Goal: Task Accomplishment & Management: Complete application form

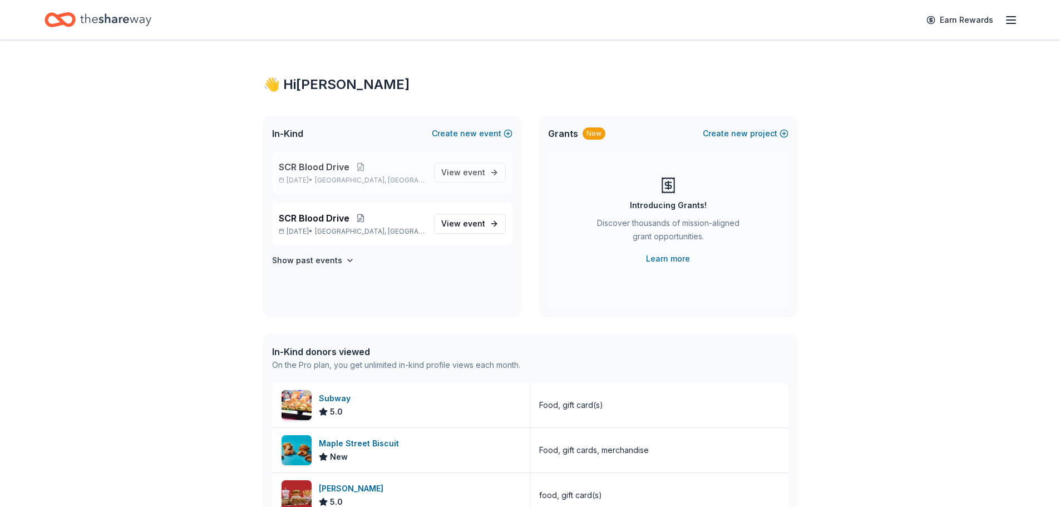
click at [384, 165] on p "SCR Blood Drive" at bounding box center [352, 166] width 146 height 13
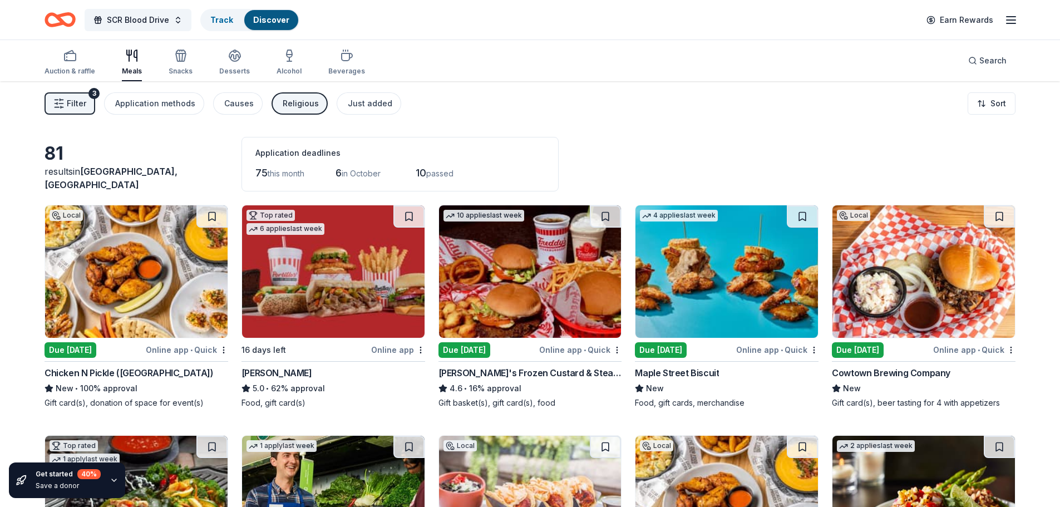
click at [460, 349] on div "Due [DATE]" at bounding box center [464, 350] width 52 height 16
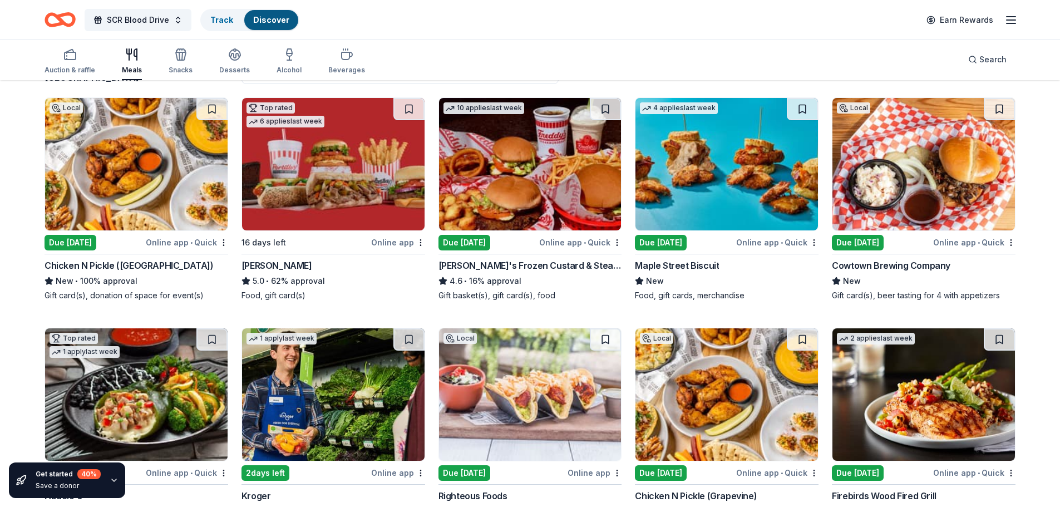
scroll to position [111, 0]
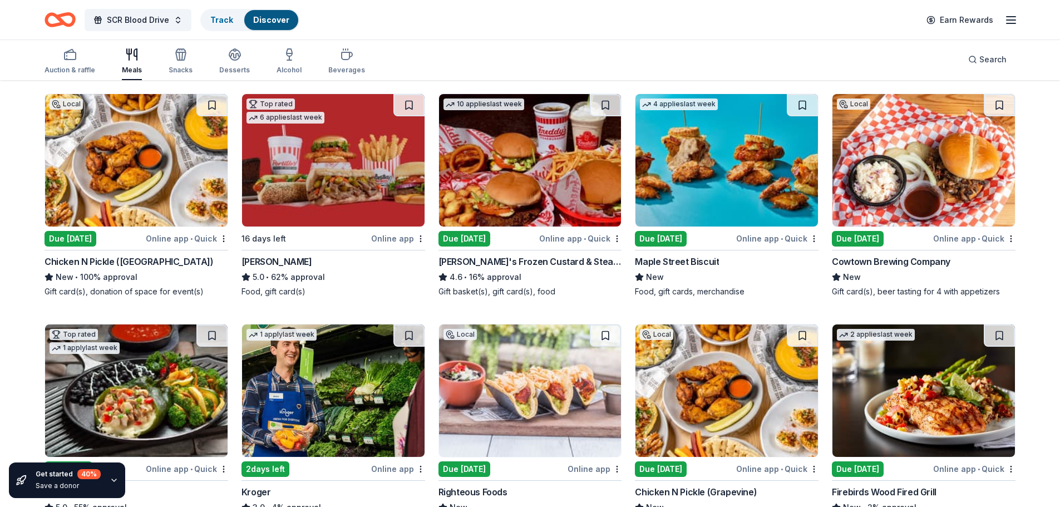
click at [688, 263] on div "Maple Street Biscuit" at bounding box center [677, 261] width 84 height 13
click at [852, 235] on div "Due [DATE]" at bounding box center [858, 239] width 52 height 16
click at [669, 230] on div "4 applies last week Due today Online app • Quick Maple Street Biscuit New Food,…" at bounding box center [727, 195] width 184 height 204
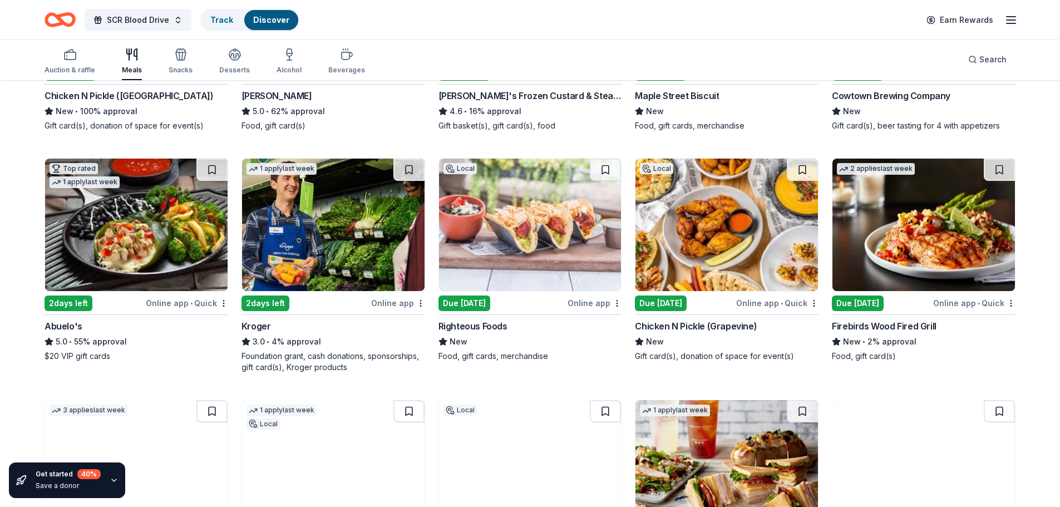
scroll to position [278, 0]
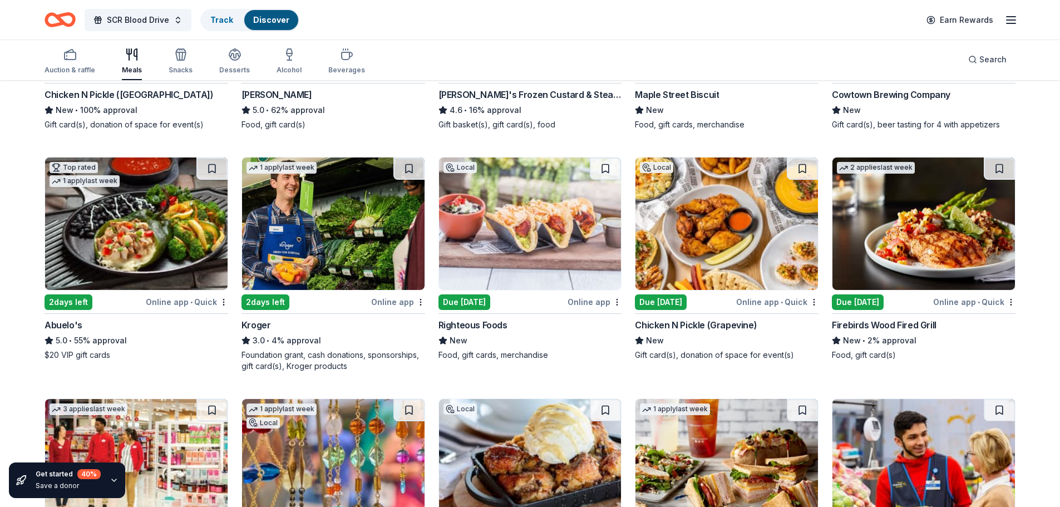
click at [474, 303] on div "Due [DATE]" at bounding box center [464, 302] width 52 height 16
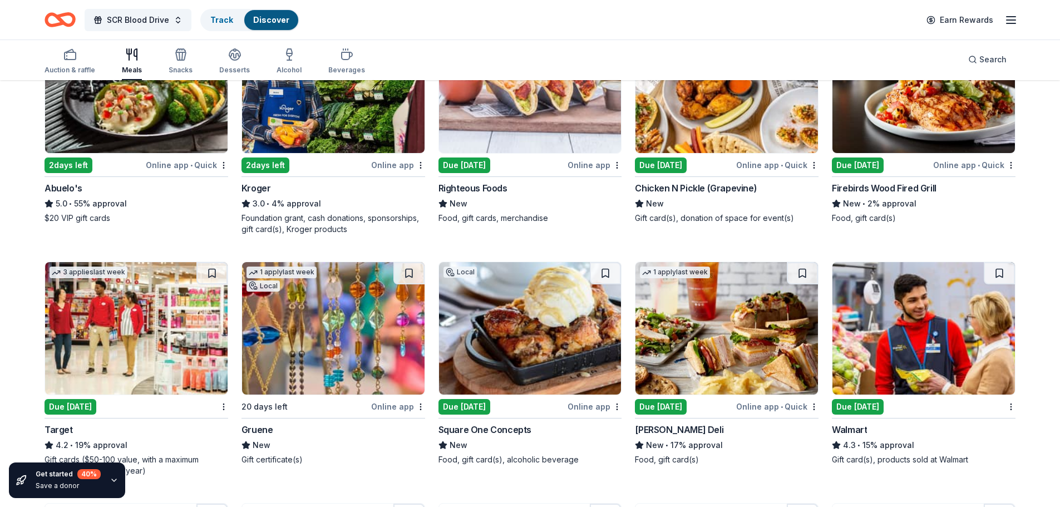
scroll to position [501, 0]
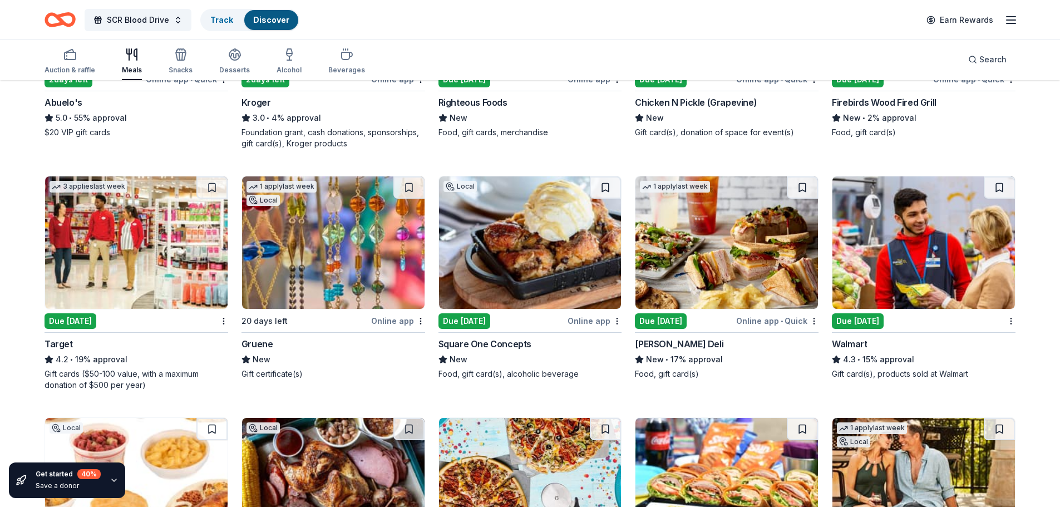
click at [72, 320] on div "Due [DATE]" at bounding box center [71, 321] width 52 height 16
click at [667, 323] on div "Due [DATE]" at bounding box center [661, 321] width 52 height 16
click at [852, 325] on div "Due [DATE]" at bounding box center [858, 321] width 52 height 16
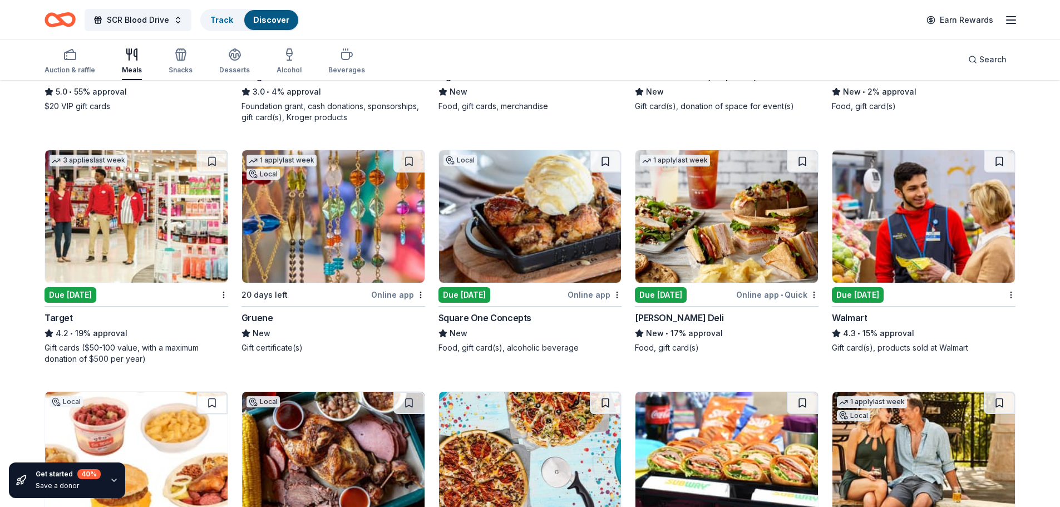
scroll to position [694, 0]
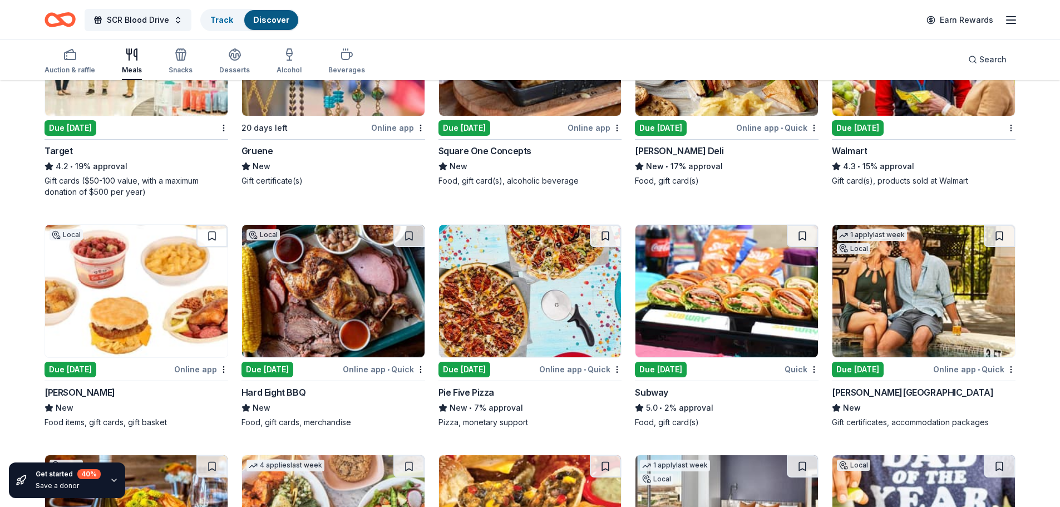
click at [653, 369] on div "Due [DATE]" at bounding box center [661, 370] width 52 height 16
click at [72, 371] on div "Due [DATE]" at bounding box center [71, 370] width 52 height 16
click at [845, 370] on div "Due [DATE]" at bounding box center [858, 370] width 52 height 16
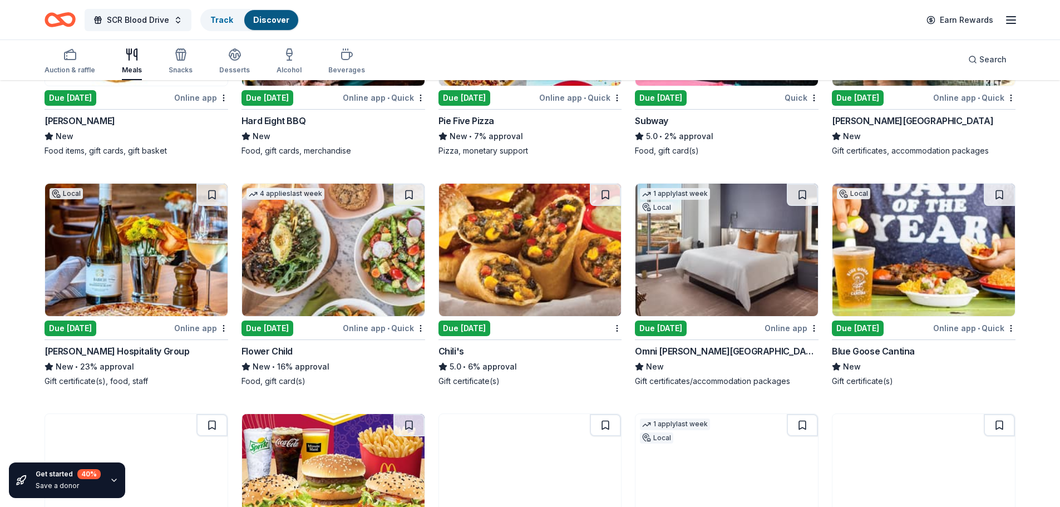
scroll to position [1028, 0]
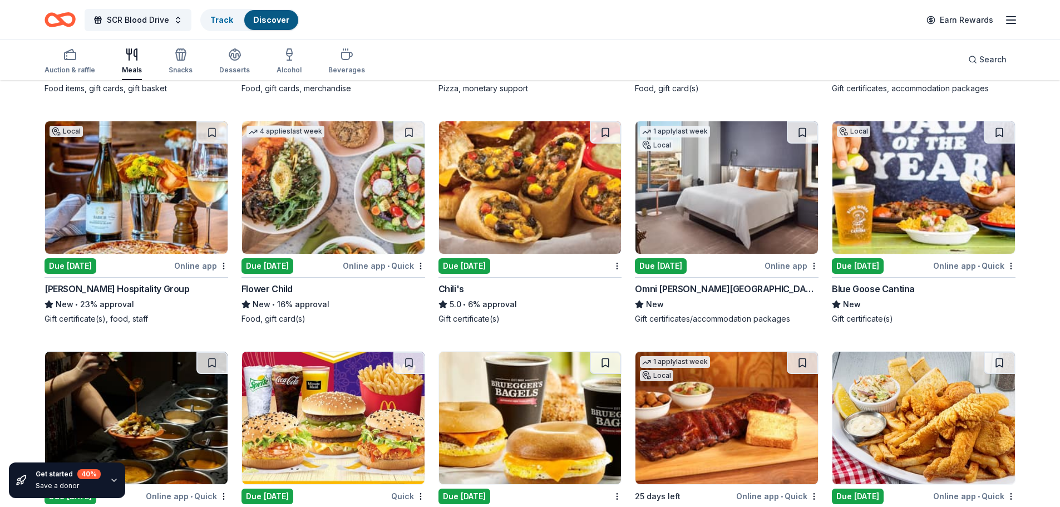
click at [83, 262] on div "Due [DATE]" at bounding box center [71, 266] width 52 height 16
click at [459, 268] on div "Due [DATE]" at bounding box center [464, 266] width 52 height 16
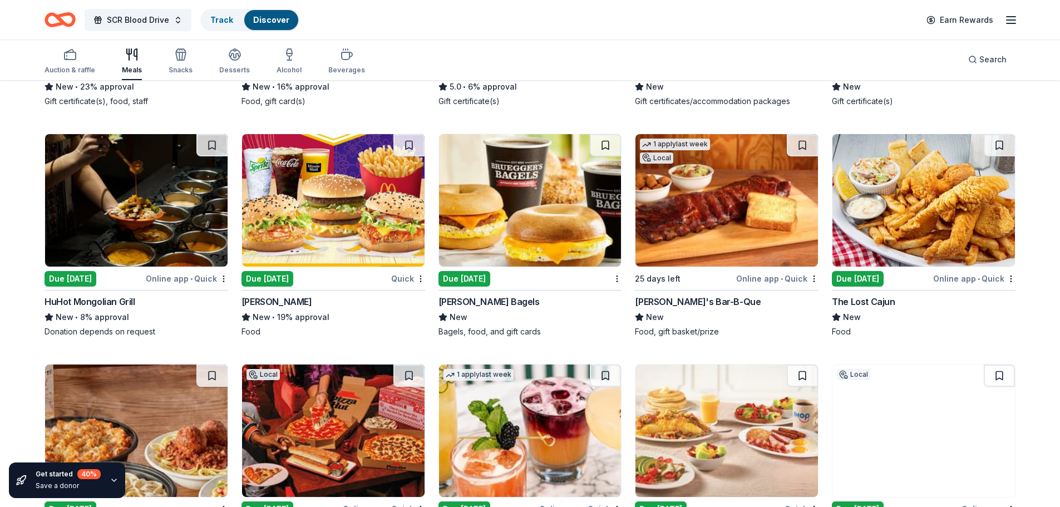
scroll to position [1250, 0]
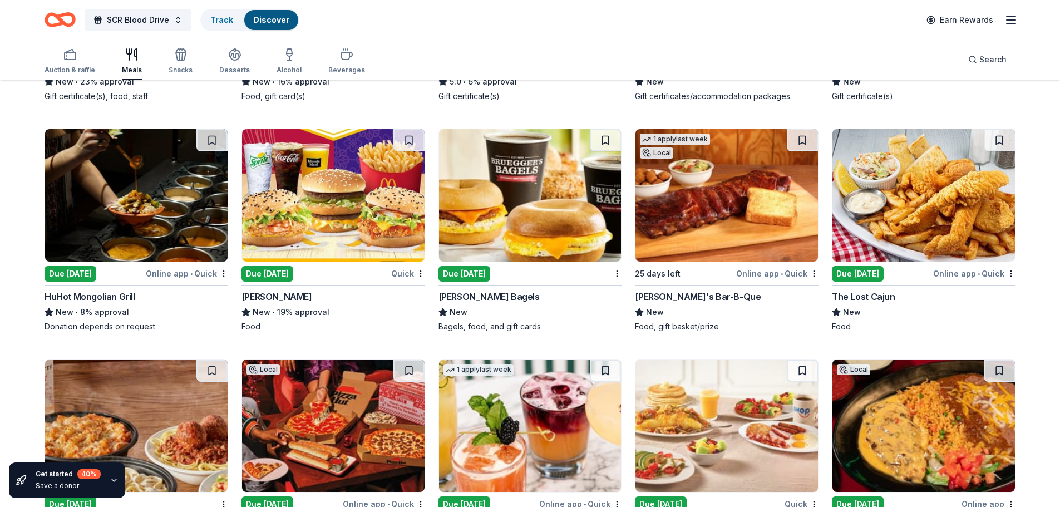
click at [453, 270] on div "Due [DATE]" at bounding box center [464, 274] width 52 height 16
click at [269, 273] on div "Due [DATE]" at bounding box center [267, 274] width 52 height 16
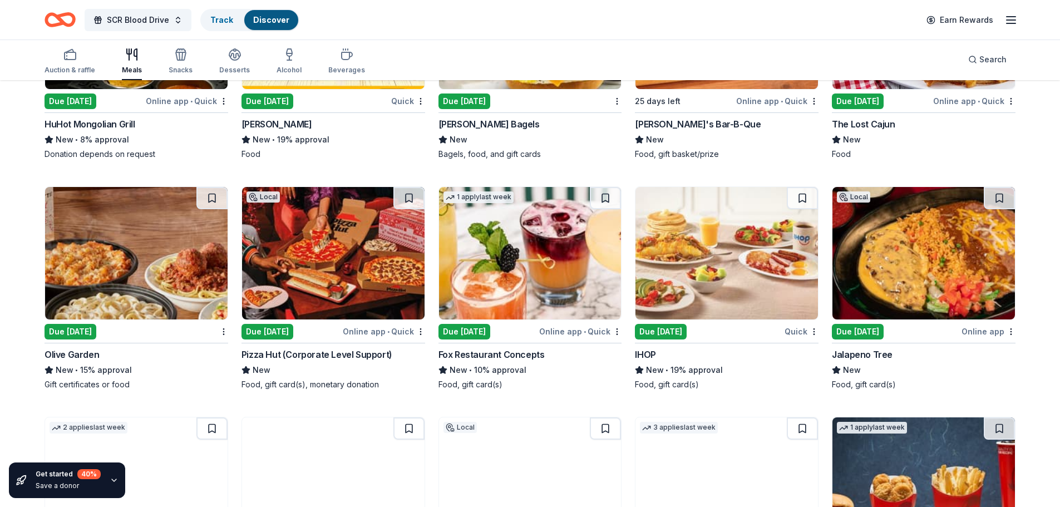
scroll to position [1473, 0]
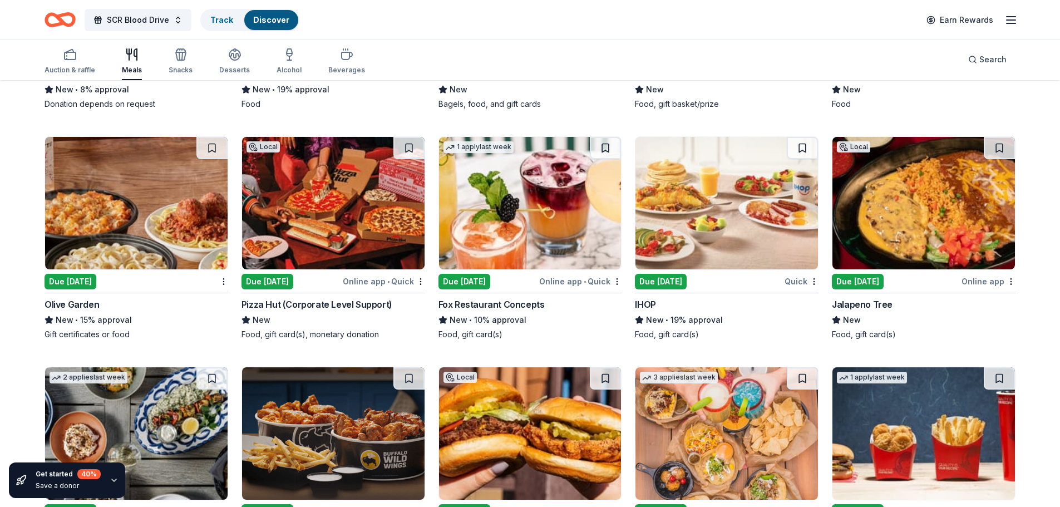
click at [262, 282] on div "Due [DATE]" at bounding box center [267, 282] width 52 height 16
click at [474, 282] on div "Due [DATE]" at bounding box center [464, 282] width 52 height 16
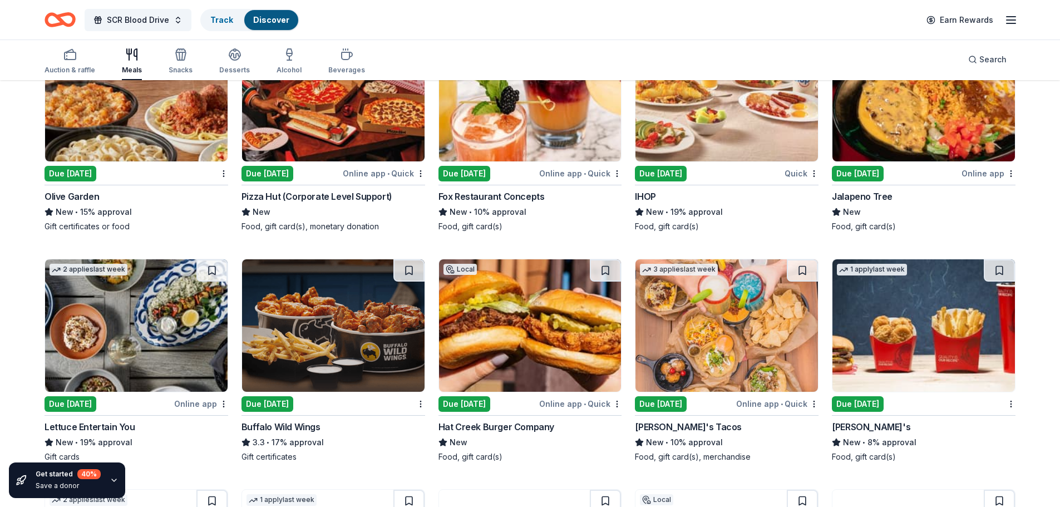
scroll to position [1584, 0]
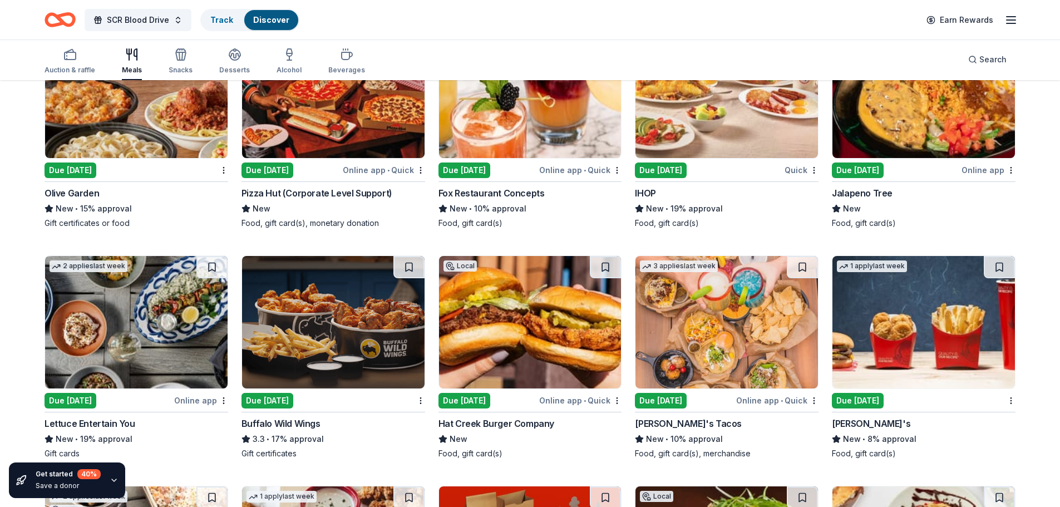
click at [650, 172] on div "Due [DATE]" at bounding box center [661, 170] width 52 height 16
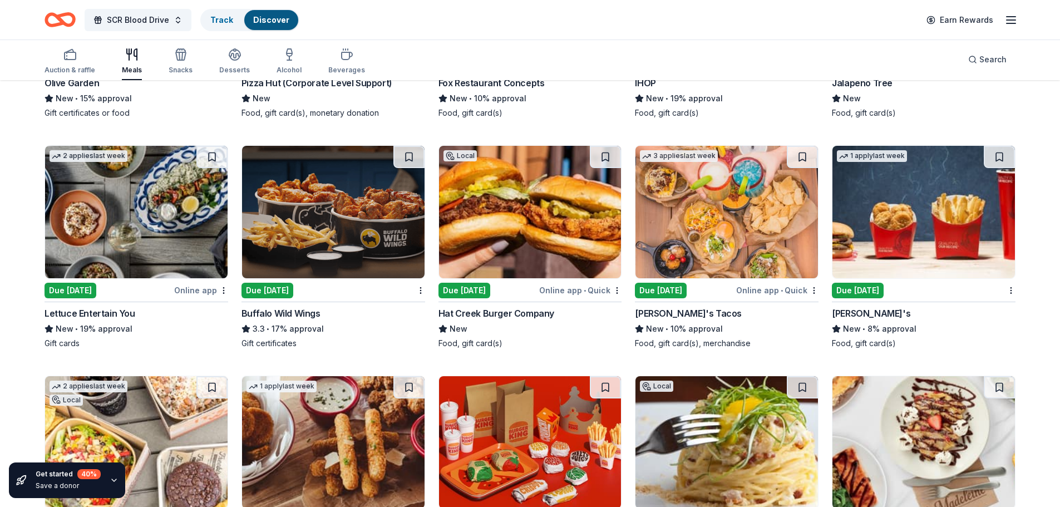
scroll to position [1695, 0]
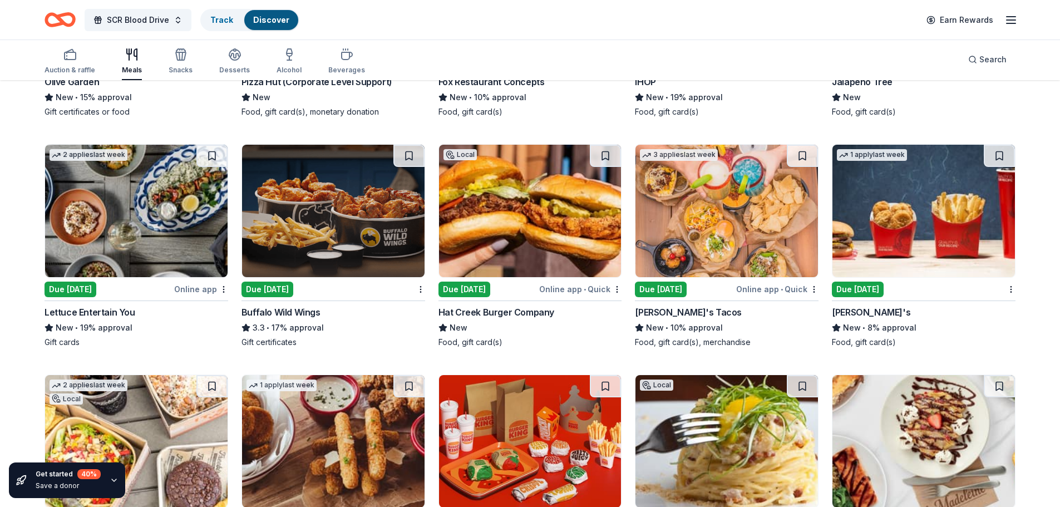
click at [265, 286] on div "Due [DATE]" at bounding box center [267, 290] width 52 height 16
click at [663, 288] on div "Due [DATE]" at bounding box center [661, 290] width 52 height 16
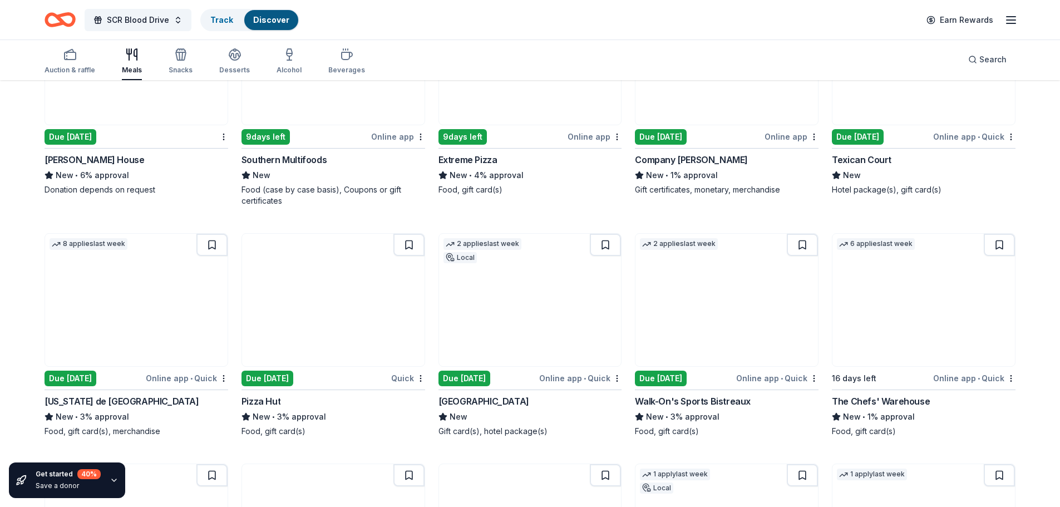
scroll to position [2419, 0]
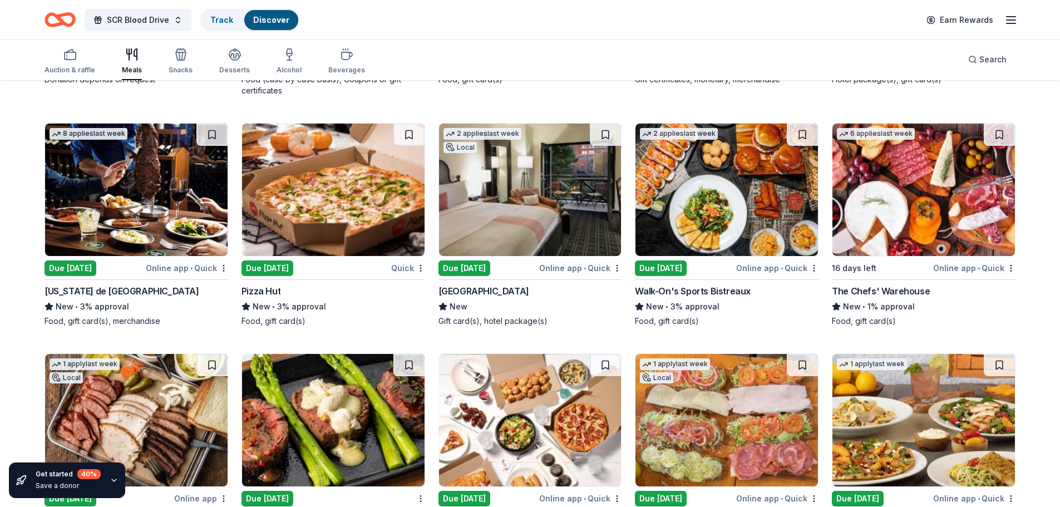
click at [50, 270] on div "Due [DATE]" at bounding box center [71, 268] width 52 height 16
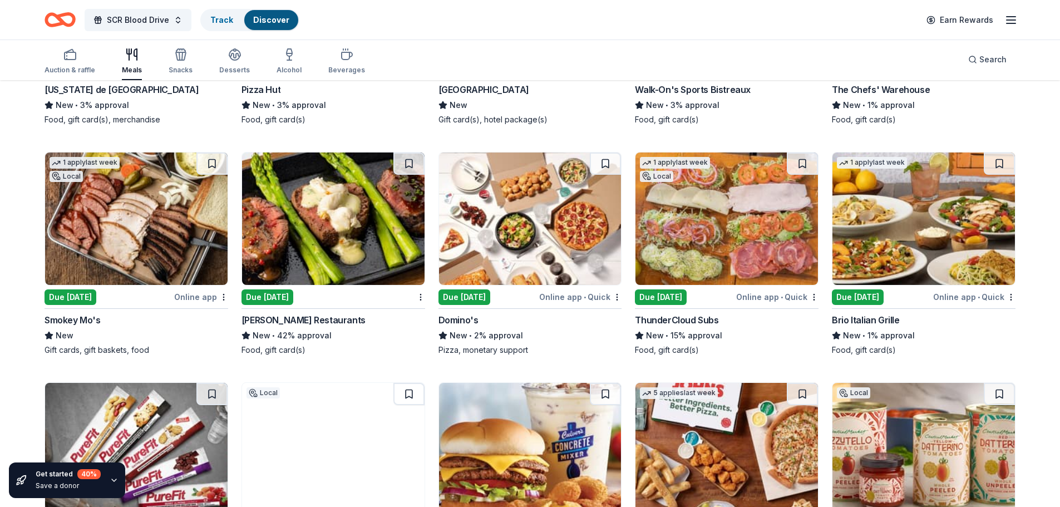
scroll to position [2641, 0]
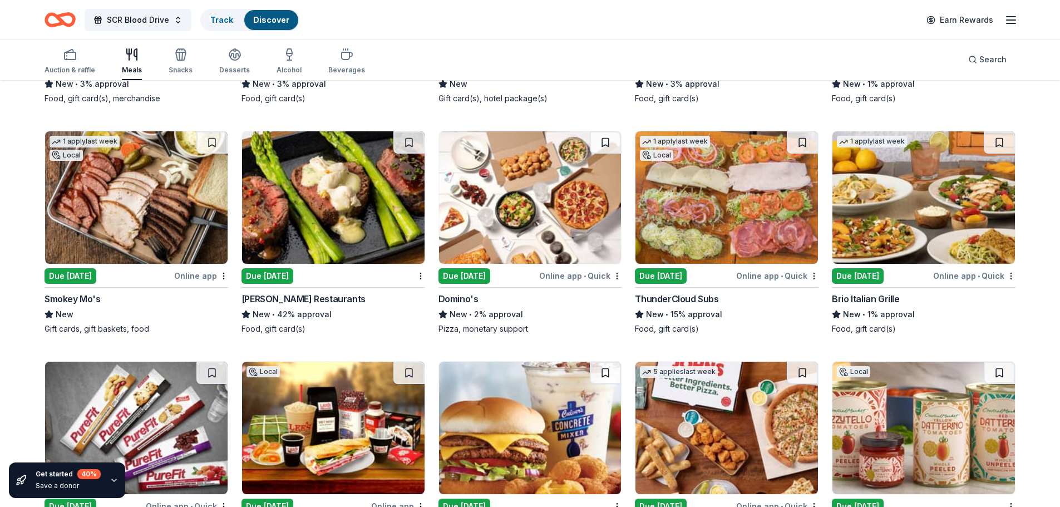
click at [472, 274] on div "Due [DATE]" at bounding box center [464, 276] width 52 height 16
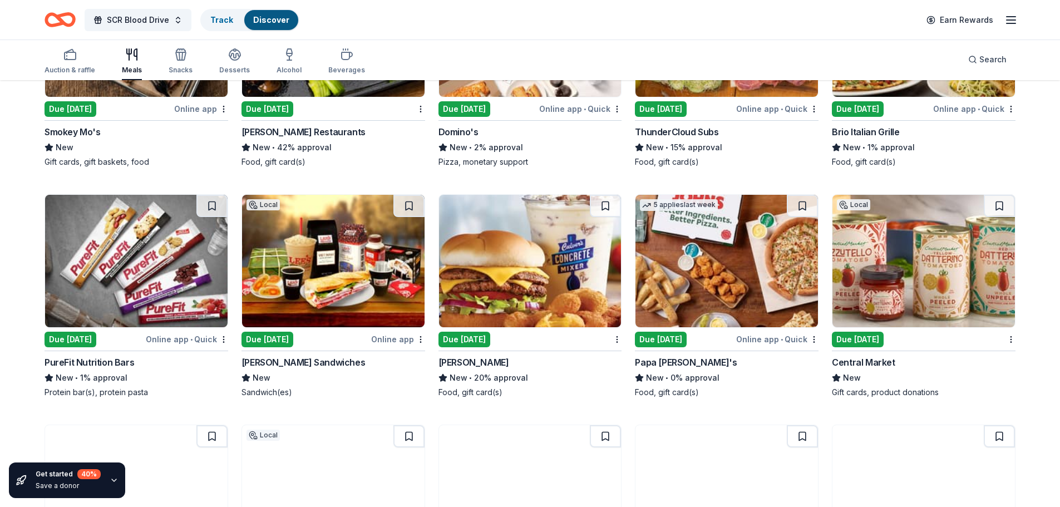
scroll to position [2864, 0]
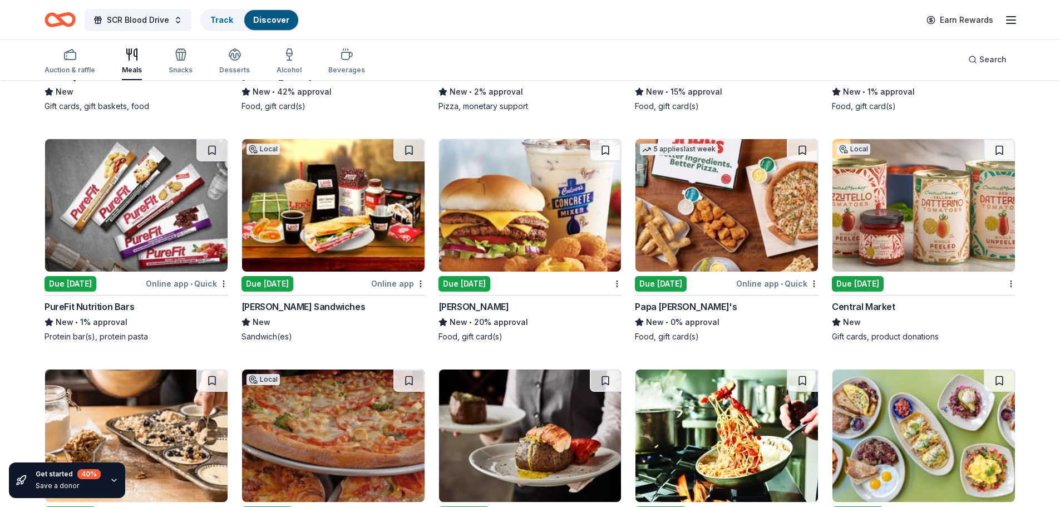
click at [80, 286] on div "Due [DATE]" at bounding box center [71, 284] width 52 height 16
click at [655, 282] on div "Due [DATE]" at bounding box center [661, 284] width 52 height 16
click at [842, 281] on div "Due [DATE]" at bounding box center [858, 284] width 52 height 16
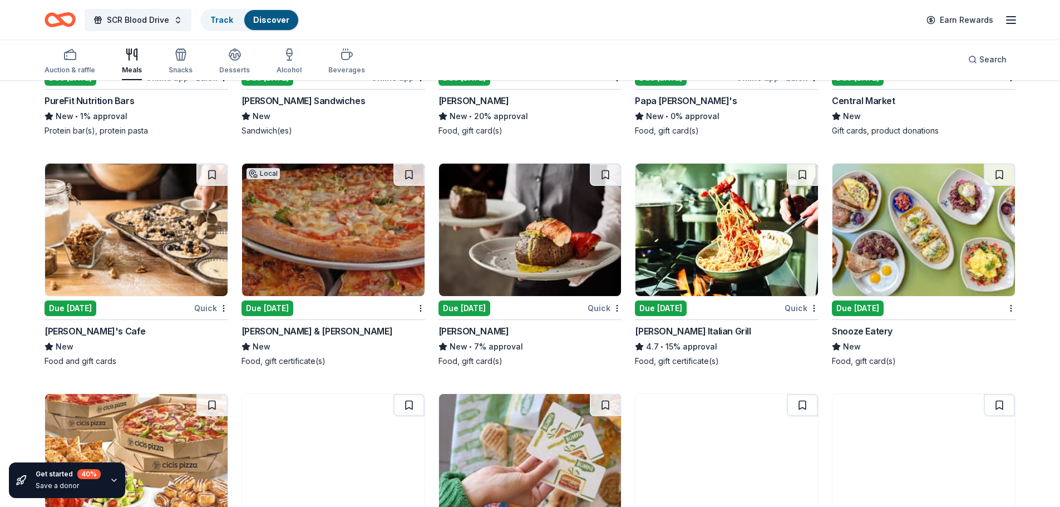
scroll to position [3086, 0]
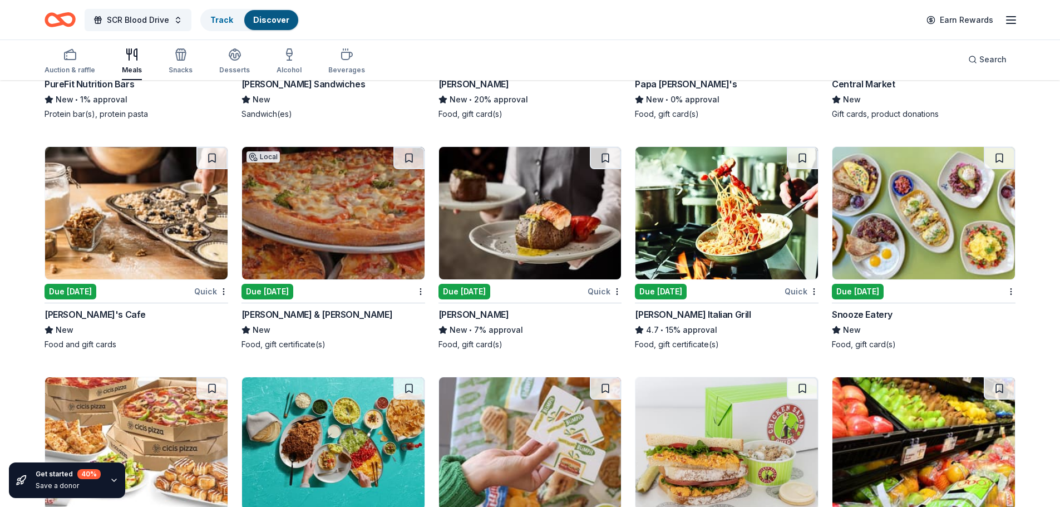
click at [60, 289] on div "Due [DATE]" at bounding box center [71, 292] width 52 height 16
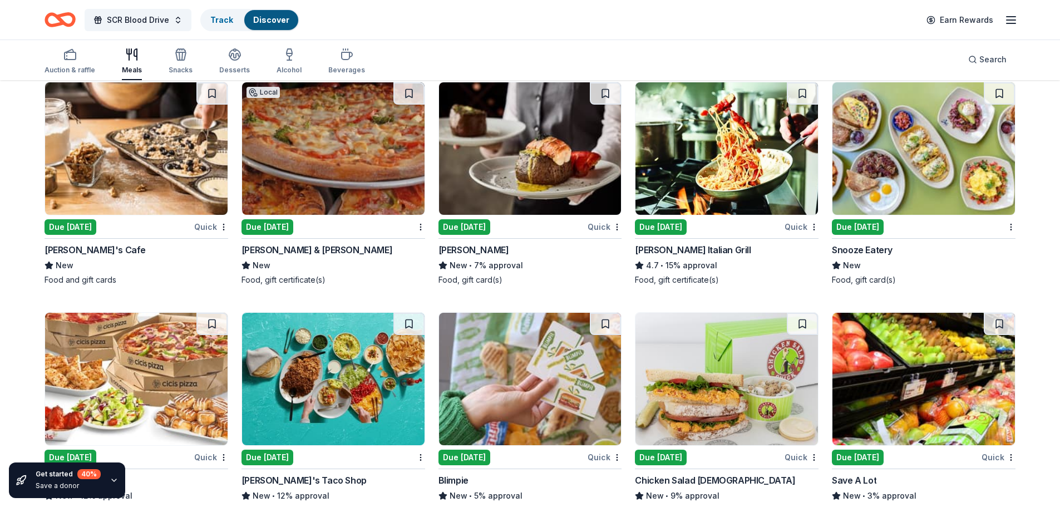
scroll to position [3309, 0]
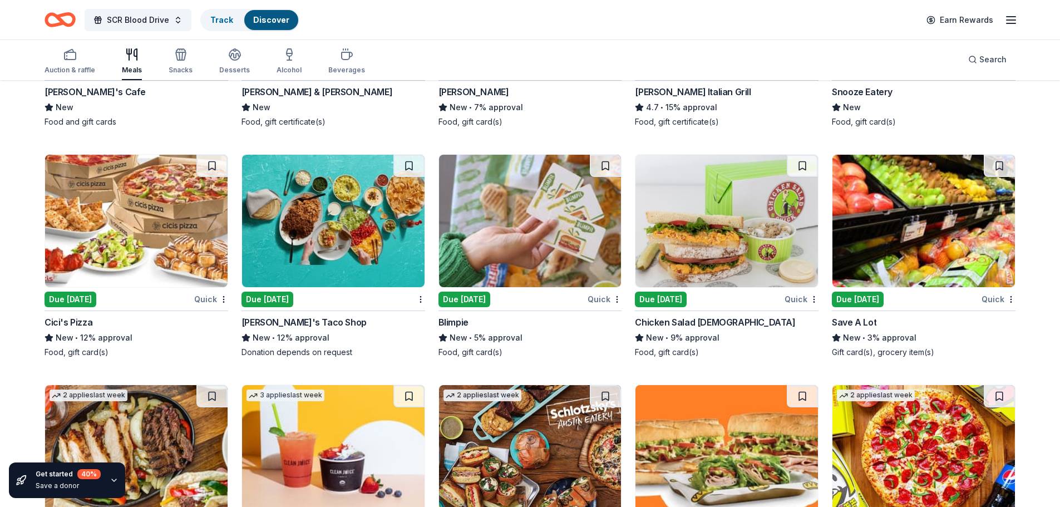
click at [869, 298] on div "Due [DATE]" at bounding box center [858, 300] width 52 height 16
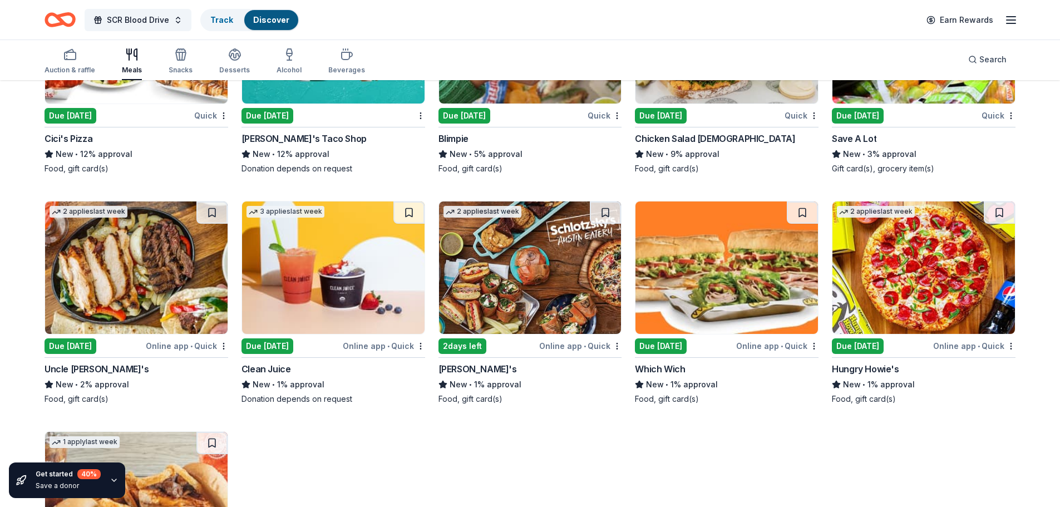
scroll to position [3531, 0]
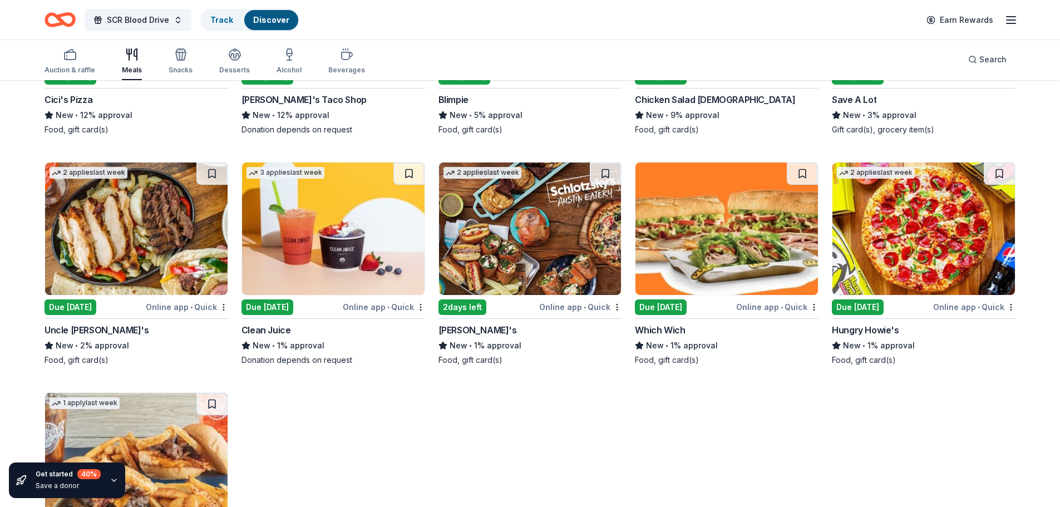
click at [472, 307] on div "2 days left" at bounding box center [462, 307] width 48 height 16
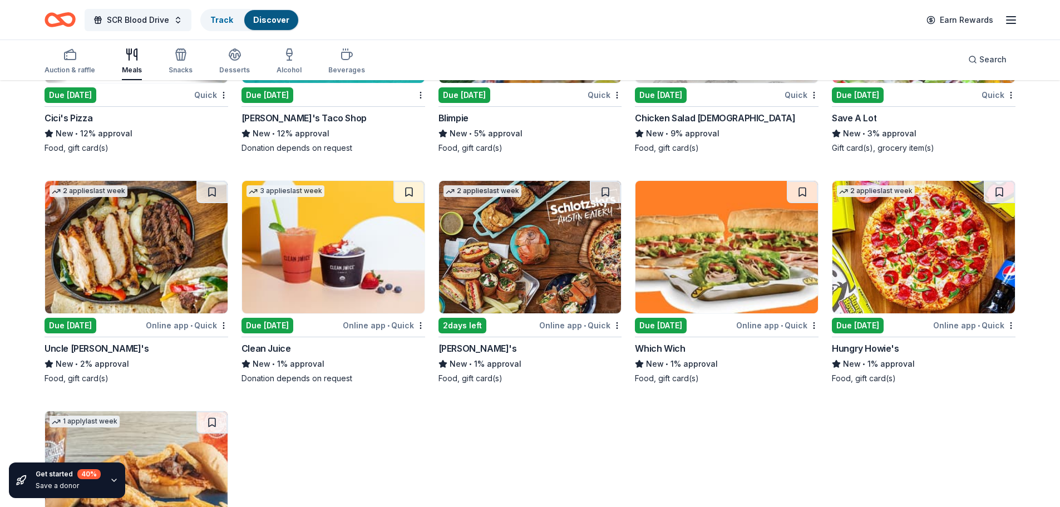
scroll to position [3365, 0]
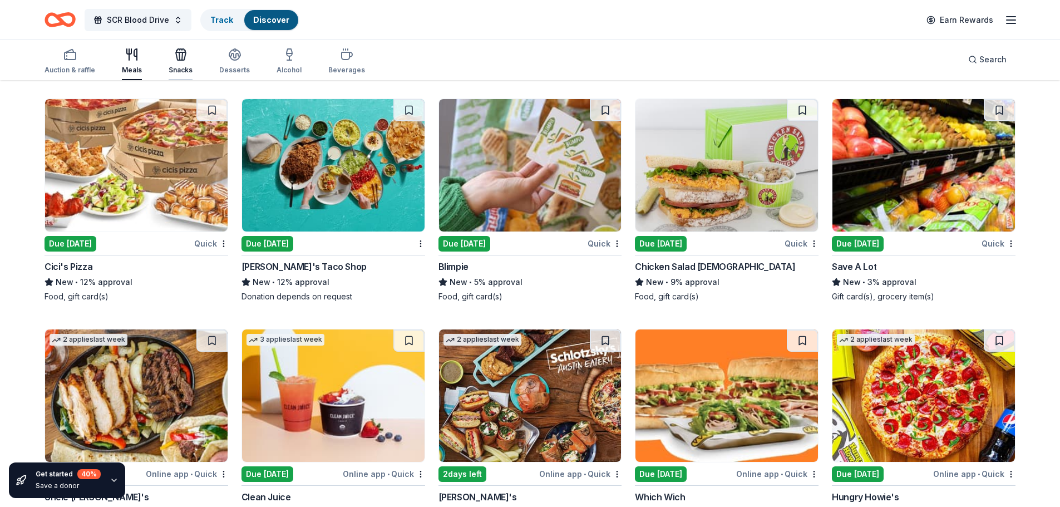
click at [182, 55] on icon "button" at bounding box center [182, 56] width 1 height 8
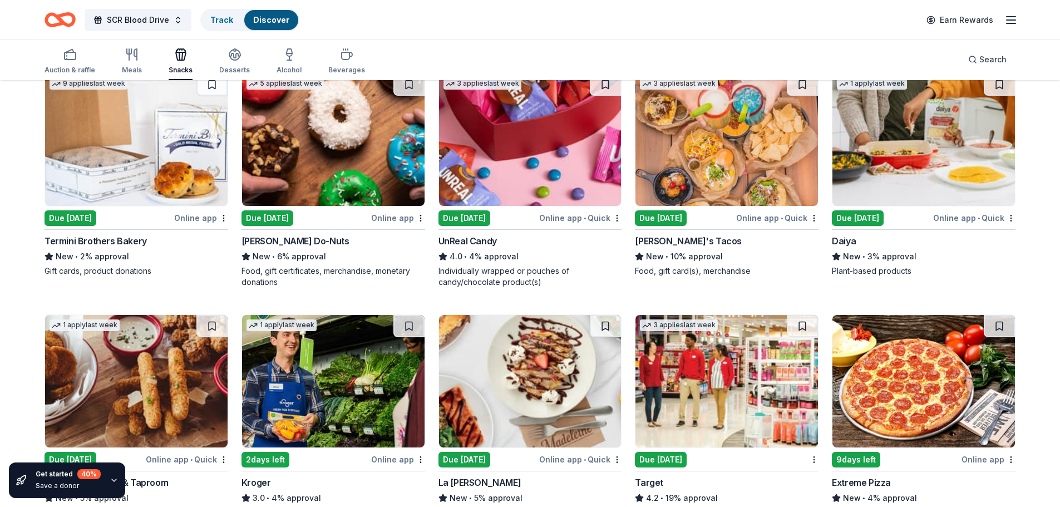
scroll to position [835, 0]
click at [273, 243] on div "Shipley Do-Nuts" at bounding box center [295, 240] width 108 height 13
click at [470, 220] on div "Due [DATE]" at bounding box center [464, 218] width 52 height 16
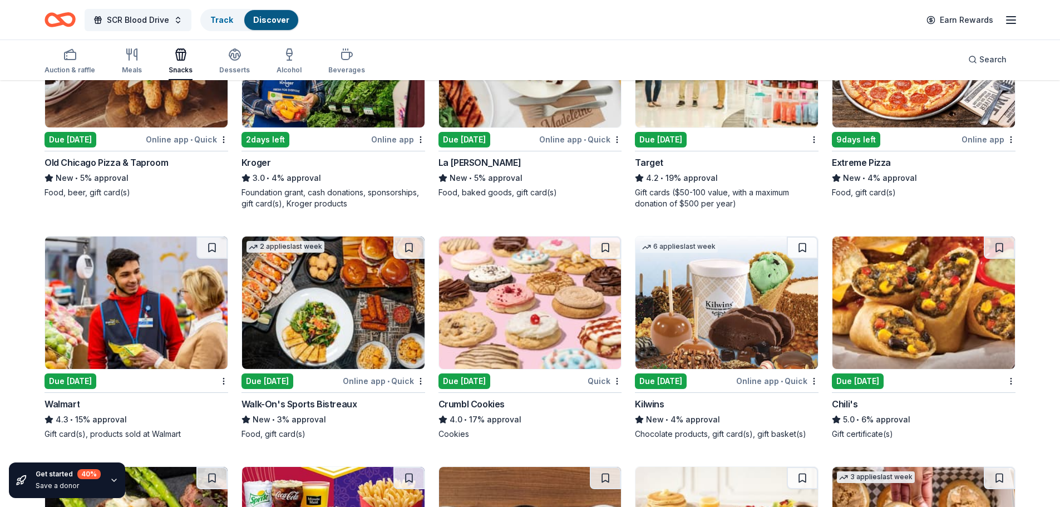
scroll to position [1224, 0]
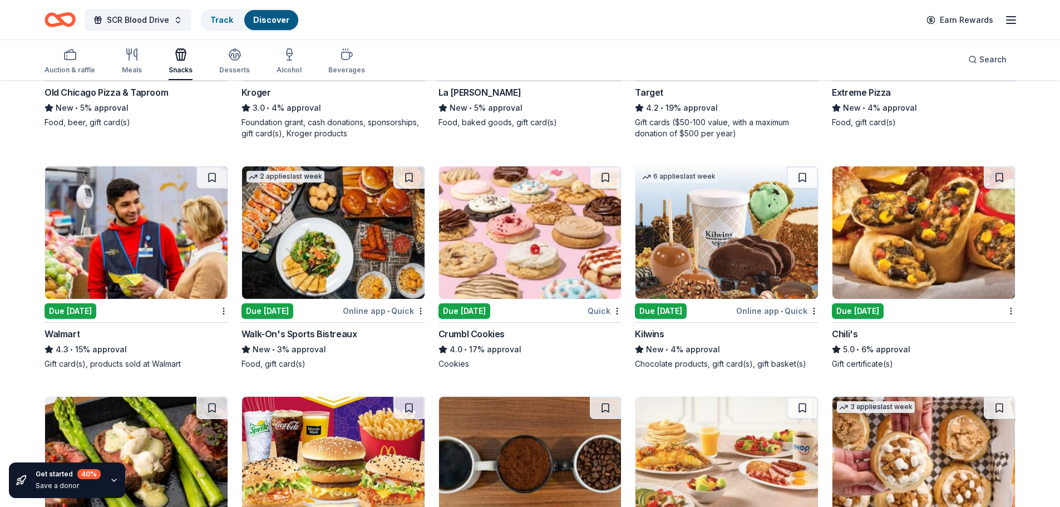
click at [451, 309] on div "Due [DATE]" at bounding box center [464, 311] width 52 height 16
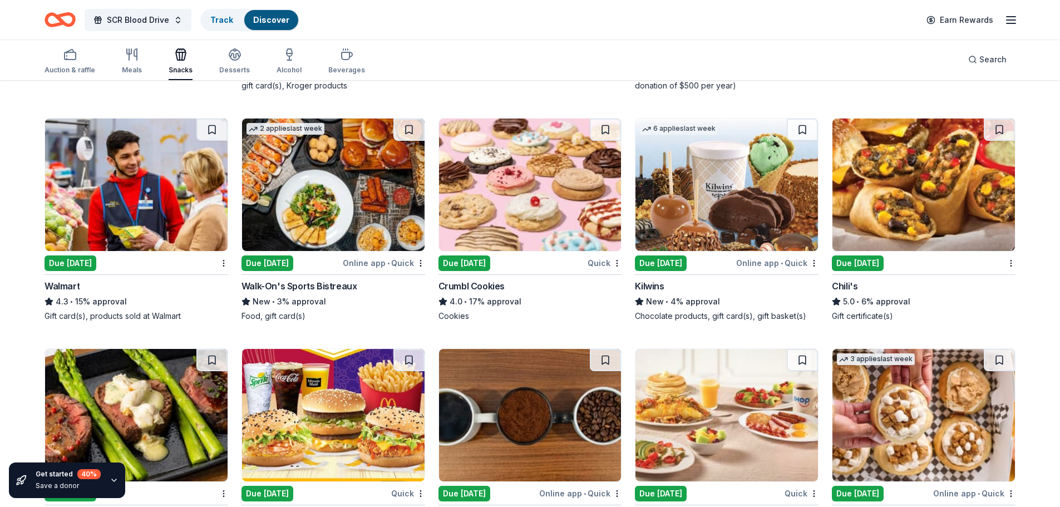
scroll to position [1335, 0]
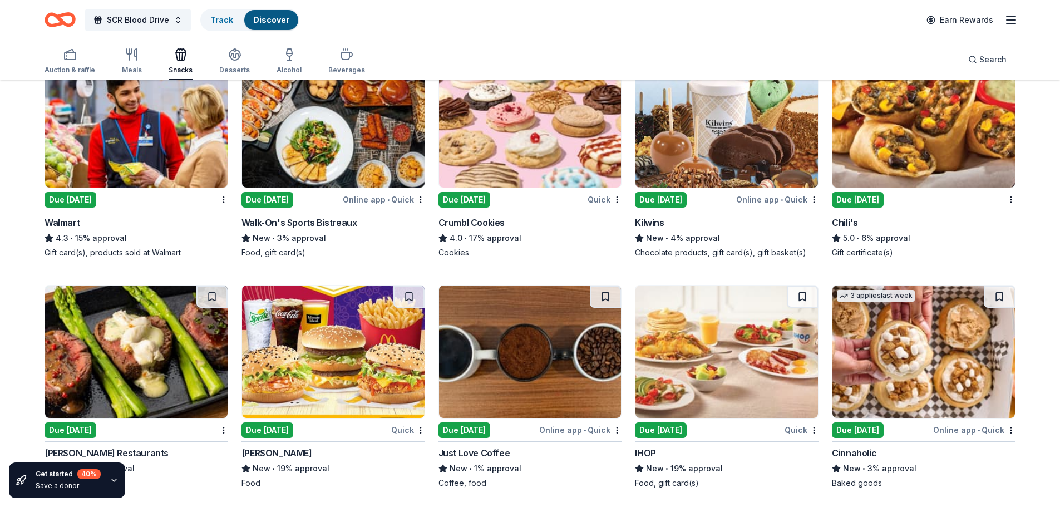
click at [673, 200] on div "Due [DATE]" at bounding box center [661, 200] width 52 height 16
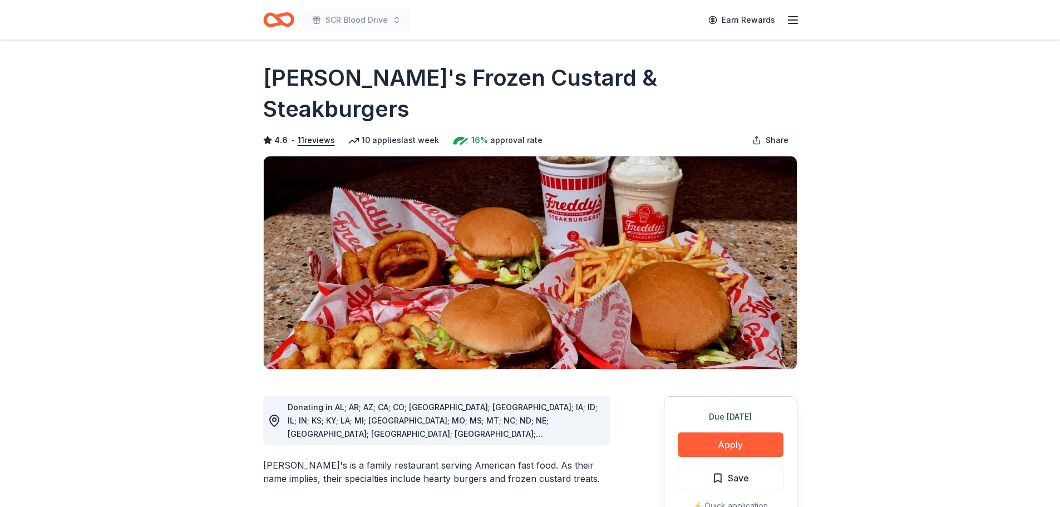
scroll to position [56, 0]
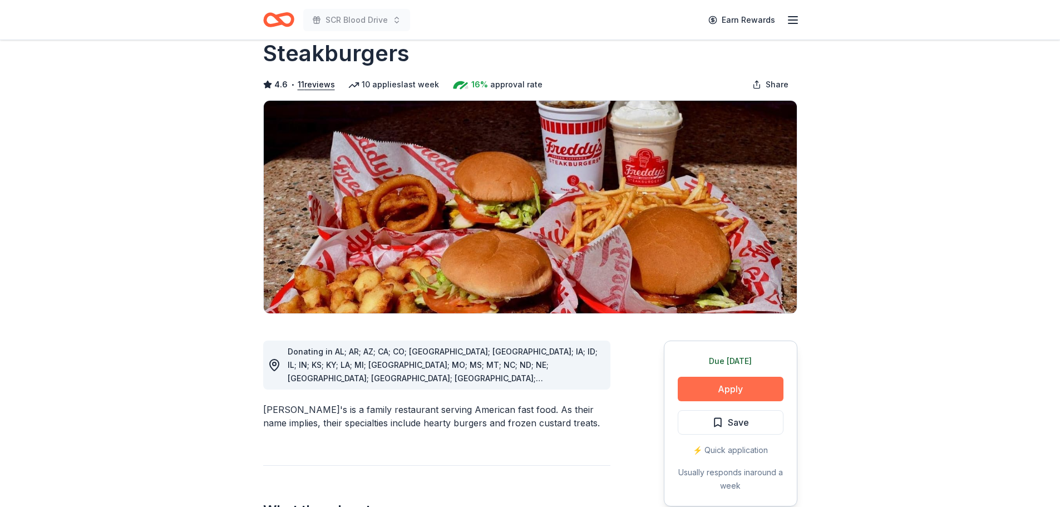
click at [732, 377] on button "Apply" at bounding box center [731, 389] width 106 height 24
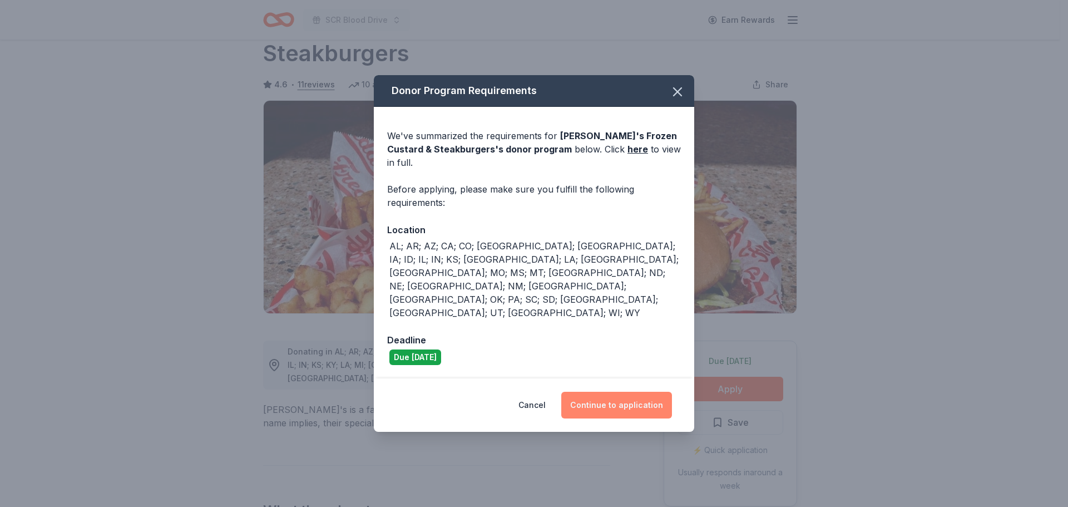
click at [654, 392] on button "Continue to application" at bounding box center [616, 405] width 111 height 27
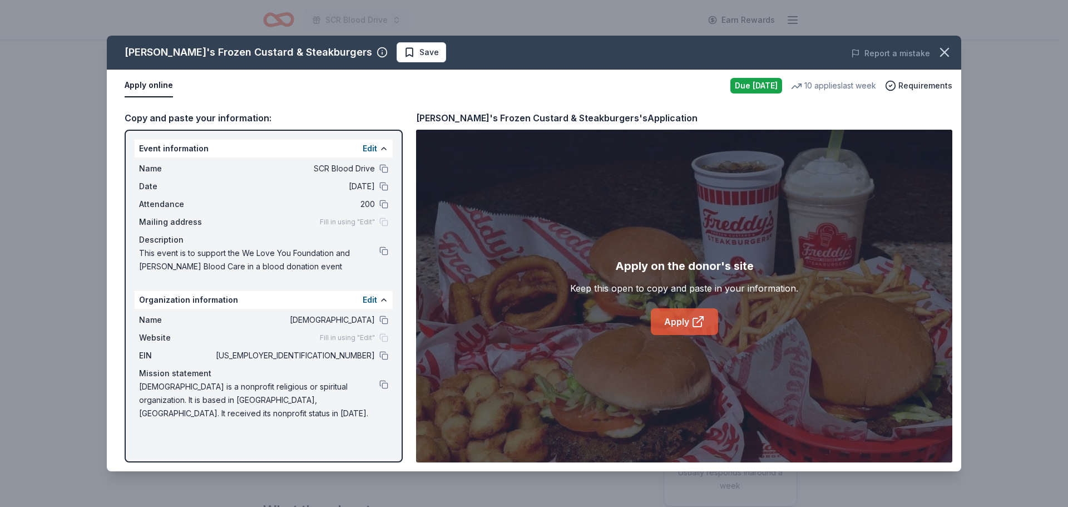
click at [673, 320] on link "Apply" at bounding box center [684, 321] width 67 height 27
click at [940, 54] on icon "button" at bounding box center [945, 53] width 16 height 16
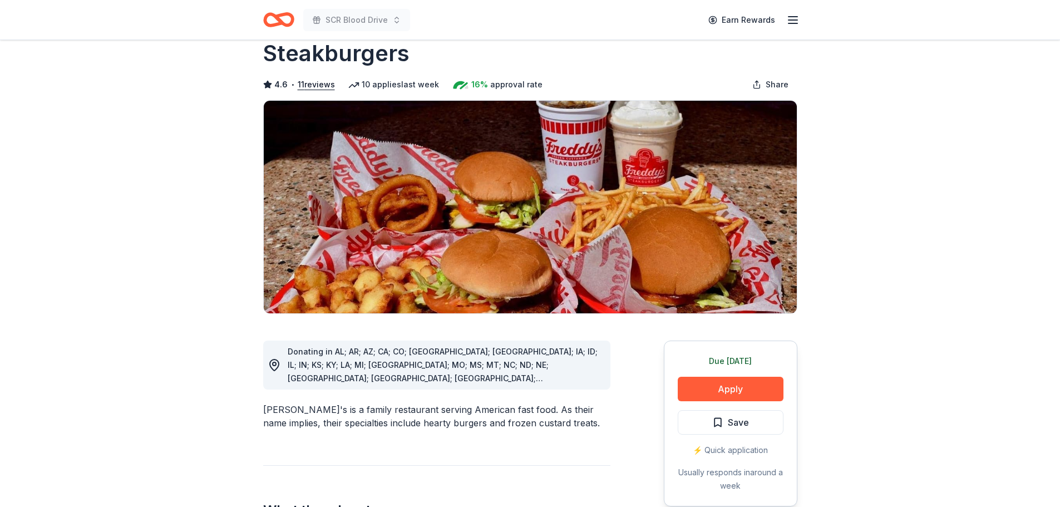
scroll to position [0, 0]
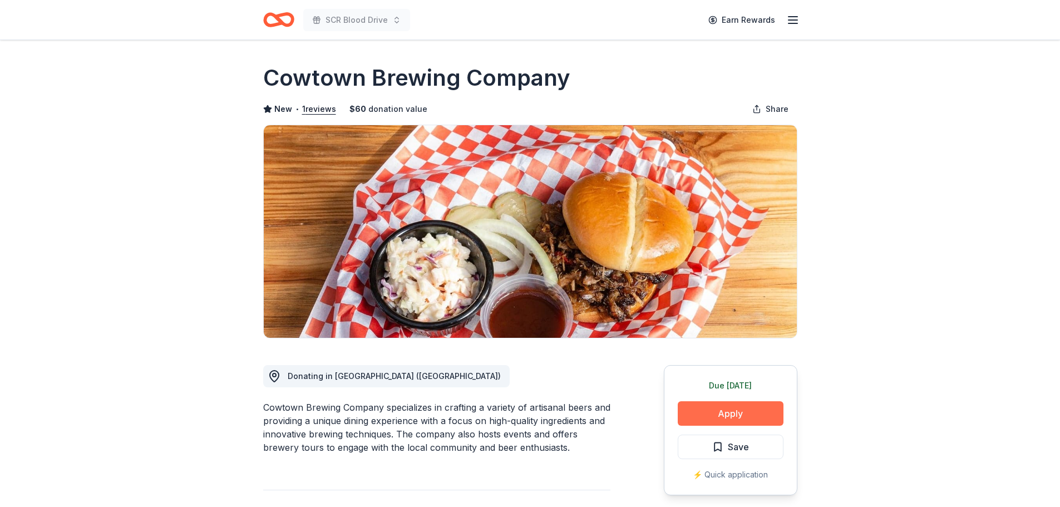
click at [737, 416] on button "Apply" at bounding box center [731, 413] width 106 height 24
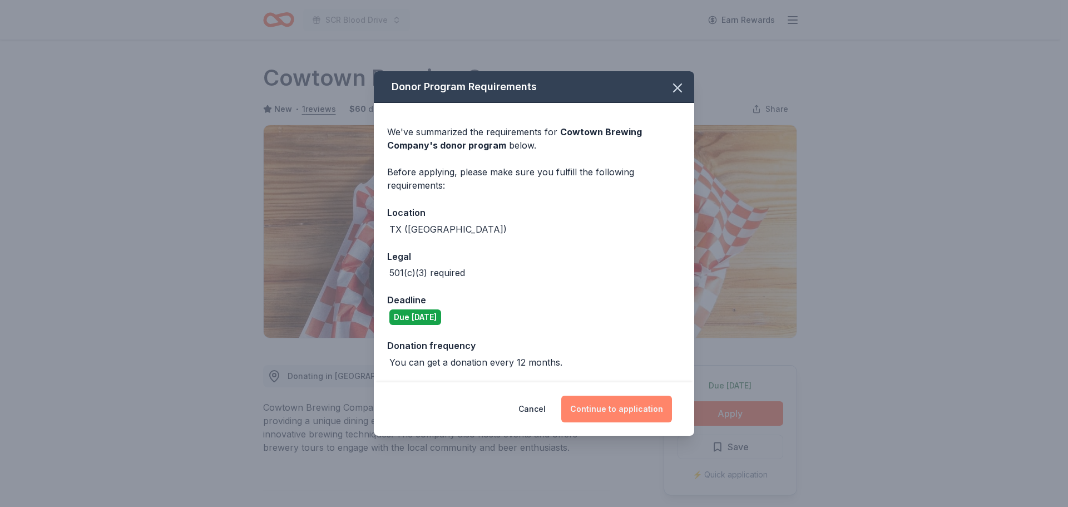
click at [614, 409] on button "Continue to application" at bounding box center [616, 409] width 111 height 27
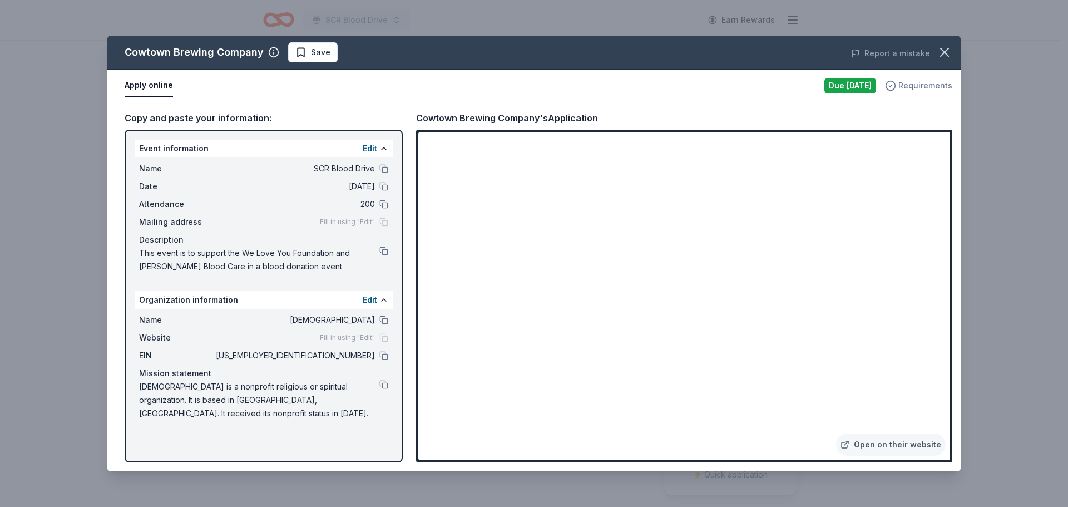
click at [904, 86] on span "Requirements" at bounding box center [926, 85] width 54 height 13
click at [402, 205] on div "Event information Edit Name SCR Blood Drive Date 10/26/25 Attendance 200 Mailin…" at bounding box center [264, 296] width 278 height 333
click at [945, 53] on icon "button" at bounding box center [945, 52] width 8 height 8
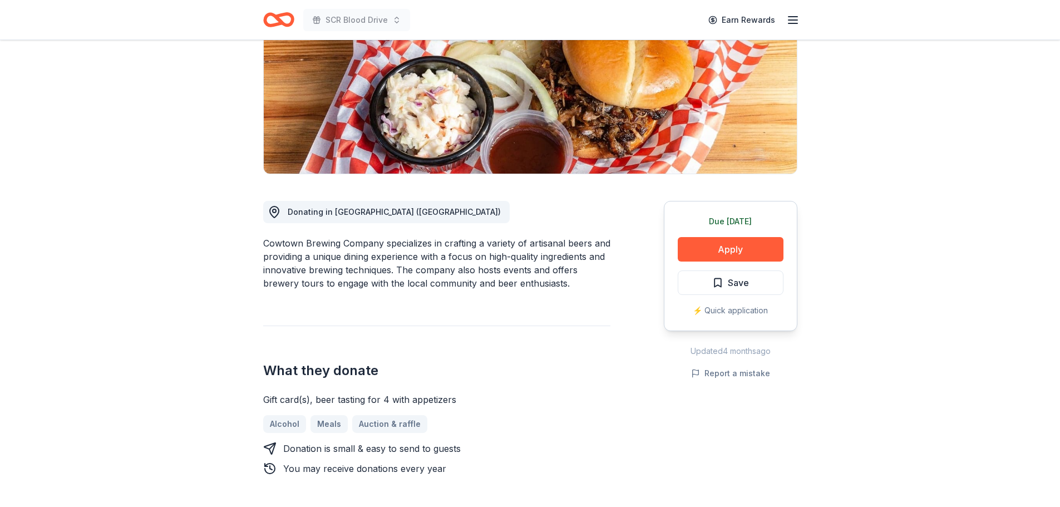
scroll to position [167, 0]
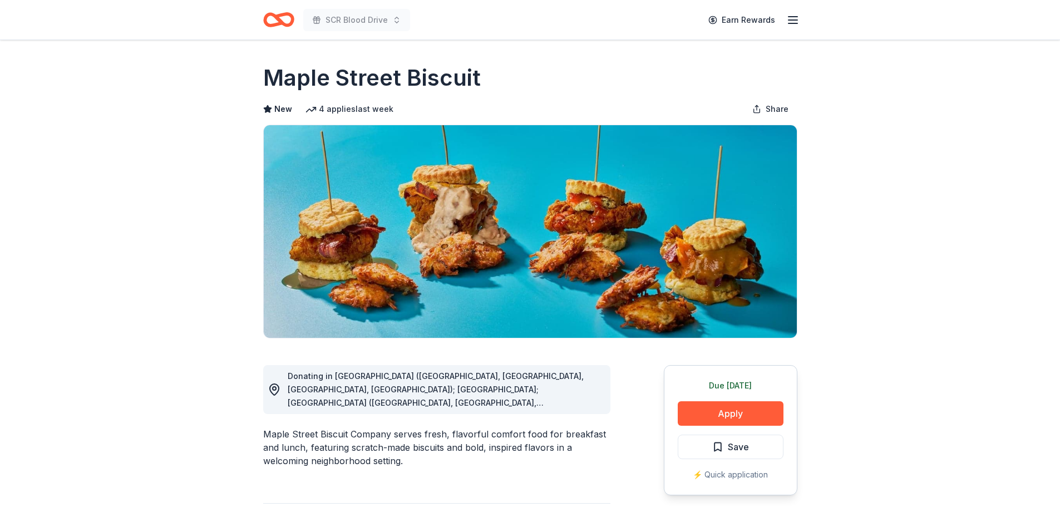
click at [420, 382] on div "Donating in [GEOGRAPHIC_DATA] ([GEOGRAPHIC_DATA], [GEOGRAPHIC_DATA], [GEOGRAPHI…" at bounding box center [445, 389] width 314 height 40
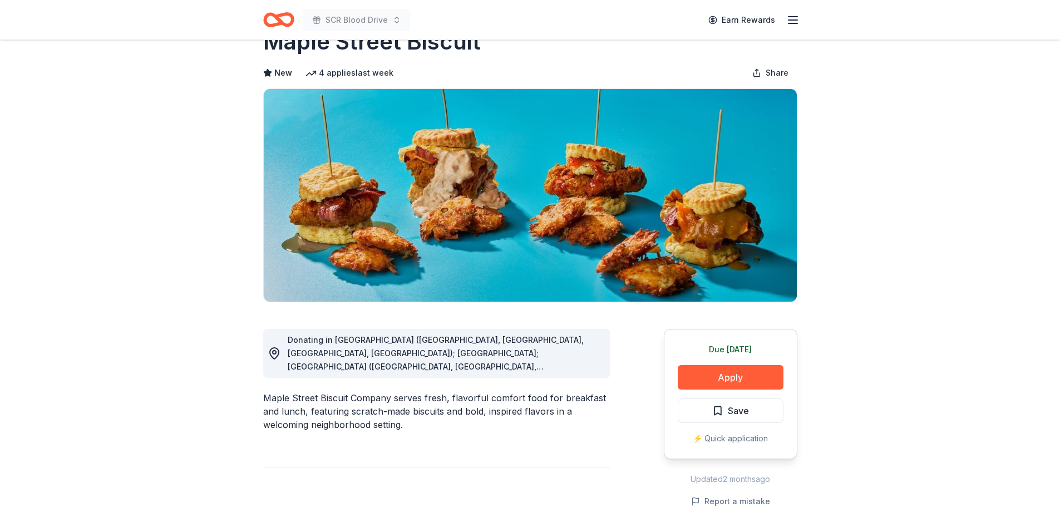
scroll to position [56, 0]
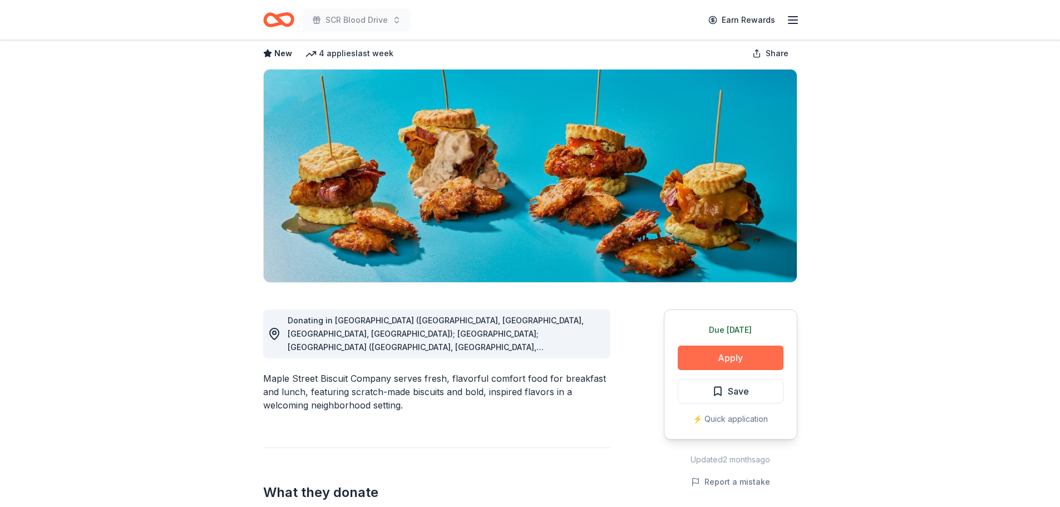
click at [691, 358] on button "Apply" at bounding box center [731, 358] width 106 height 24
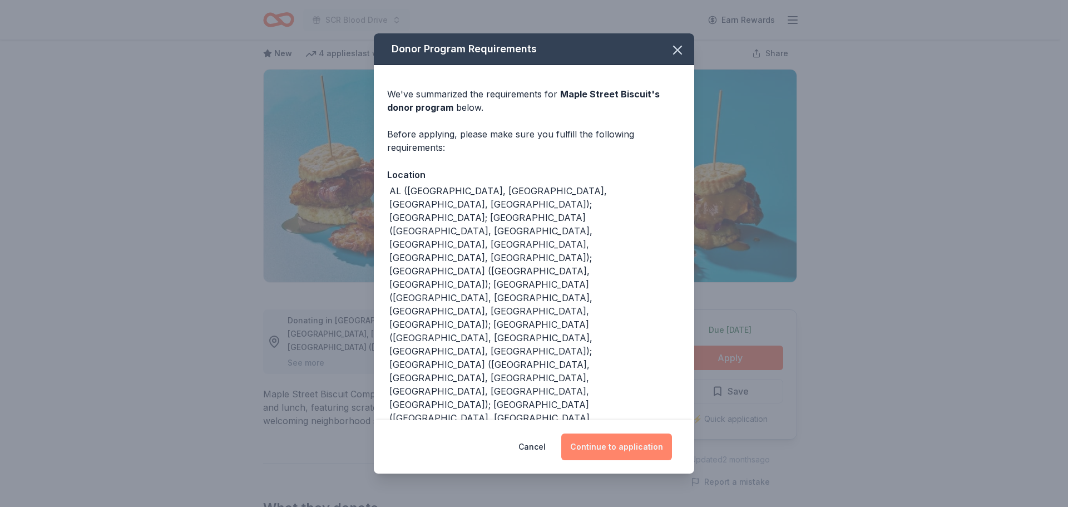
click at [629, 433] on button "Continue to application" at bounding box center [616, 446] width 111 height 27
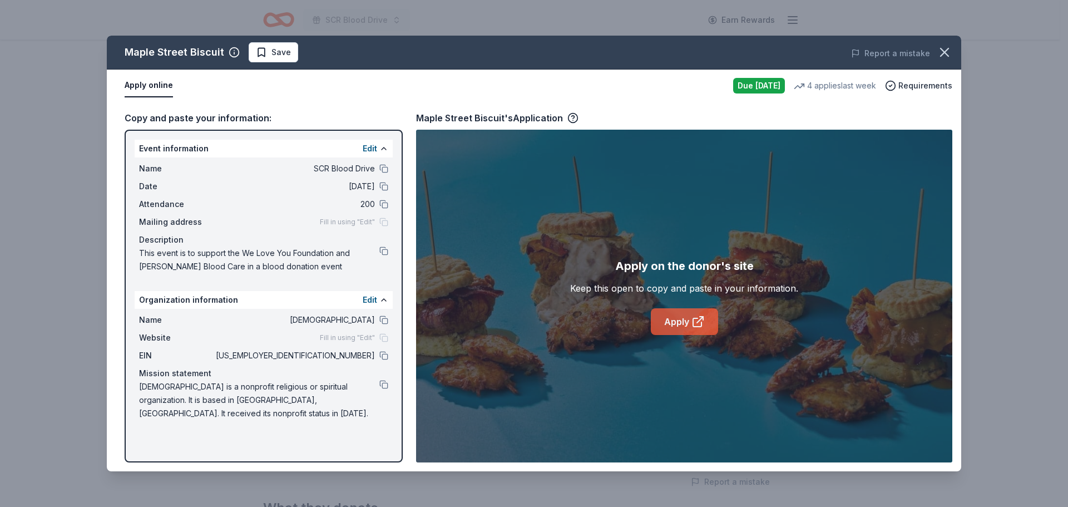
click at [677, 321] on link "Apply" at bounding box center [684, 321] width 67 height 27
click at [946, 55] on icon "button" at bounding box center [945, 53] width 16 height 16
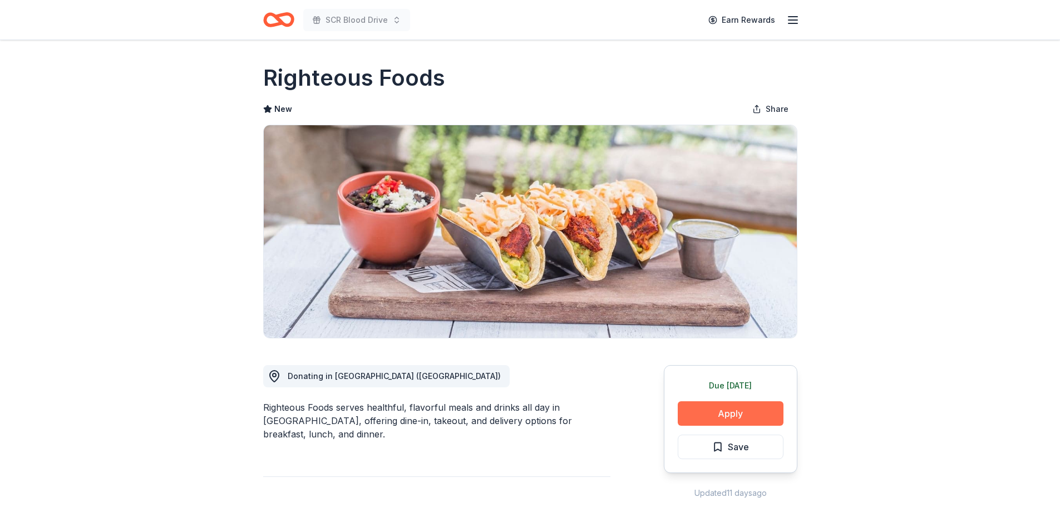
click at [720, 412] on button "Apply" at bounding box center [731, 413] width 106 height 24
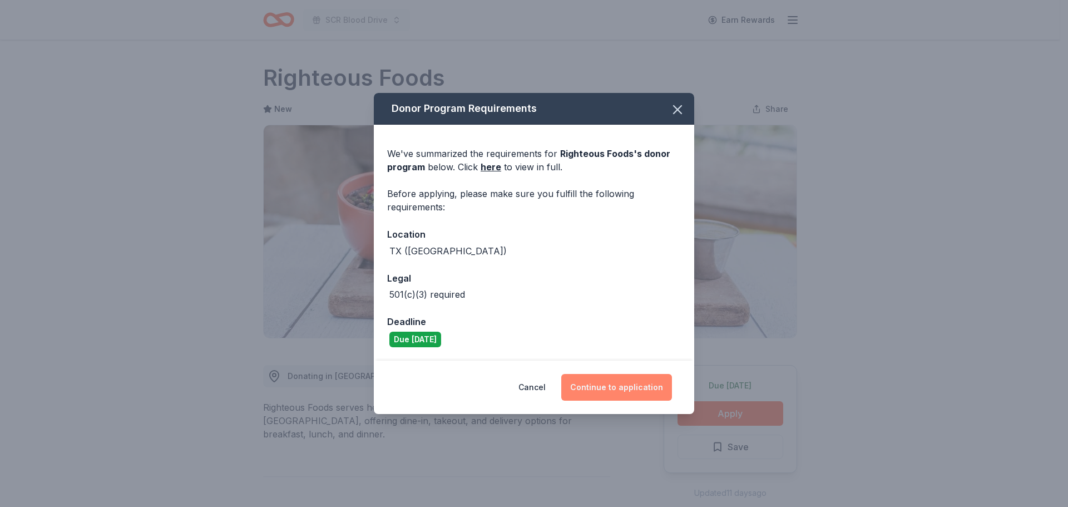
click at [630, 384] on button "Continue to application" at bounding box center [616, 387] width 111 height 27
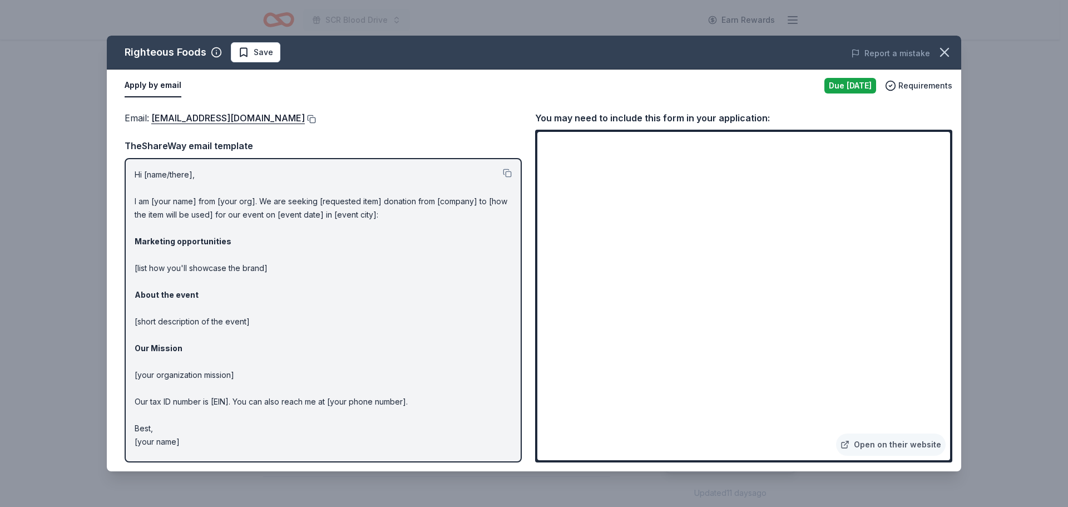
click at [305, 118] on button at bounding box center [310, 119] width 11 height 9
click at [305, 121] on button at bounding box center [310, 119] width 11 height 9
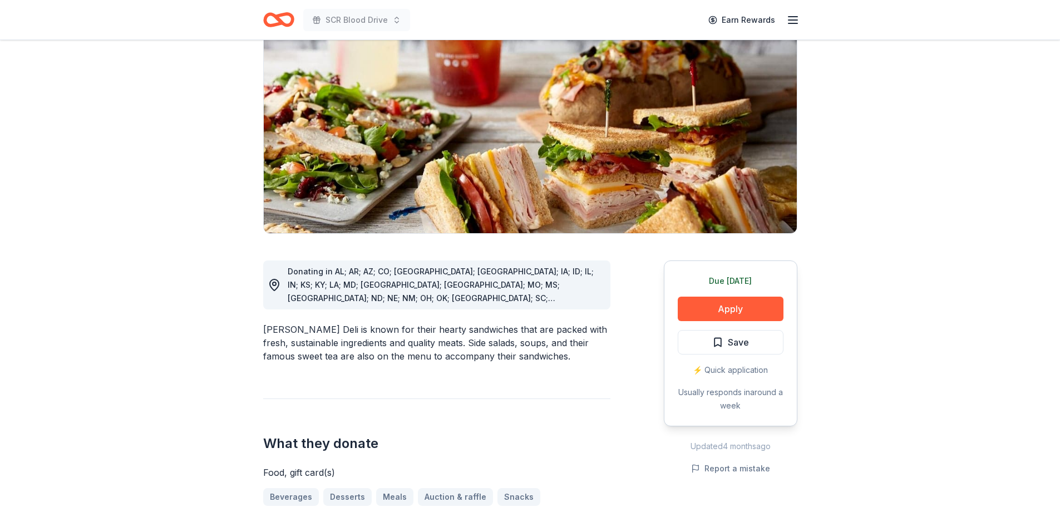
scroll to position [111, 0]
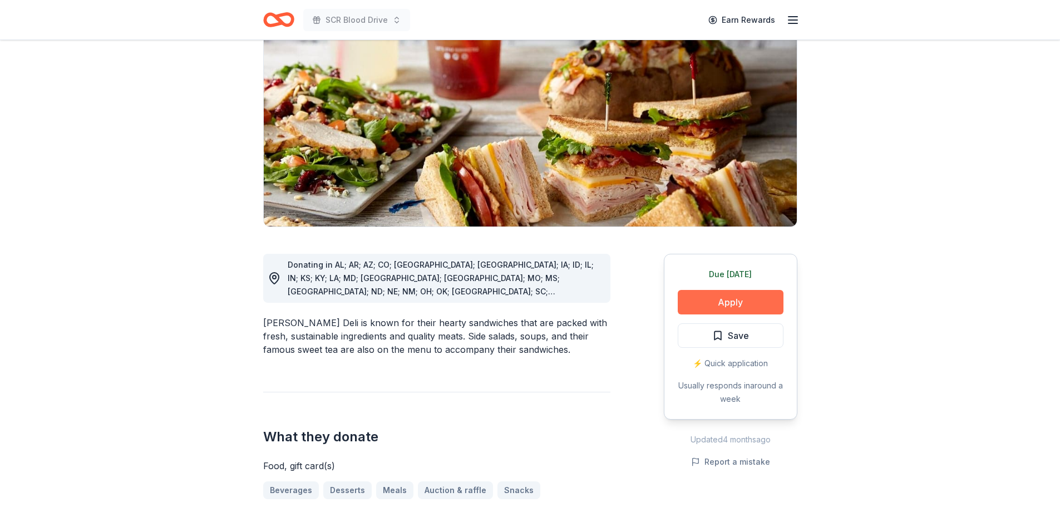
click at [722, 309] on button "Apply" at bounding box center [731, 302] width 106 height 24
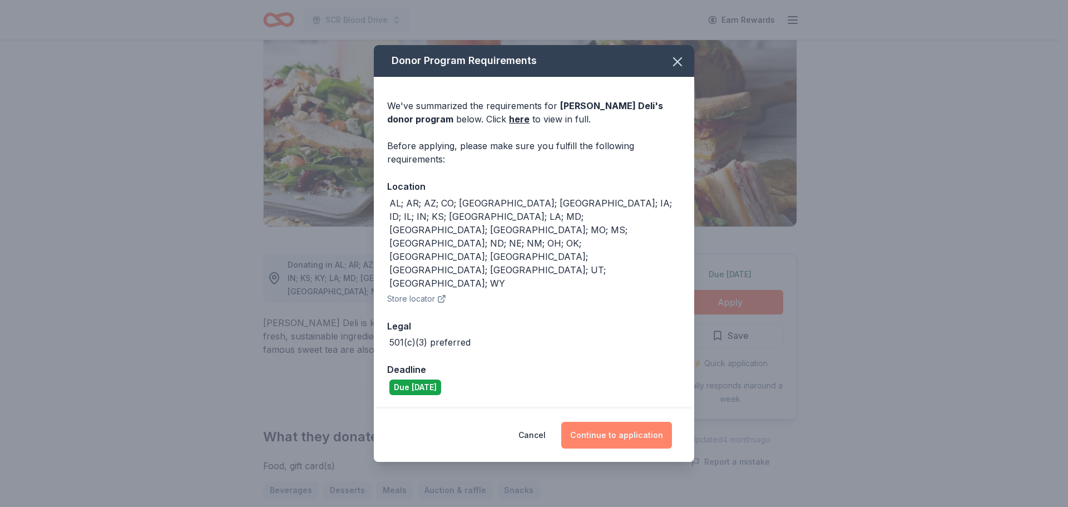
click at [603, 422] on button "Continue to application" at bounding box center [616, 435] width 111 height 27
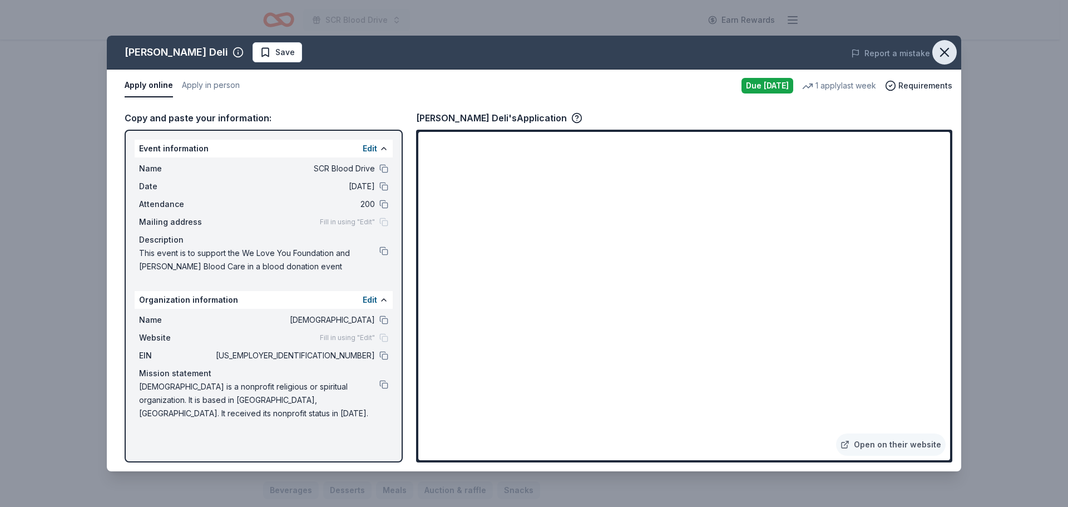
click at [941, 52] on icon "button" at bounding box center [945, 53] width 16 height 16
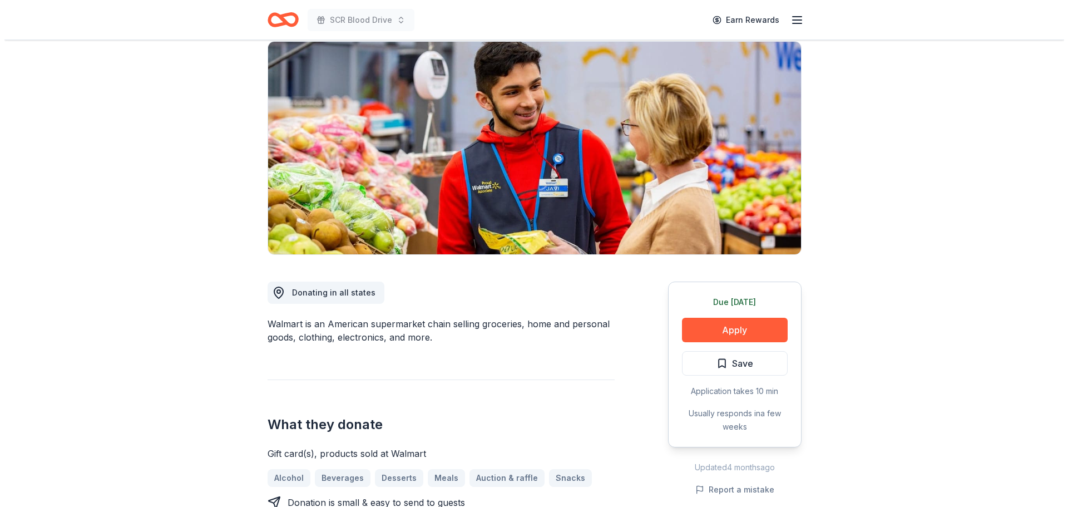
scroll to position [111, 0]
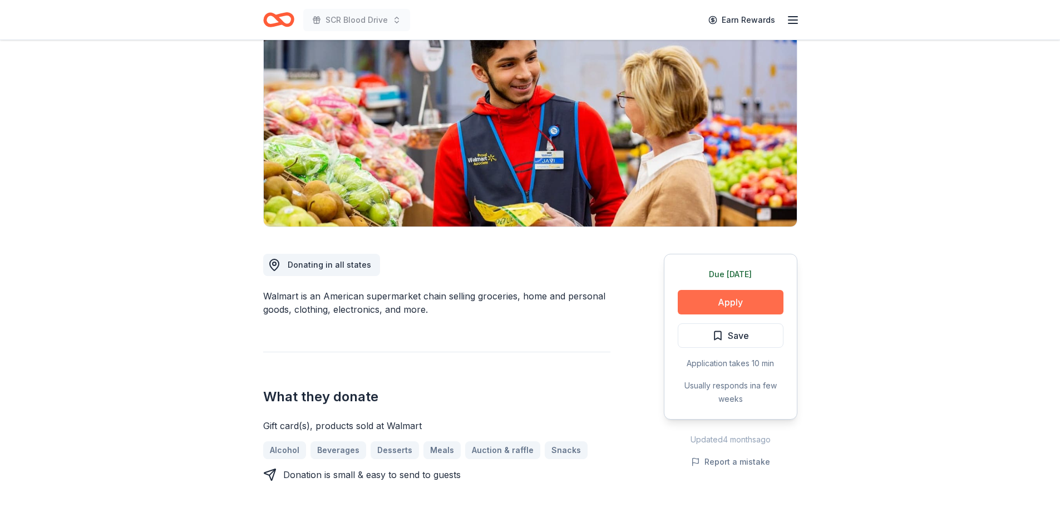
click at [722, 299] on button "Apply" at bounding box center [731, 302] width 106 height 24
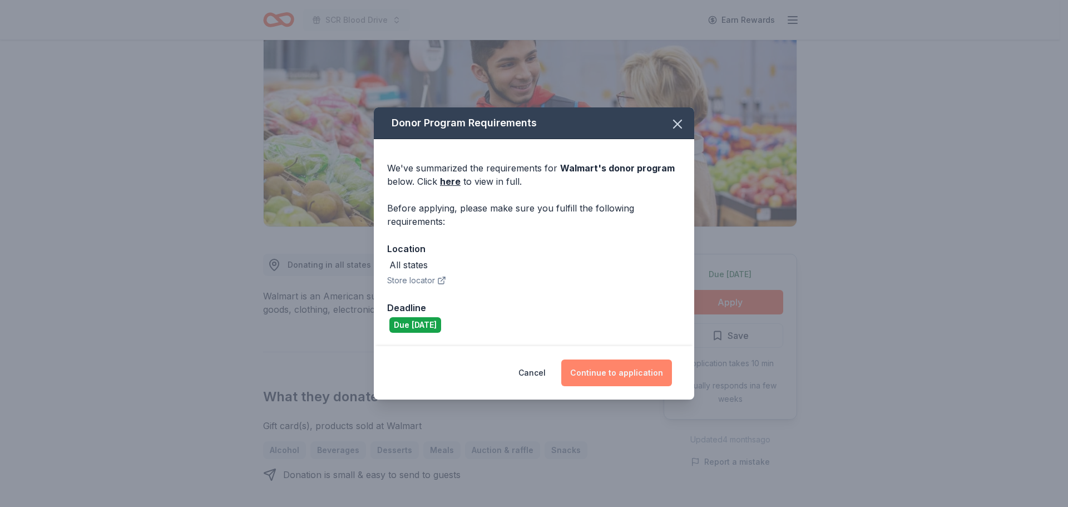
click at [605, 369] on button "Continue to application" at bounding box center [616, 372] width 111 height 27
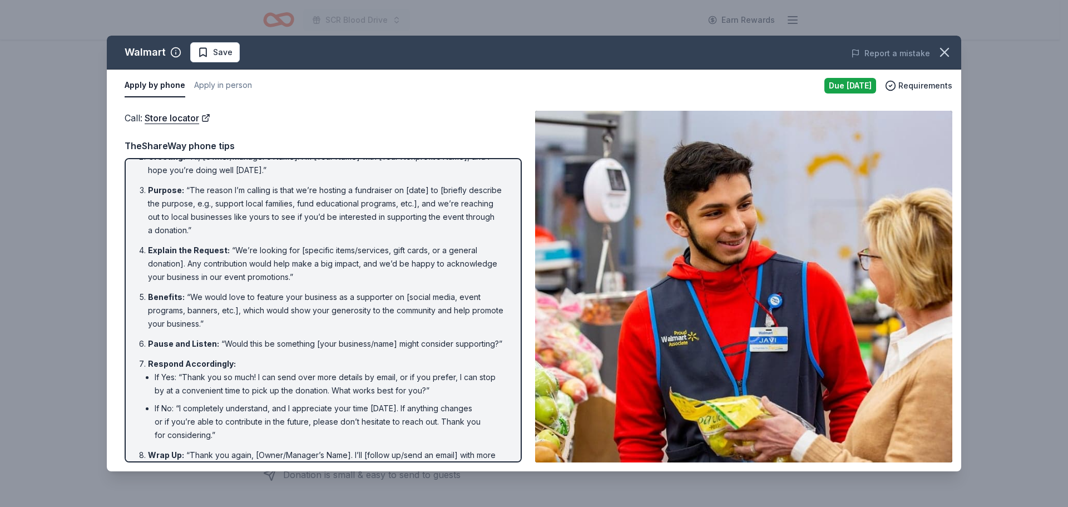
scroll to position [87, 0]
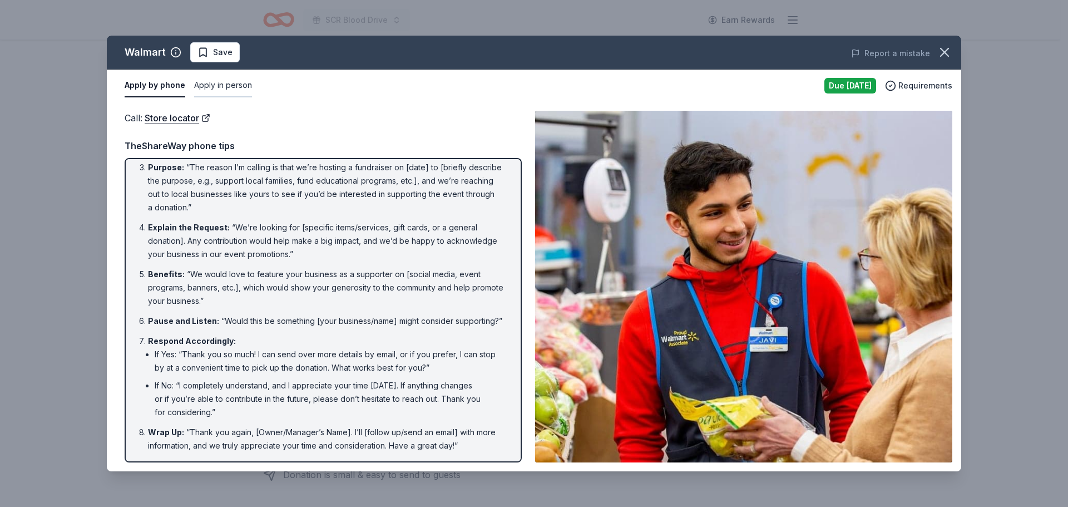
click at [221, 87] on button "Apply in person" at bounding box center [223, 85] width 58 height 23
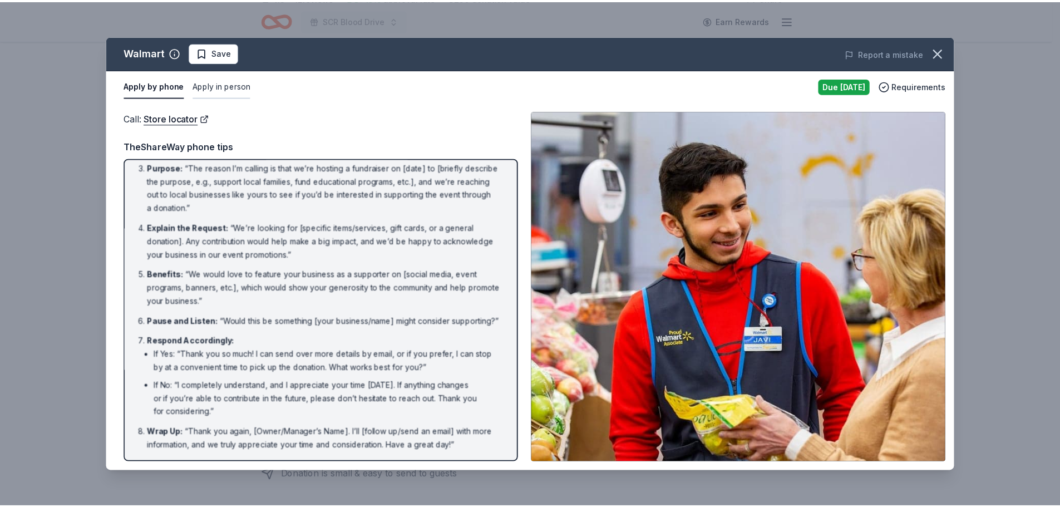
scroll to position [0, 0]
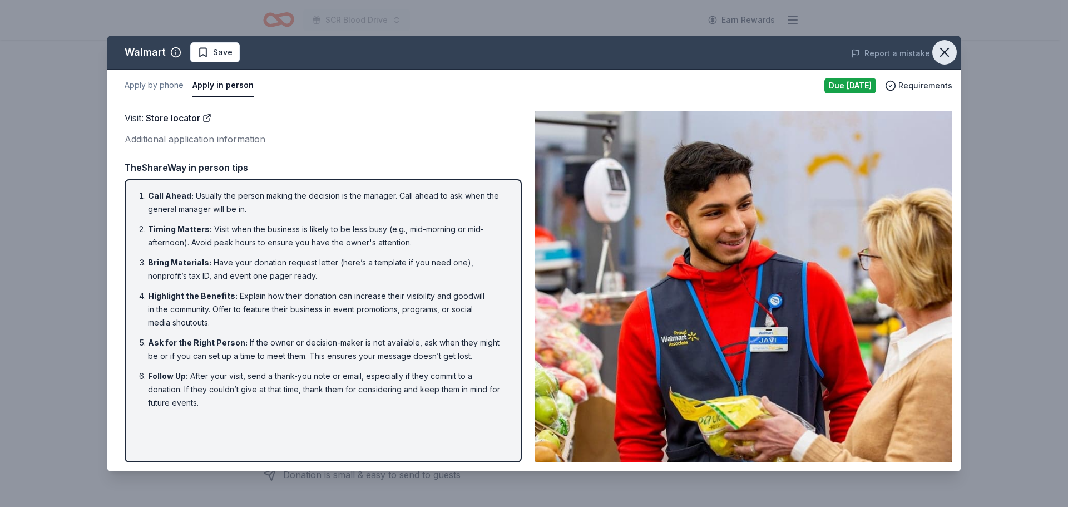
click at [944, 49] on icon "button" at bounding box center [945, 53] width 16 height 16
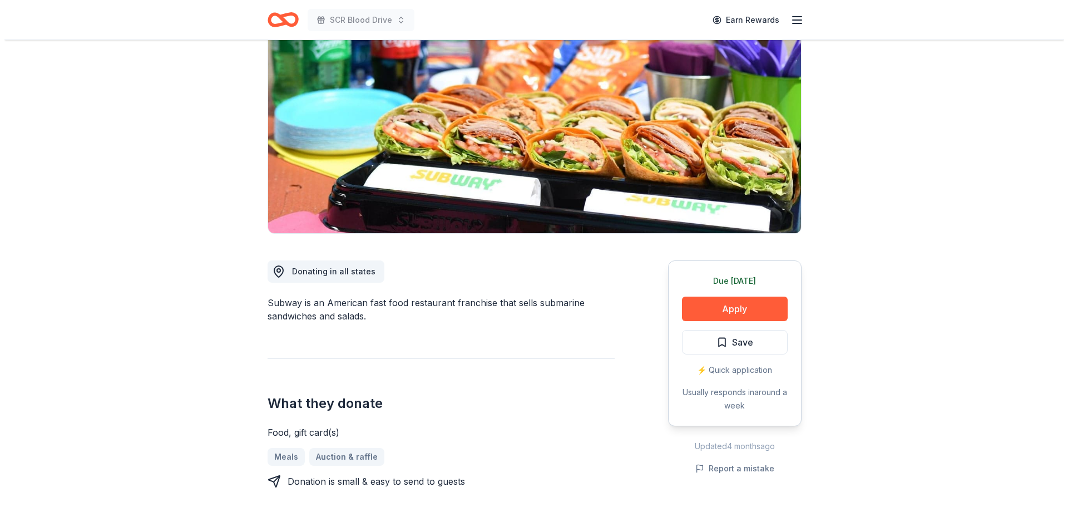
scroll to position [111, 0]
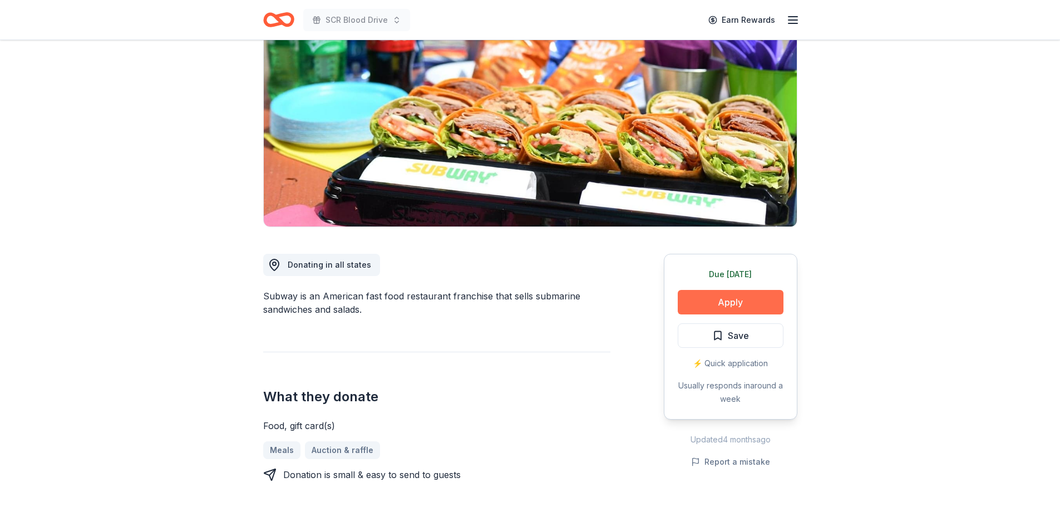
click at [744, 301] on button "Apply" at bounding box center [731, 302] width 106 height 24
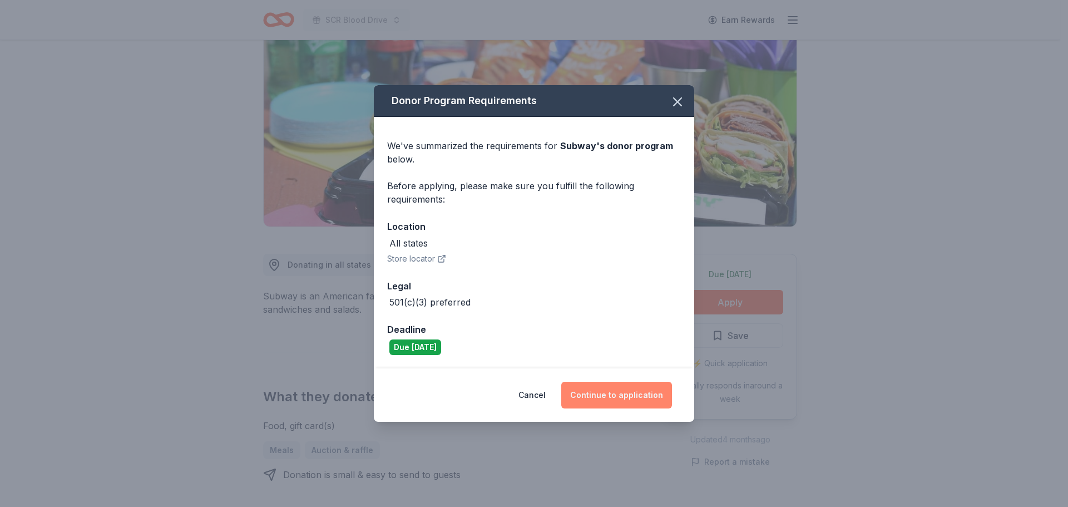
click at [601, 404] on button "Continue to application" at bounding box center [616, 395] width 111 height 27
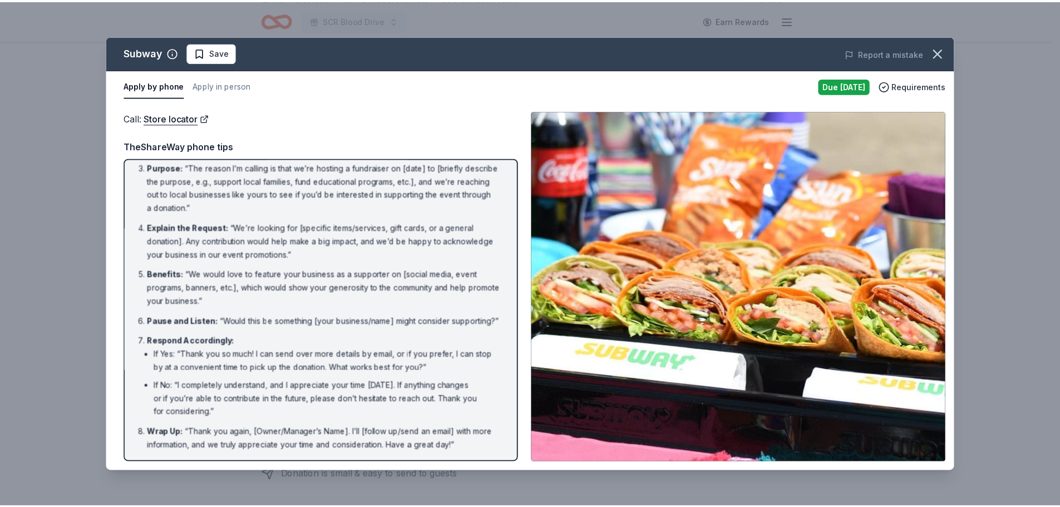
scroll to position [87, 0]
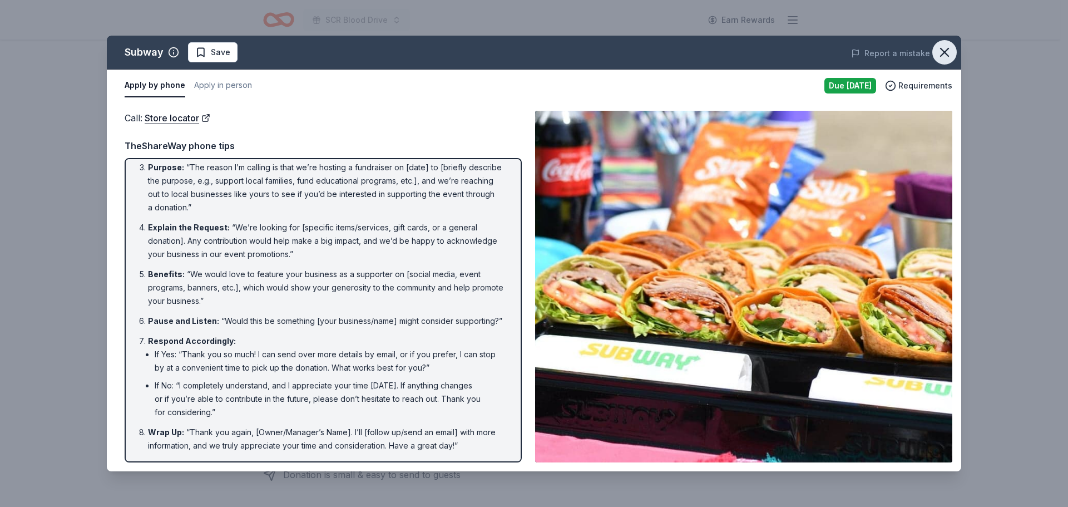
click at [946, 53] on icon "button" at bounding box center [945, 53] width 16 height 16
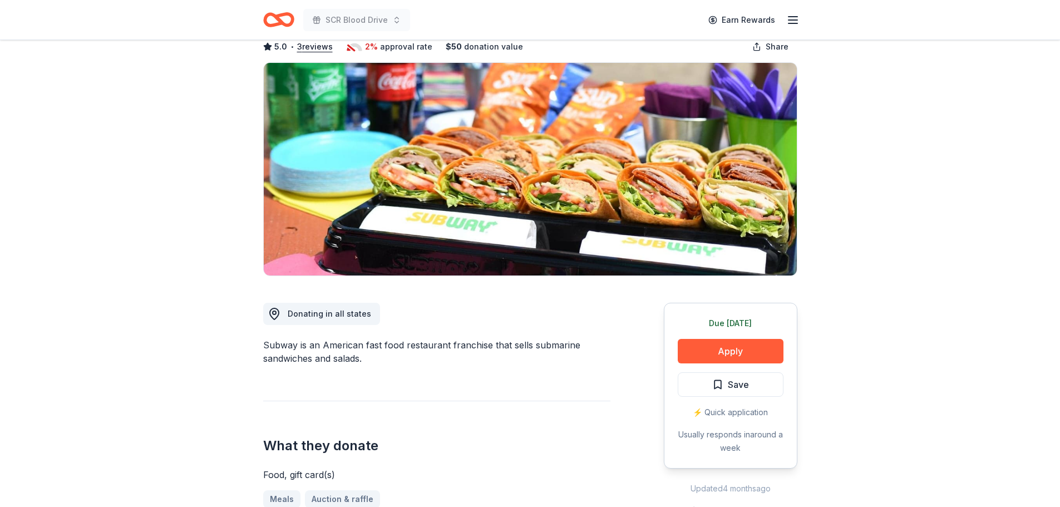
scroll to position [0, 0]
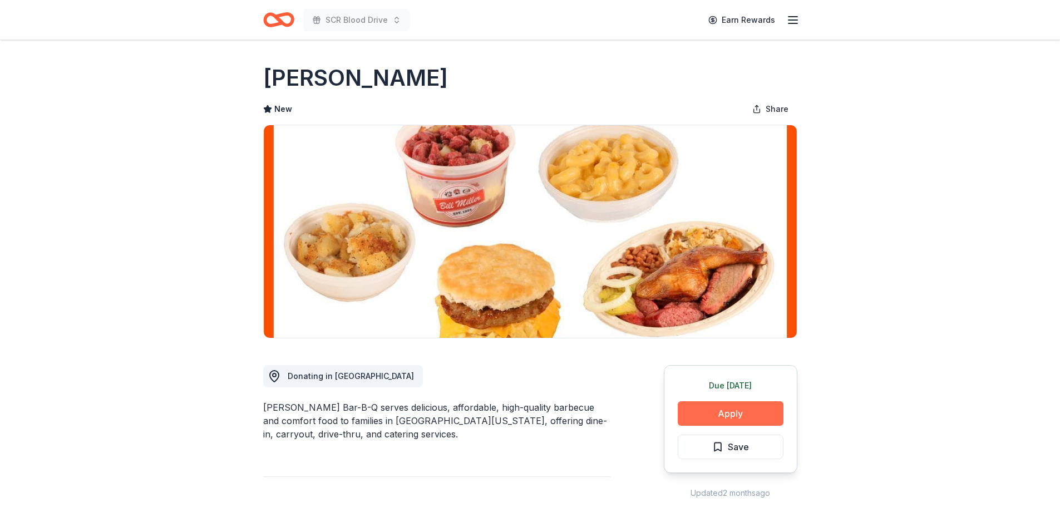
click at [757, 416] on button "Apply" at bounding box center [731, 413] width 106 height 24
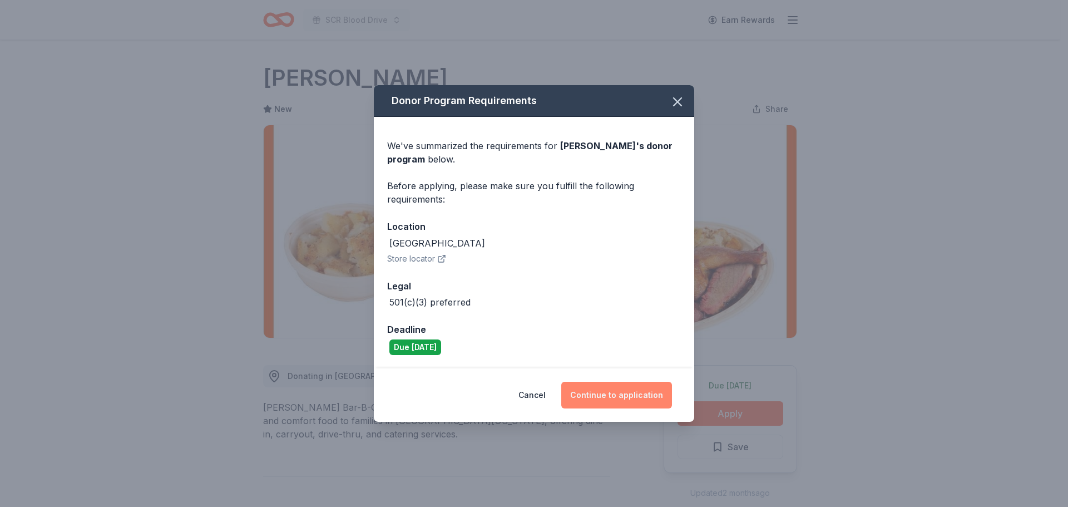
click at [609, 394] on button "Continue to application" at bounding box center [616, 395] width 111 height 27
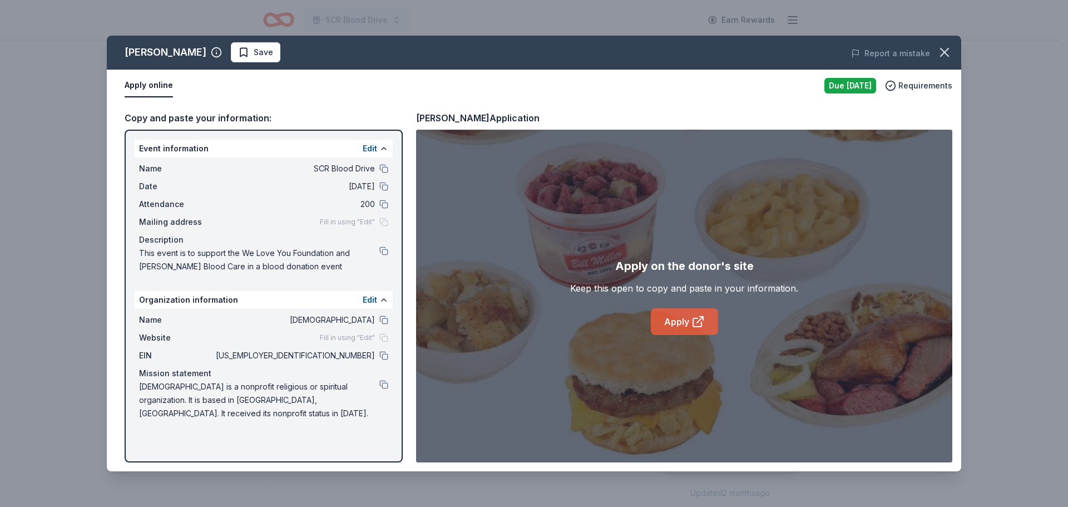
click at [695, 319] on icon at bounding box center [697, 322] width 8 height 8
click at [947, 46] on icon "button" at bounding box center [945, 53] width 16 height 16
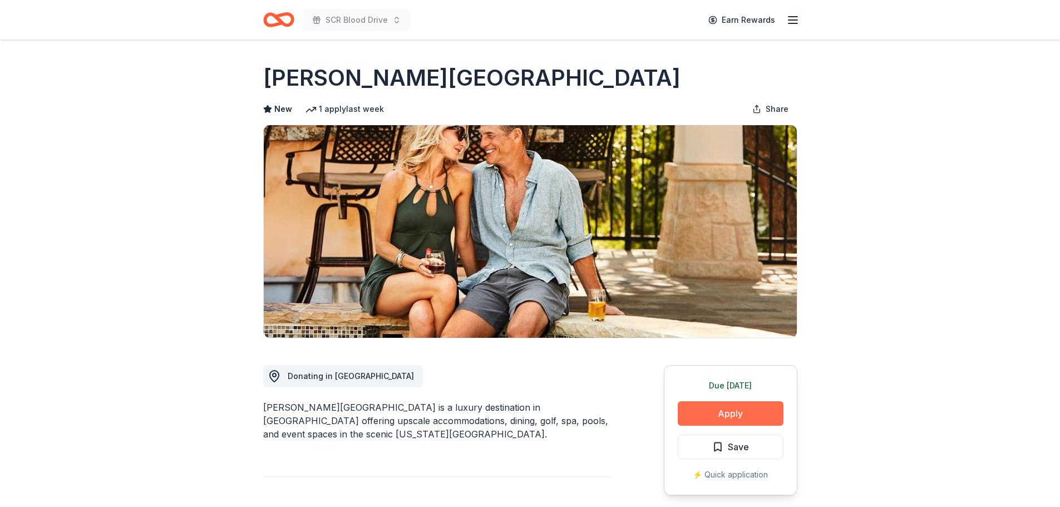
click at [733, 413] on button "Apply" at bounding box center [731, 413] width 106 height 24
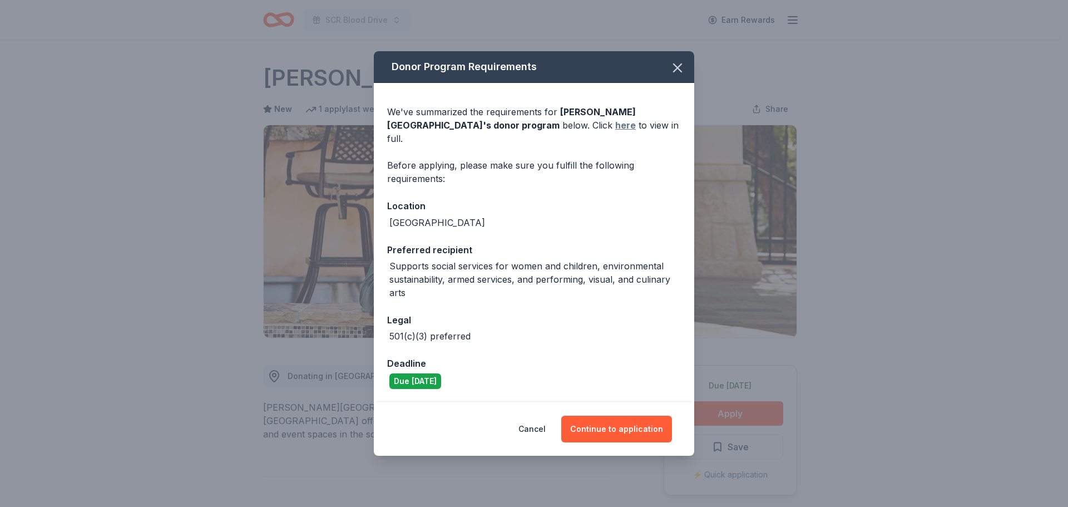
click at [615, 131] on link "here" at bounding box center [625, 125] width 21 height 13
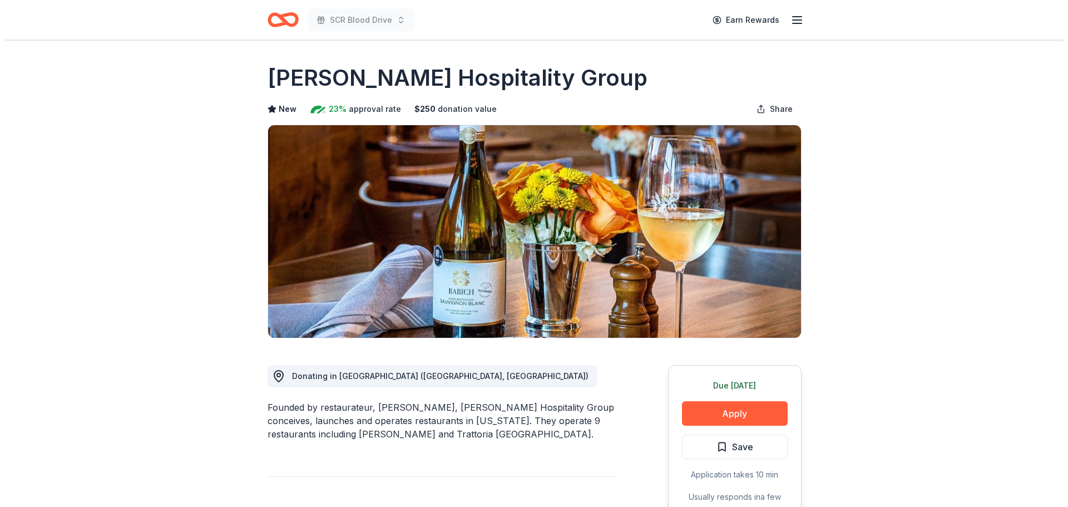
scroll to position [56, 0]
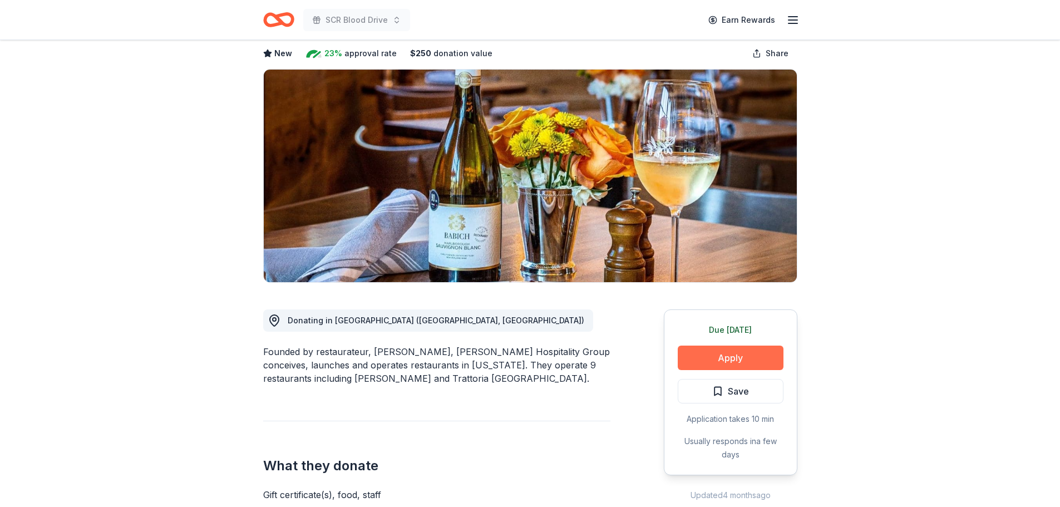
click at [704, 357] on button "Apply" at bounding box center [731, 358] width 106 height 24
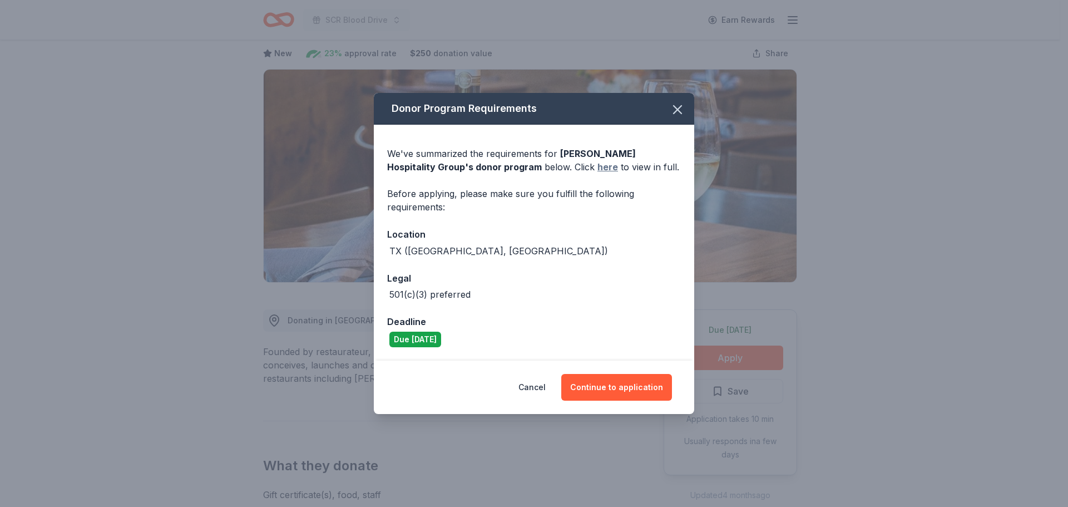
click at [598, 166] on link "here" at bounding box center [608, 166] width 21 height 13
click at [627, 387] on button "Continue to application" at bounding box center [616, 387] width 111 height 27
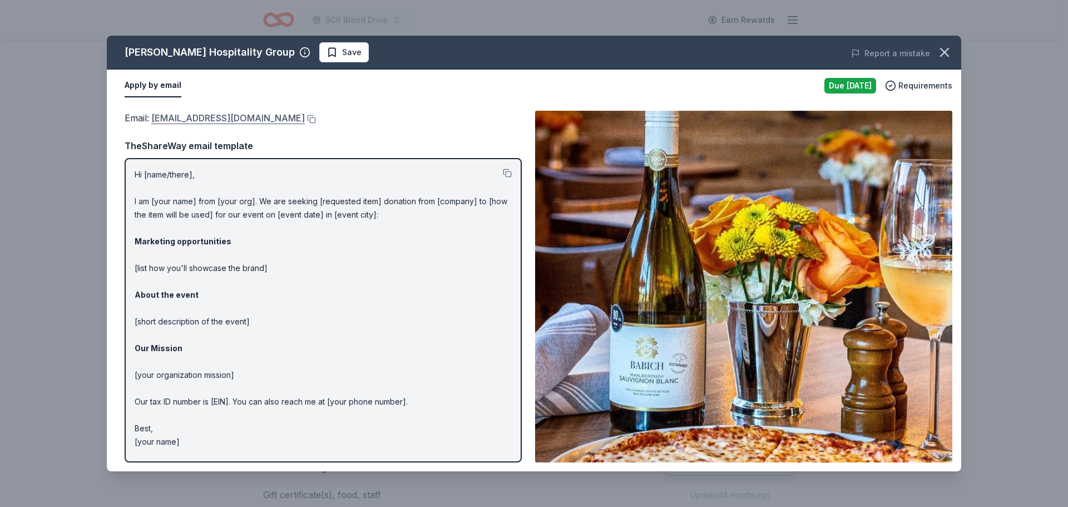
click at [188, 120] on link "donations@berghospitality.com" at bounding box center [228, 118] width 154 height 14
click at [305, 118] on button at bounding box center [310, 119] width 11 height 9
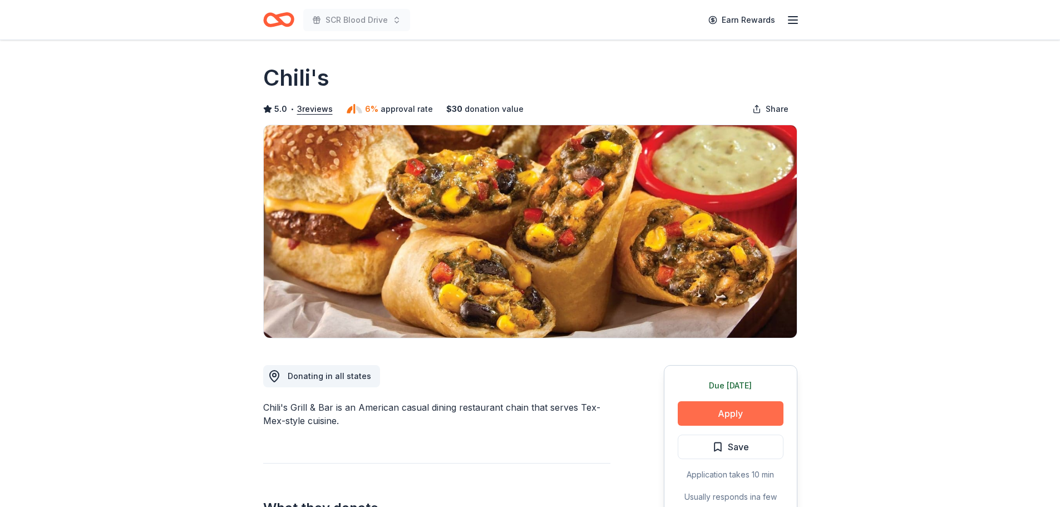
click at [766, 402] on button "Apply" at bounding box center [731, 413] width 106 height 24
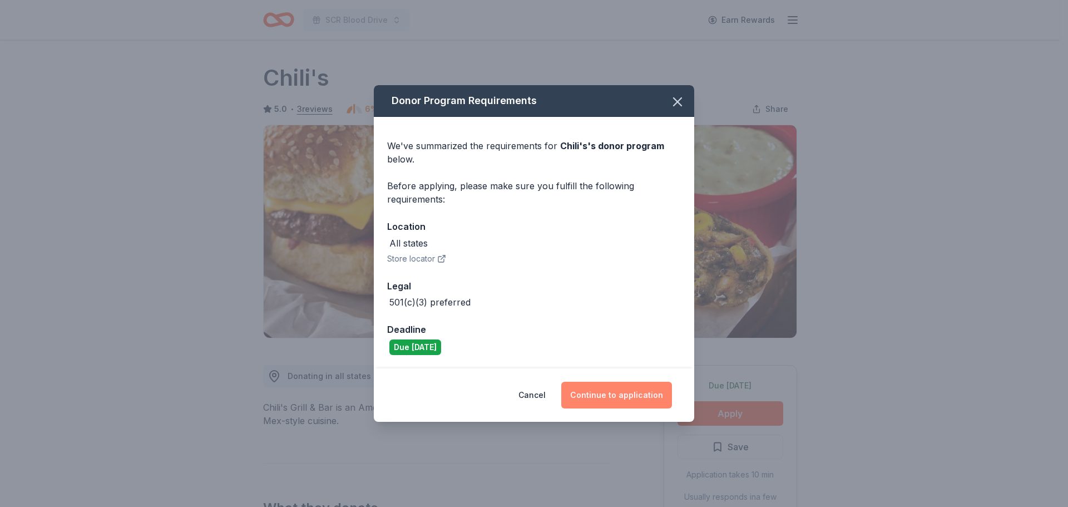
click at [632, 400] on button "Continue to application" at bounding box center [616, 395] width 111 height 27
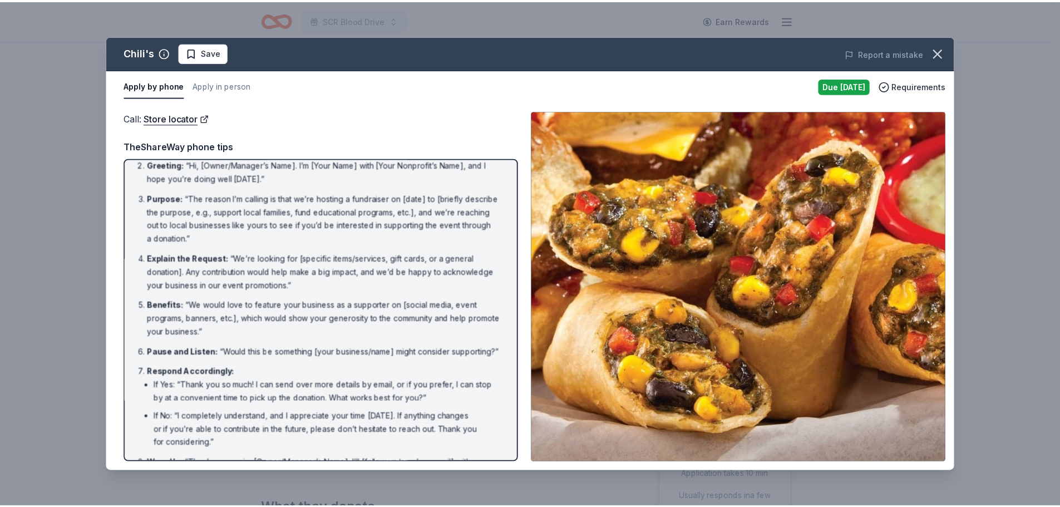
scroll to position [87, 0]
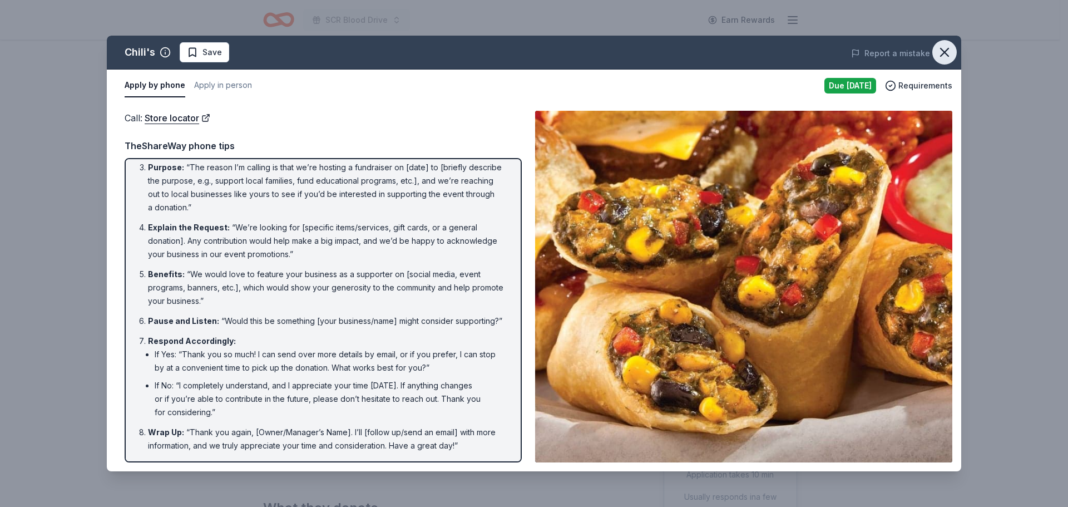
click at [939, 50] on icon "button" at bounding box center [945, 53] width 16 height 16
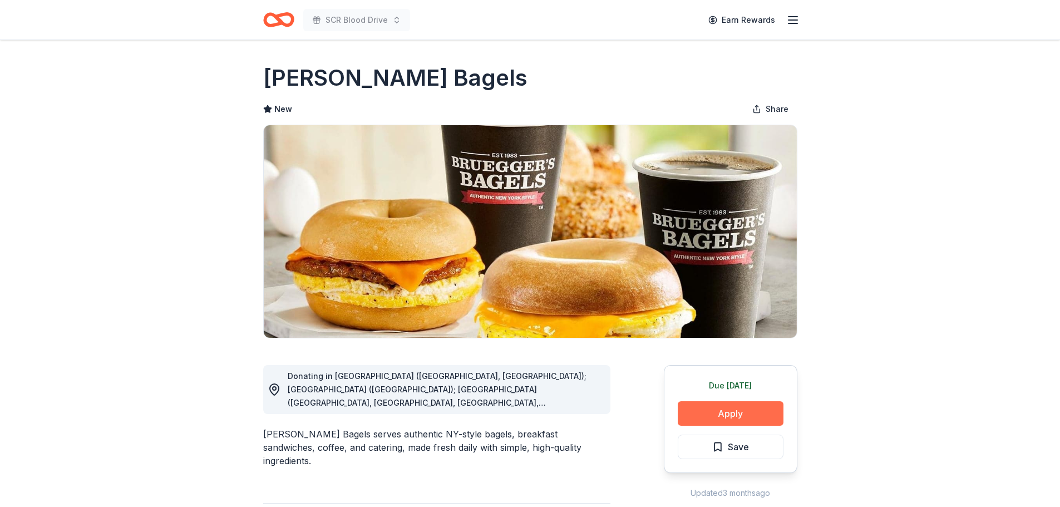
click at [684, 411] on button "Apply" at bounding box center [731, 413] width 106 height 24
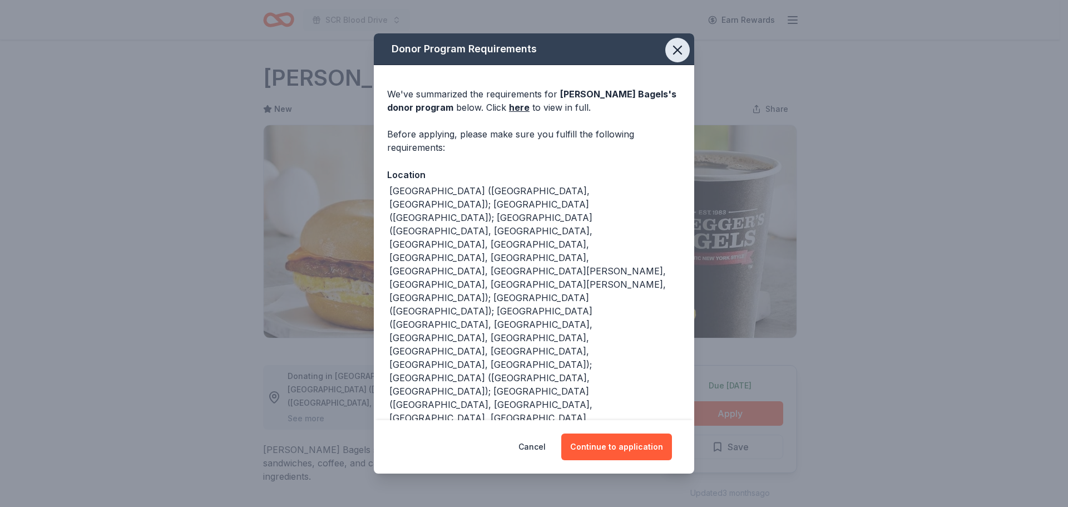
click at [670, 52] on icon "button" at bounding box center [678, 50] width 16 height 16
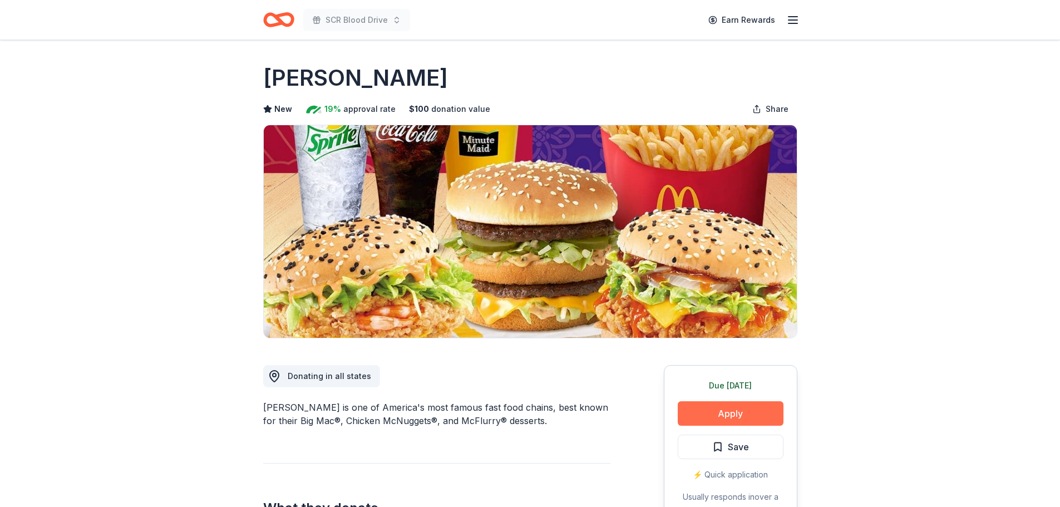
click at [712, 410] on button "Apply" at bounding box center [731, 413] width 106 height 24
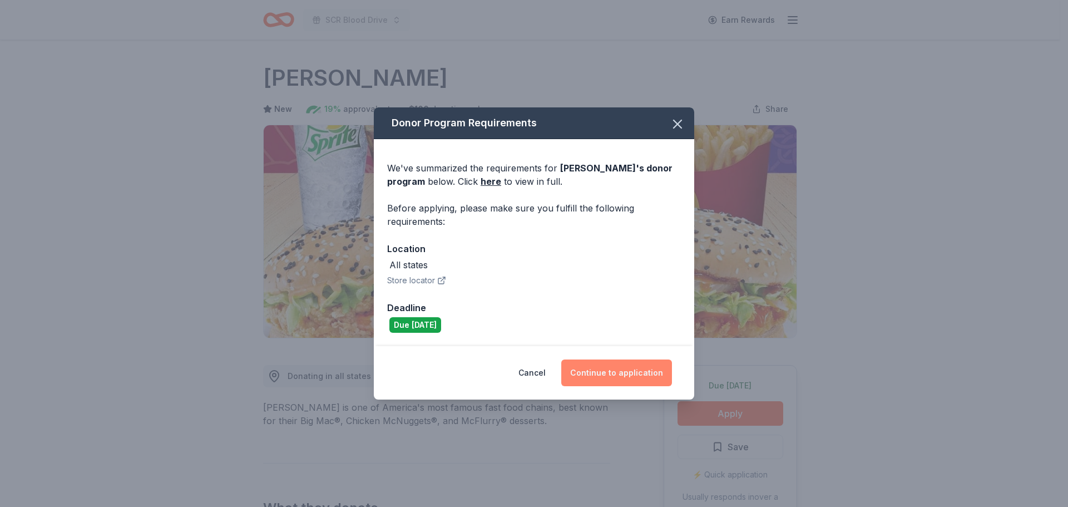
click at [606, 373] on button "Continue to application" at bounding box center [616, 372] width 111 height 27
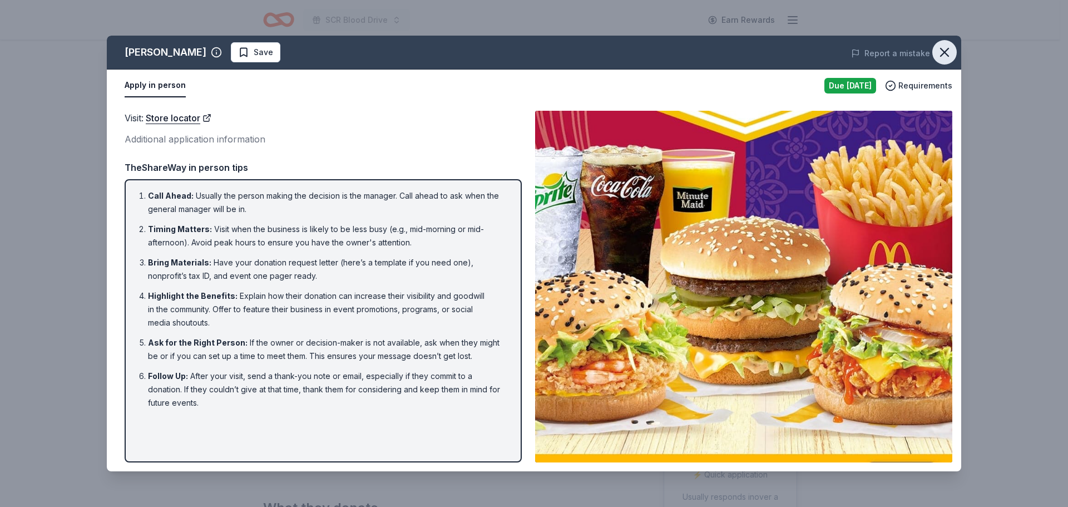
click at [942, 52] on icon "button" at bounding box center [945, 53] width 16 height 16
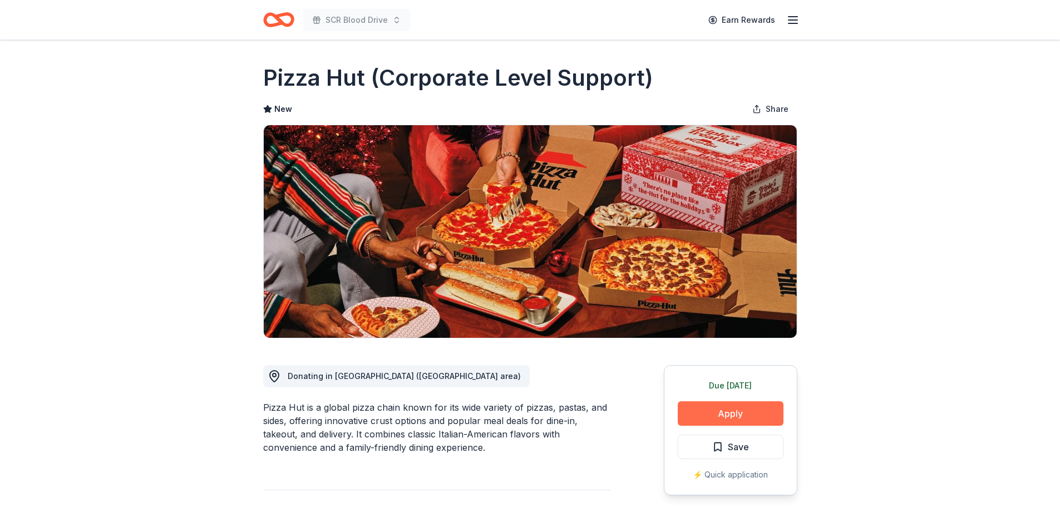
click at [768, 407] on button "Apply" at bounding box center [731, 413] width 106 height 24
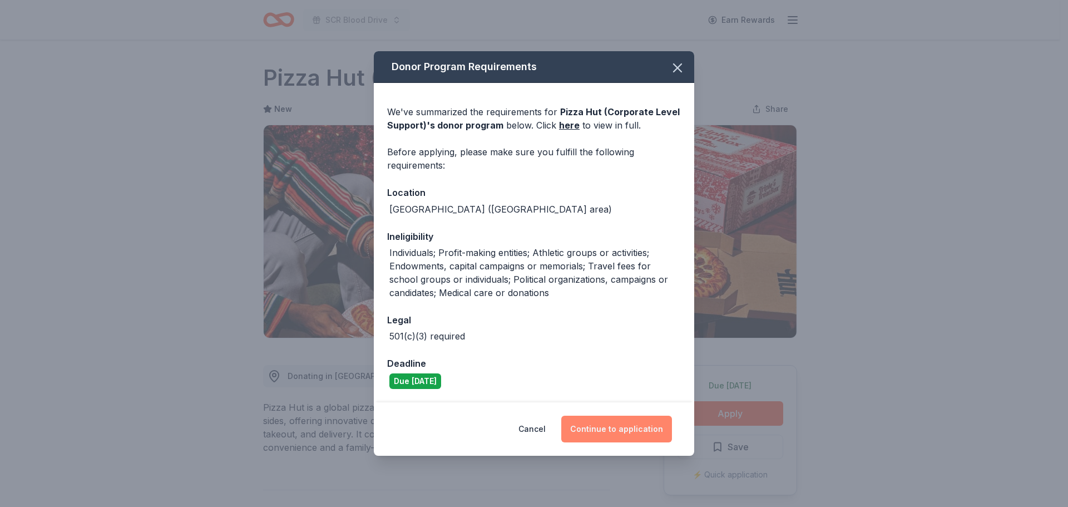
click at [615, 433] on button "Continue to application" at bounding box center [616, 429] width 111 height 27
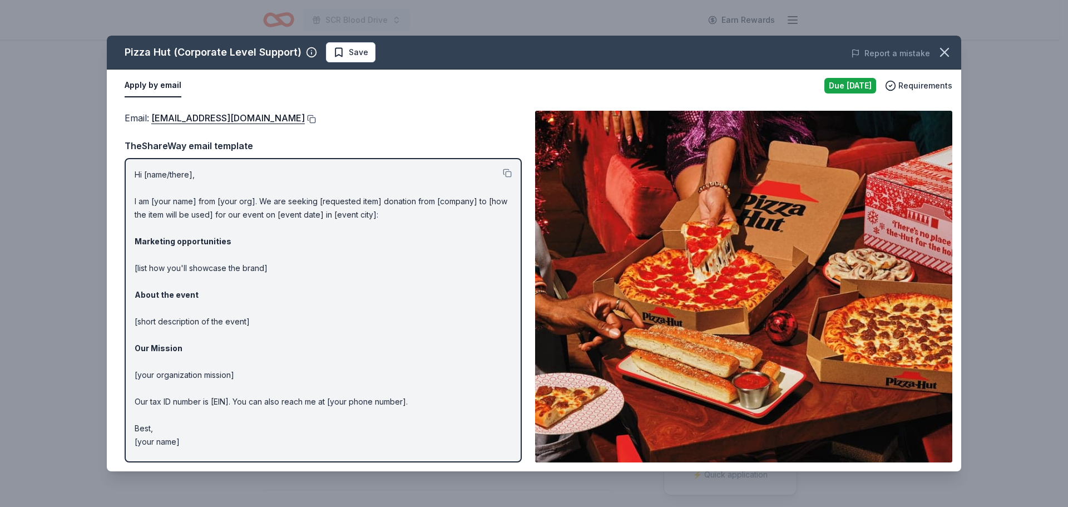
click at [305, 119] on button at bounding box center [310, 119] width 11 height 9
click at [948, 54] on icon "button" at bounding box center [945, 53] width 16 height 16
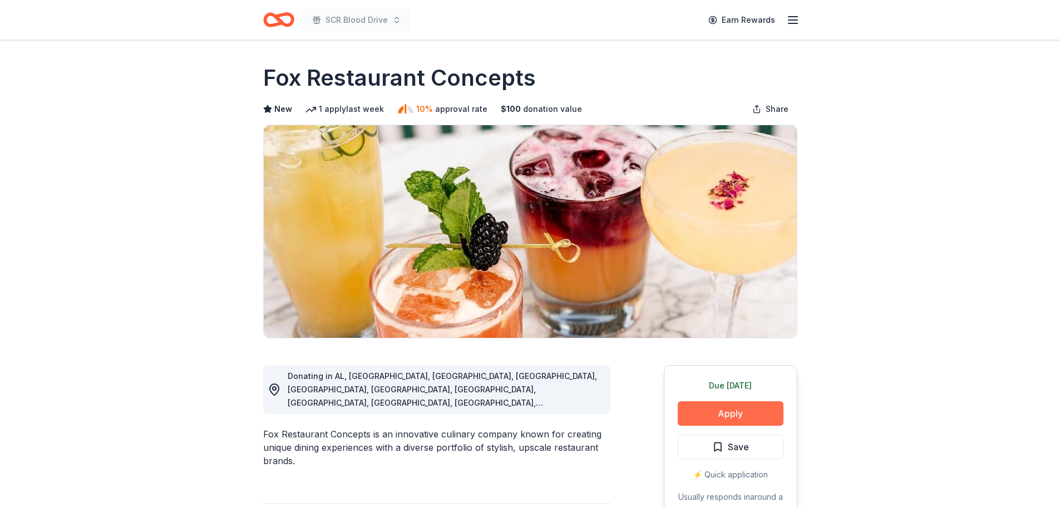
click at [739, 417] on button "Apply" at bounding box center [731, 413] width 106 height 24
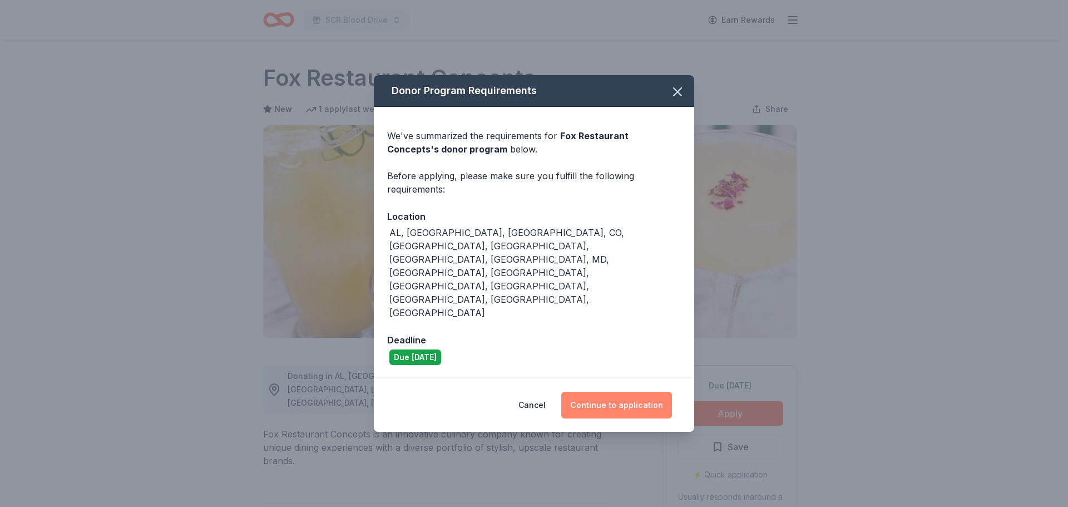
click at [599, 392] on button "Continue to application" at bounding box center [616, 405] width 111 height 27
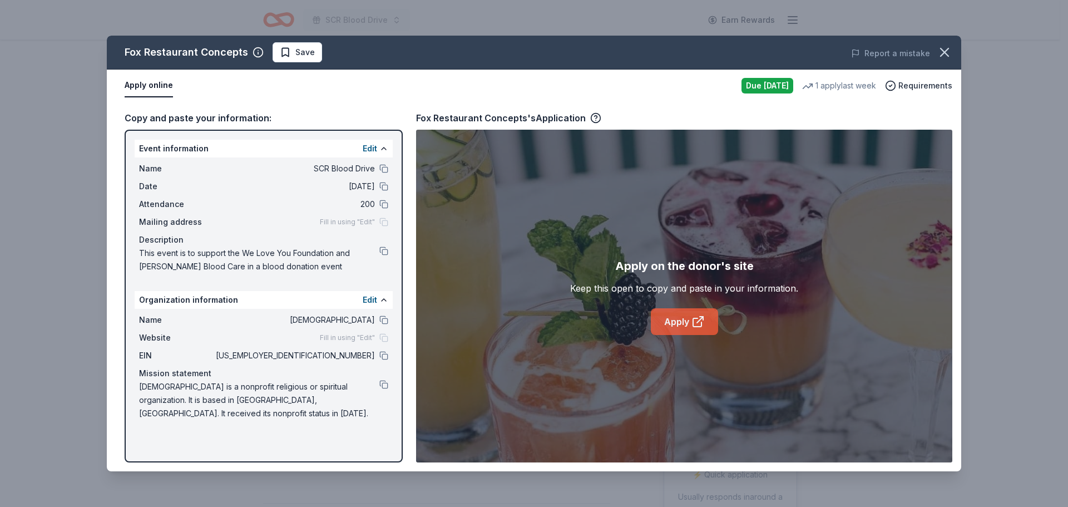
click at [669, 320] on link "Apply" at bounding box center [684, 321] width 67 height 27
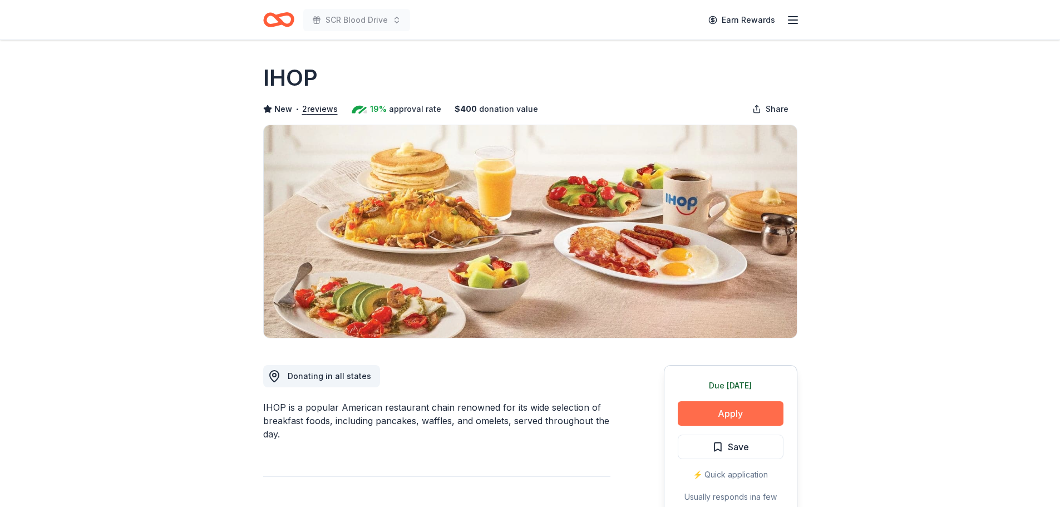
click at [759, 412] on button "Apply" at bounding box center [731, 413] width 106 height 24
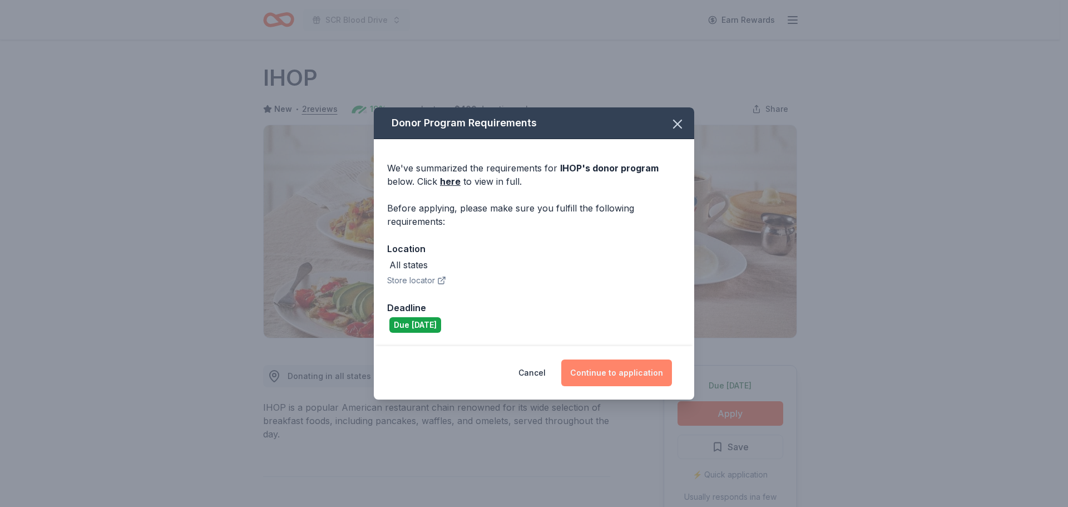
click at [624, 368] on button "Continue to application" at bounding box center [616, 372] width 111 height 27
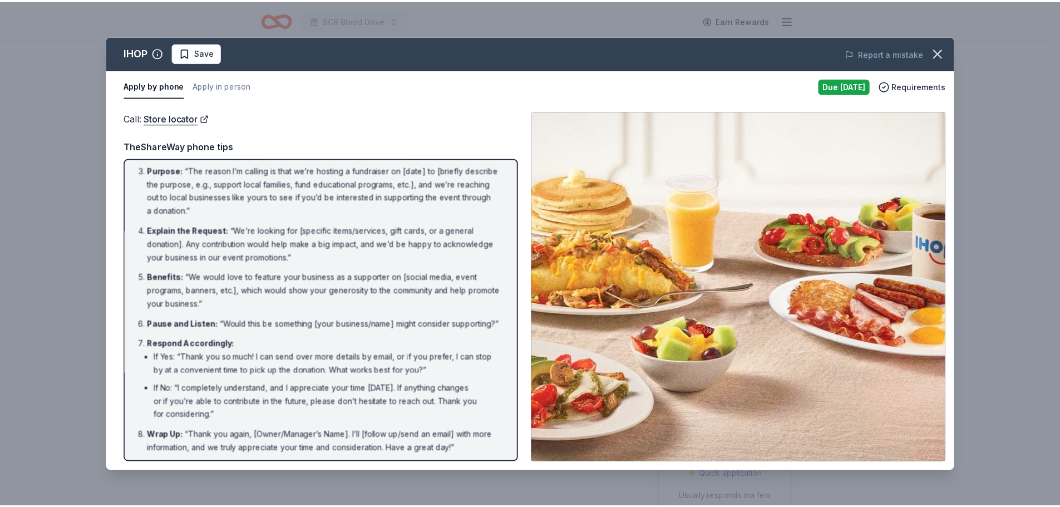
scroll to position [87, 0]
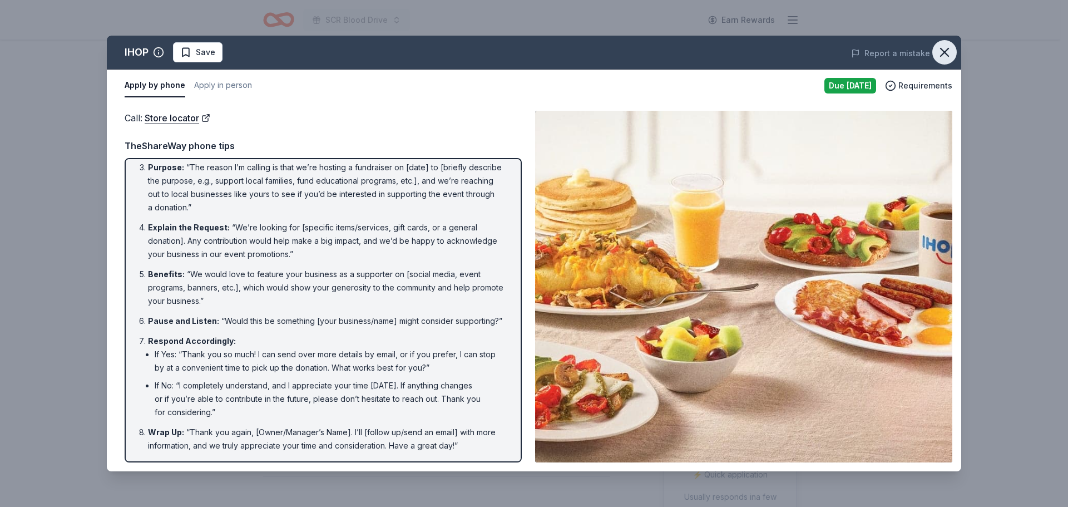
click at [942, 52] on icon "button" at bounding box center [945, 53] width 16 height 16
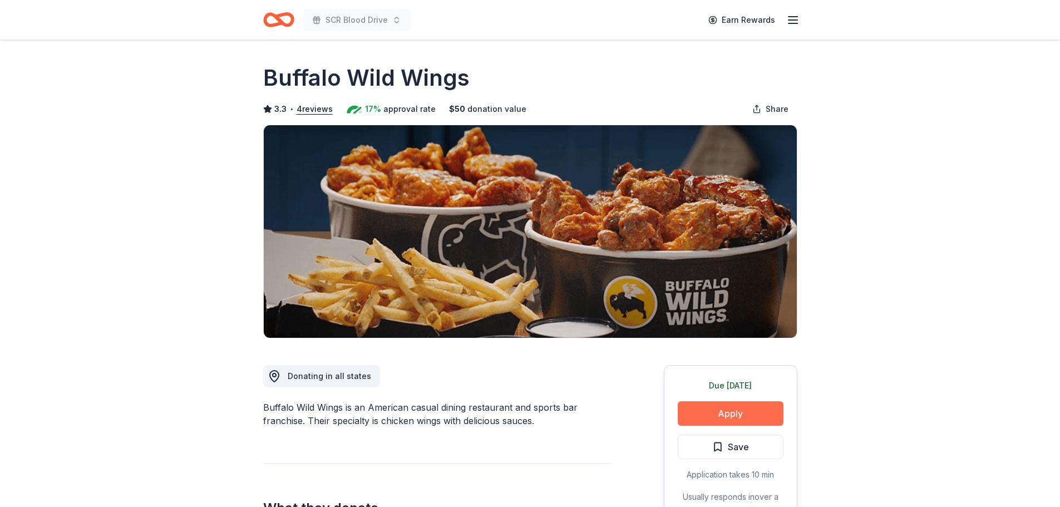
click at [755, 410] on button "Apply" at bounding box center [731, 413] width 106 height 24
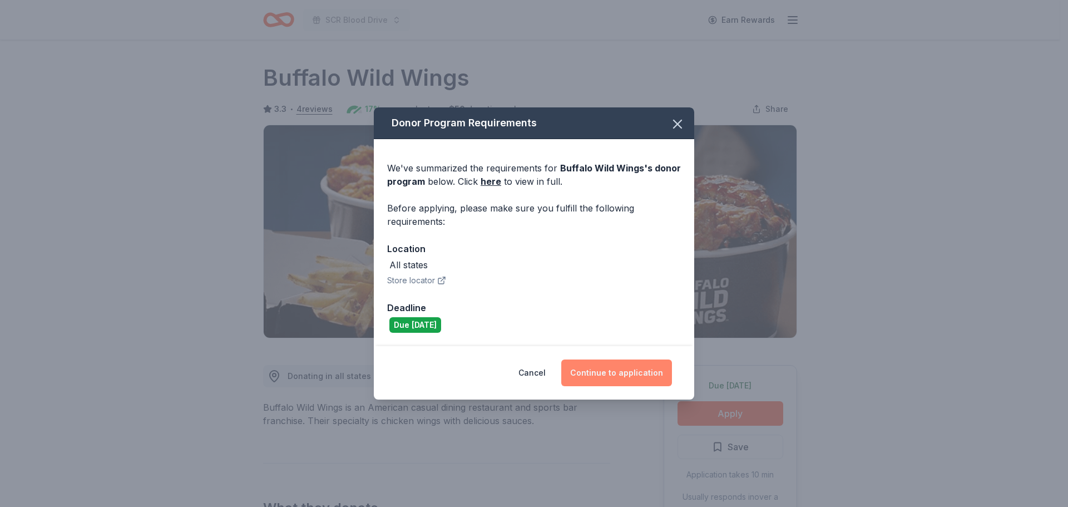
click at [650, 371] on button "Continue to application" at bounding box center [616, 372] width 111 height 27
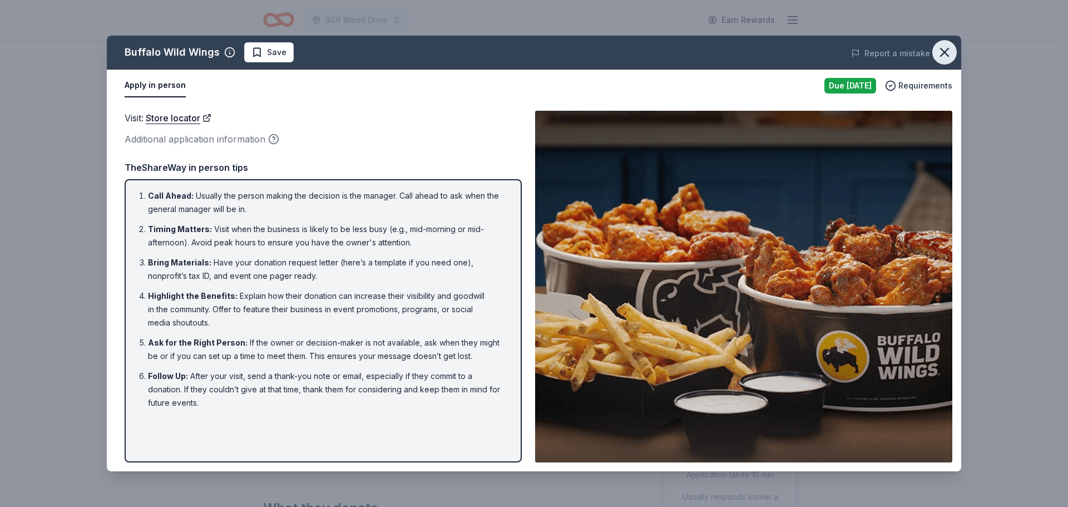
click at [945, 50] on icon "button" at bounding box center [945, 53] width 16 height 16
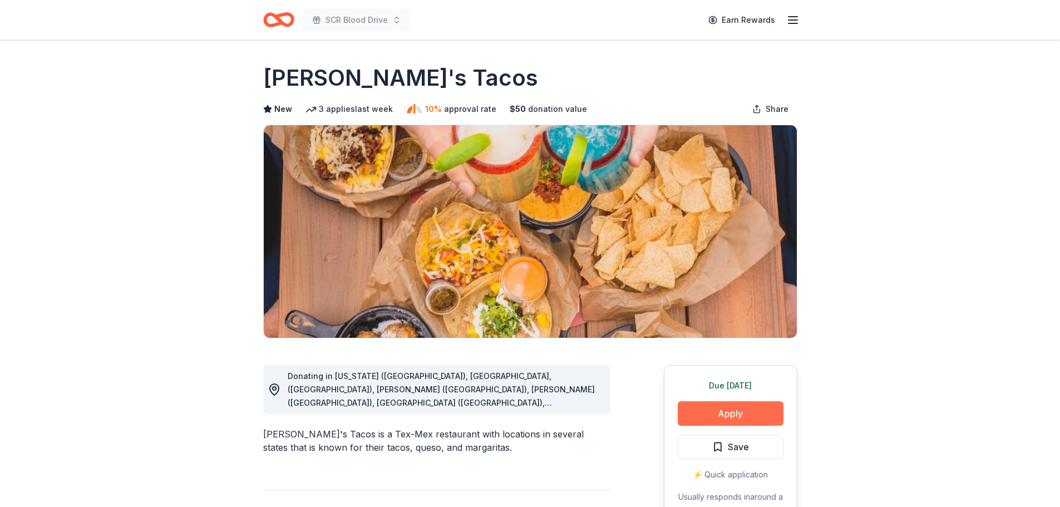
click at [758, 412] on button "Apply" at bounding box center [731, 413] width 106 height 24
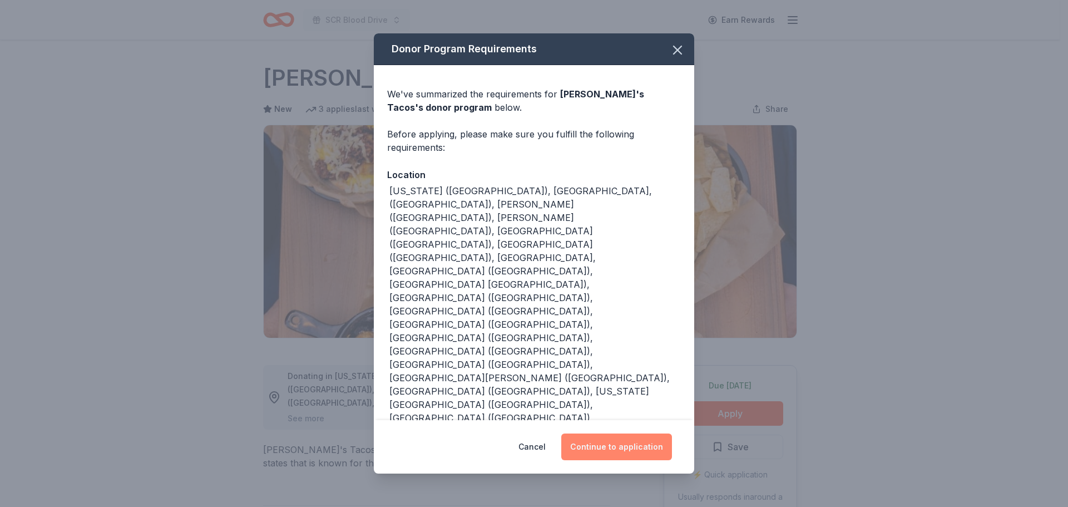
click at [600, 433] on button "Continue to application" at bounding box center [616, 446] width 111 height 27
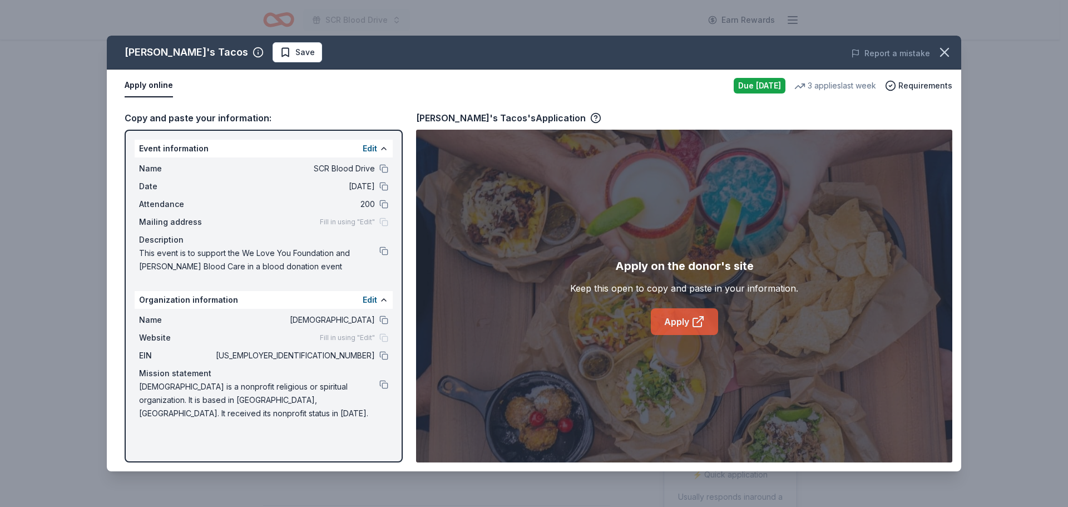
click at [692, 327] on icon at bounding box center [698, 321] width 13 height 13
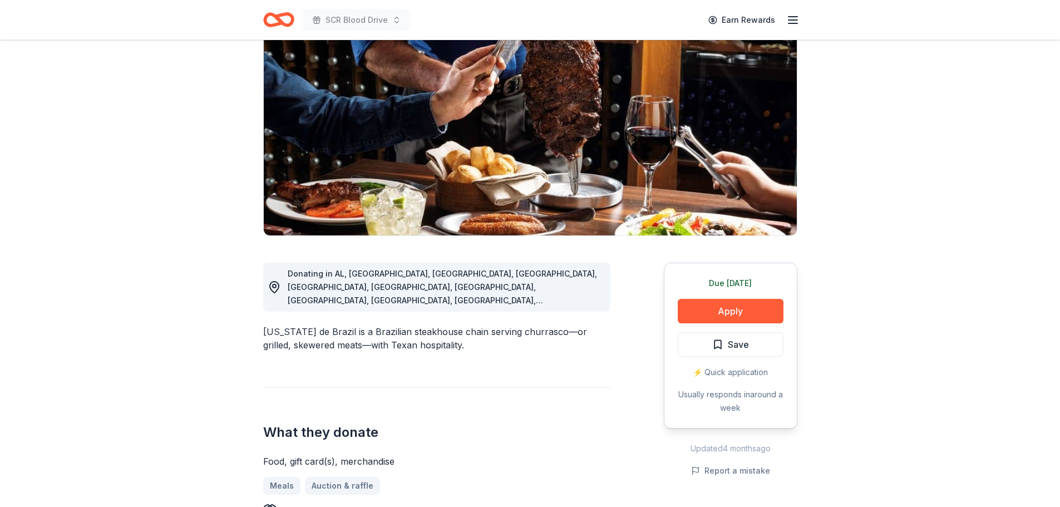
scroll to position [111, 0]
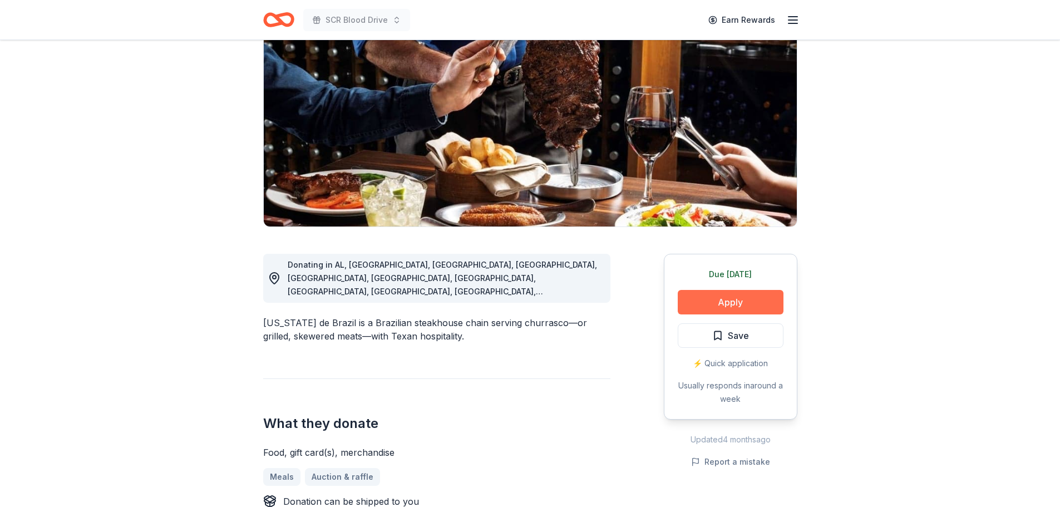
click at [758, 306] on button "Apply" at bounding box center [731, 302] width 106 height 24
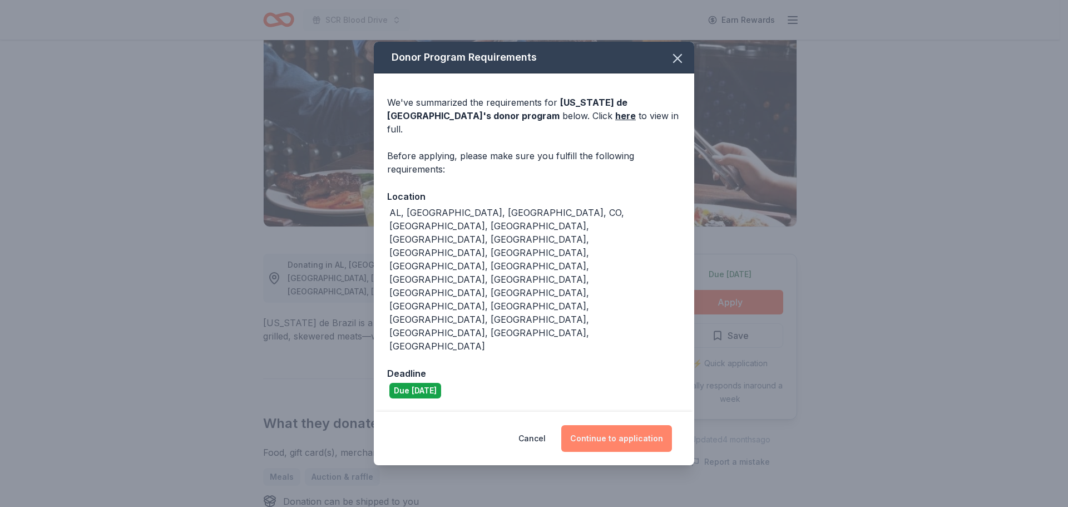
click at [648, 425] on button "Continue to application" at bounding box center [616, 438] width 111 height 27
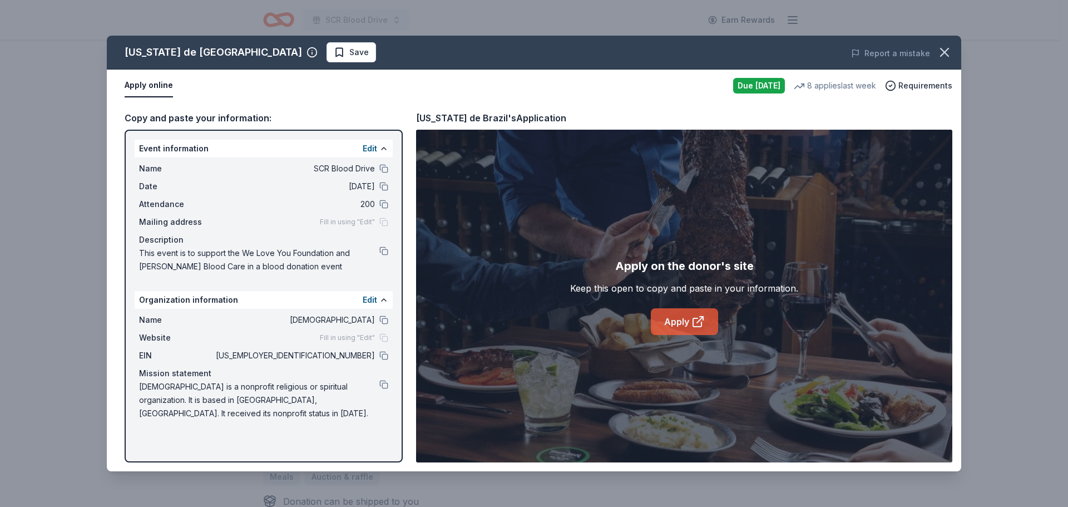
click at [687, 323] on link "Apply" at bounding box center [684, 321] width 67 height 27
click at [939, 52] on icon "button" at bounding box center [945, 53] width 16 height 16
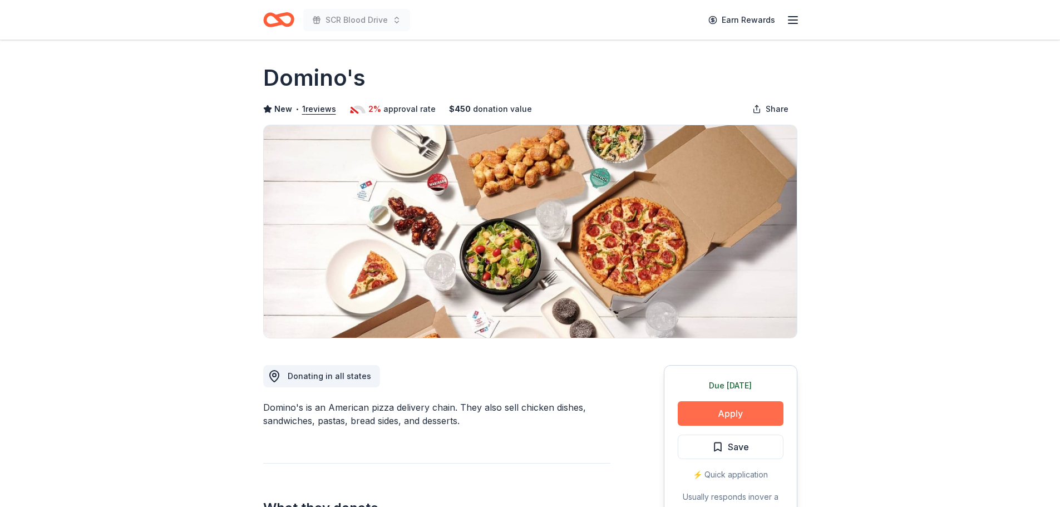
click at [732, 413] on button "Apply" at bounding box center [731, 413] width 106 height 24
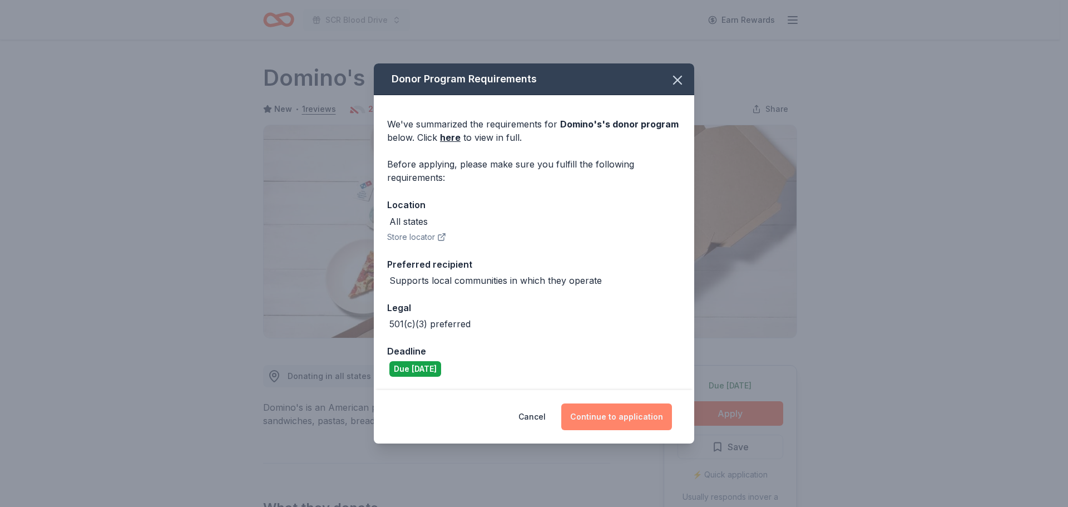
click at [598, 426] on button "Continue to application" at bounding box center [616, 416] width 111 height 27
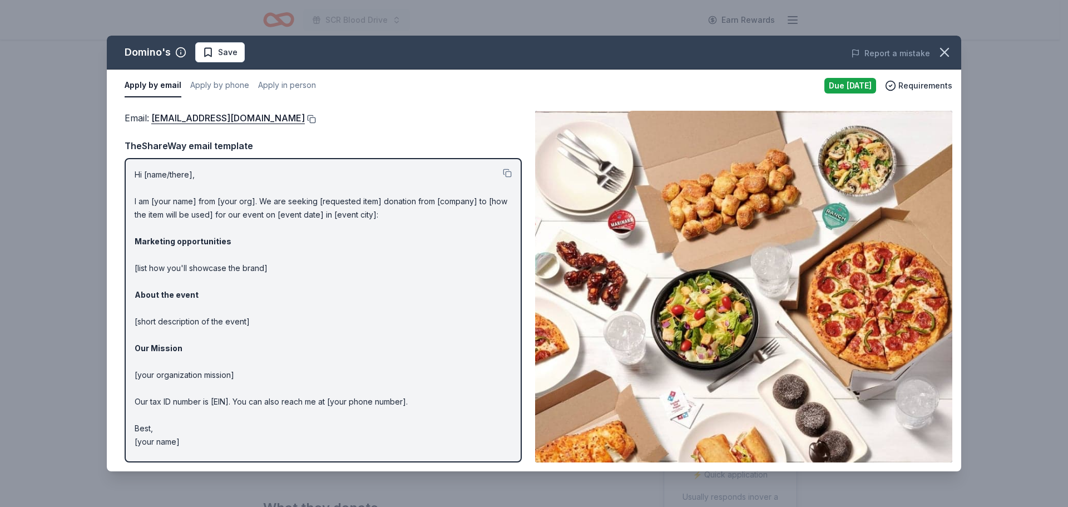
click at [305, 117] on button at bounding box center [310, 119] width 11 height 9
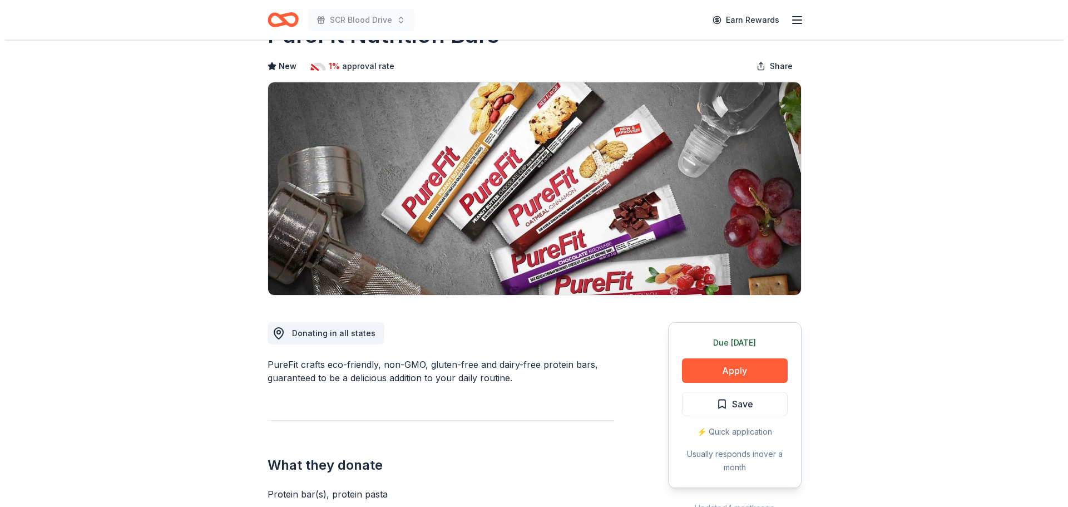
scroll to position [56, 0]
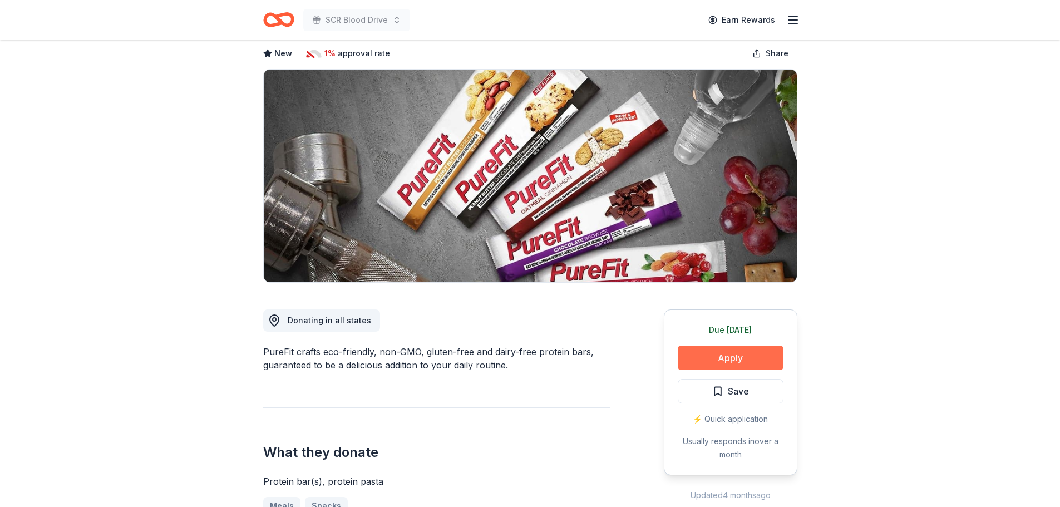
click at [745, 352] on button "Apply" at bounding box center [731, 358] width 106 height 24
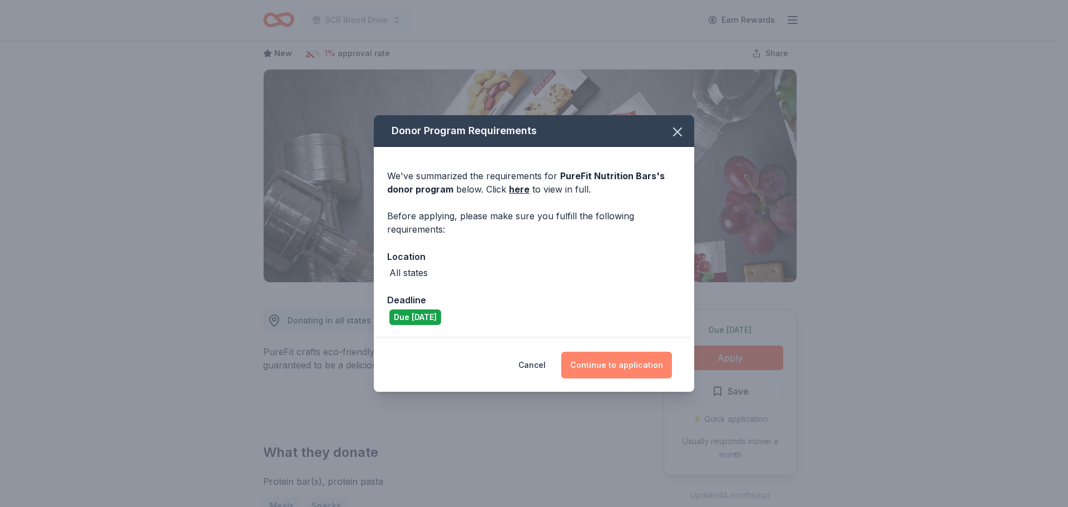
click at [598, 359] on button "Continue to application" at bounding box center [616, 365] width 111 height 27
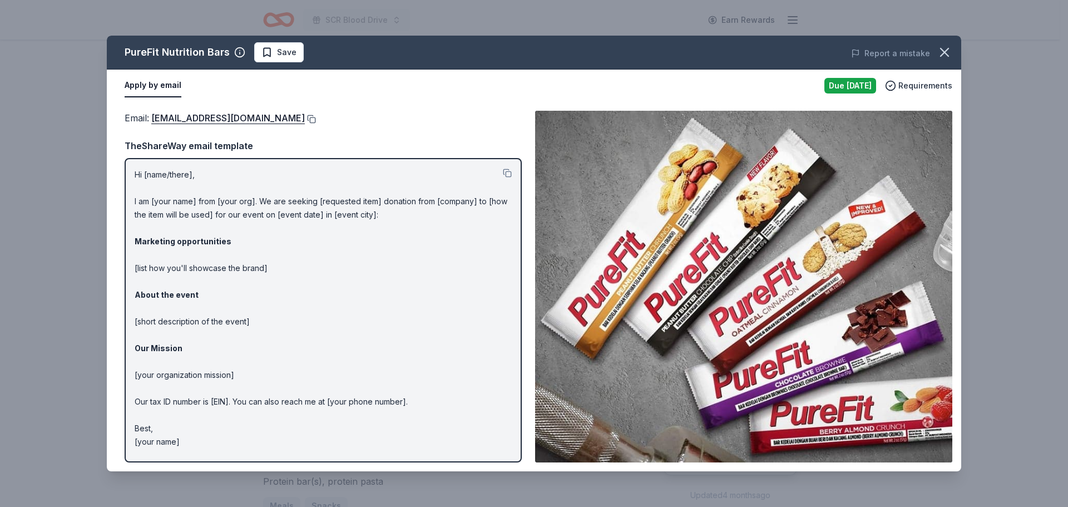
click at [305, 116] on button at bounding box center [310, 119] width 11 height 9
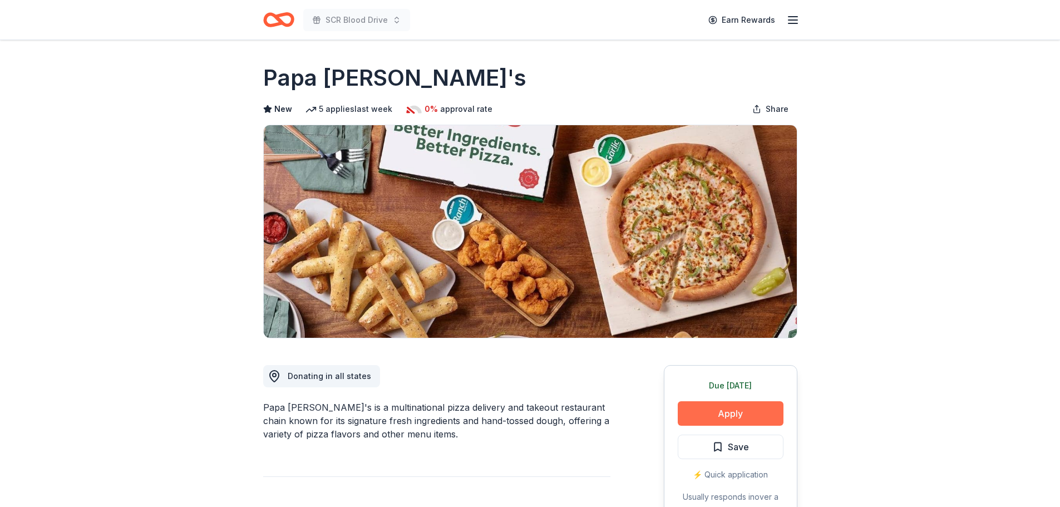
click at [714, 417] on button "Apply" at bounding box center [731, 413] width 106 height 24
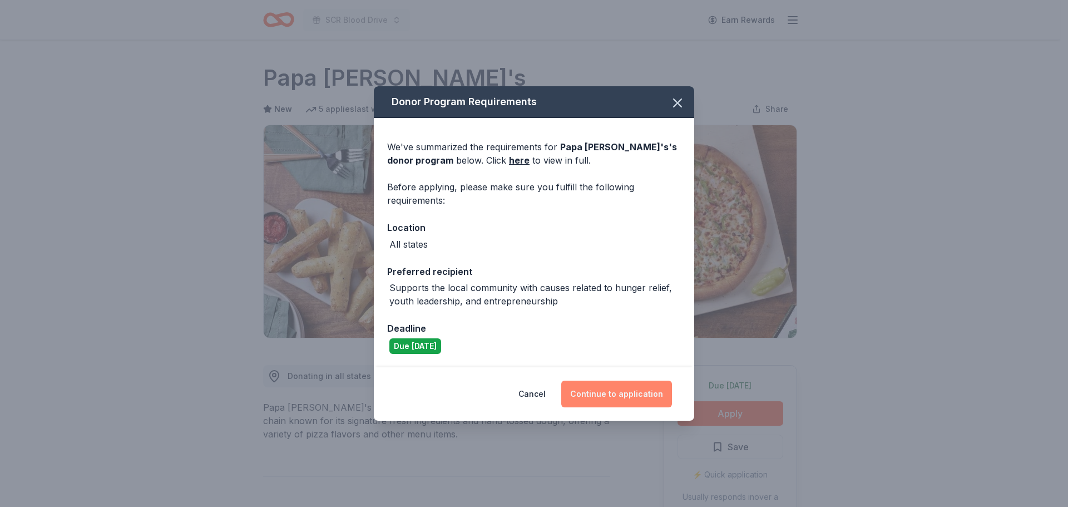
click at [621, 399] on button "Continue to application" at bounding box center [616, 394] width 111 height 27
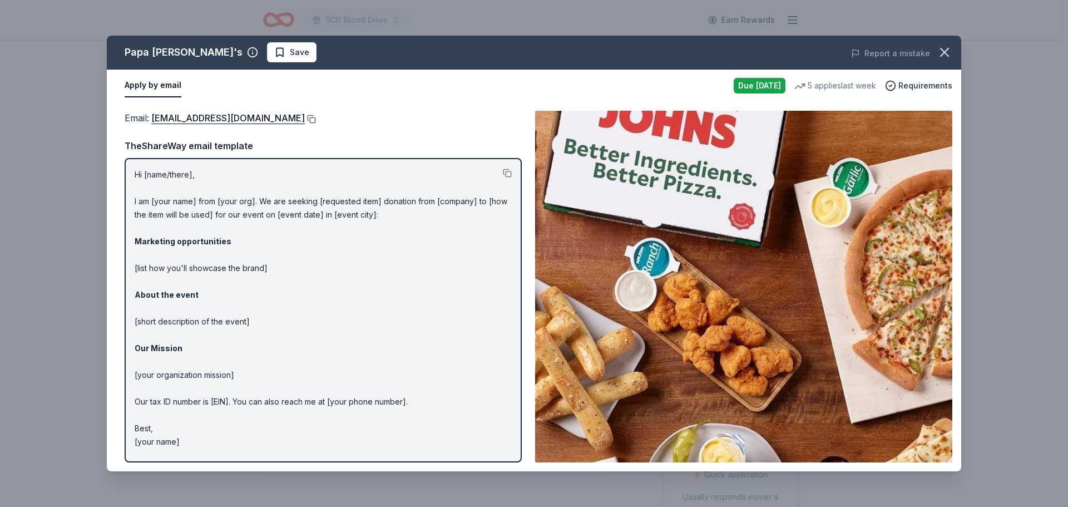
click at [305, 121] on button at bounding box center [310, 119] width 11 height 9
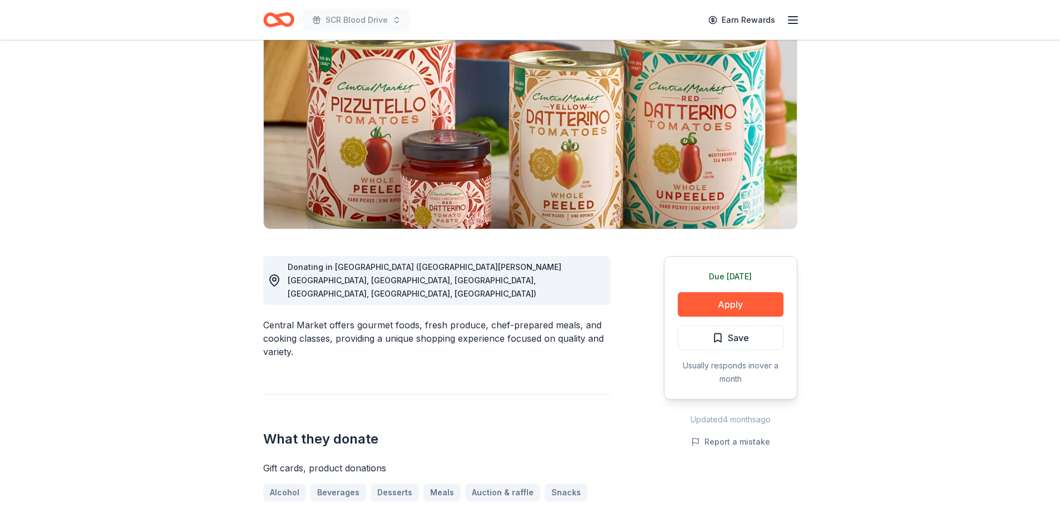
scroll to position [111, 0]
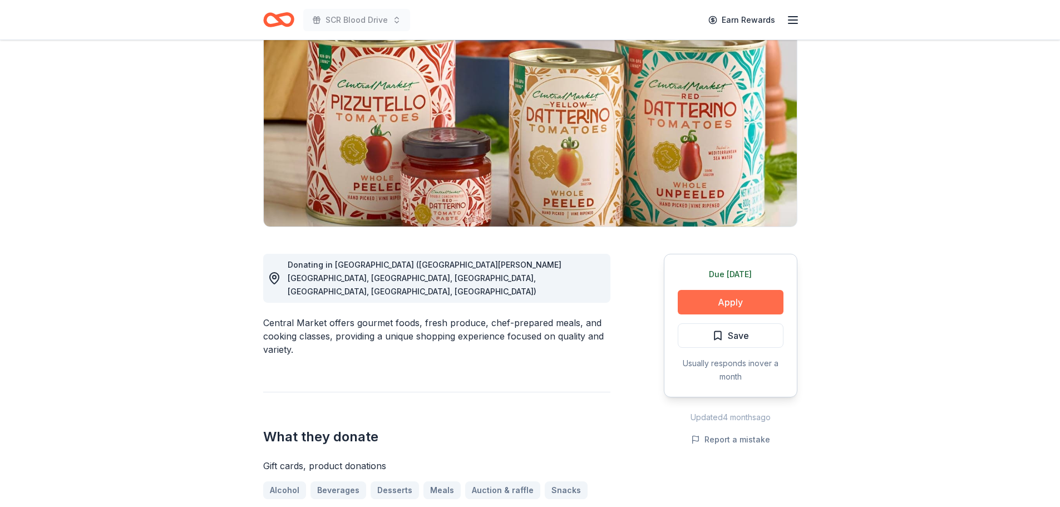
click at [753, 308] on button "Apply" at bounding box center [731, 302] width 106 height 24
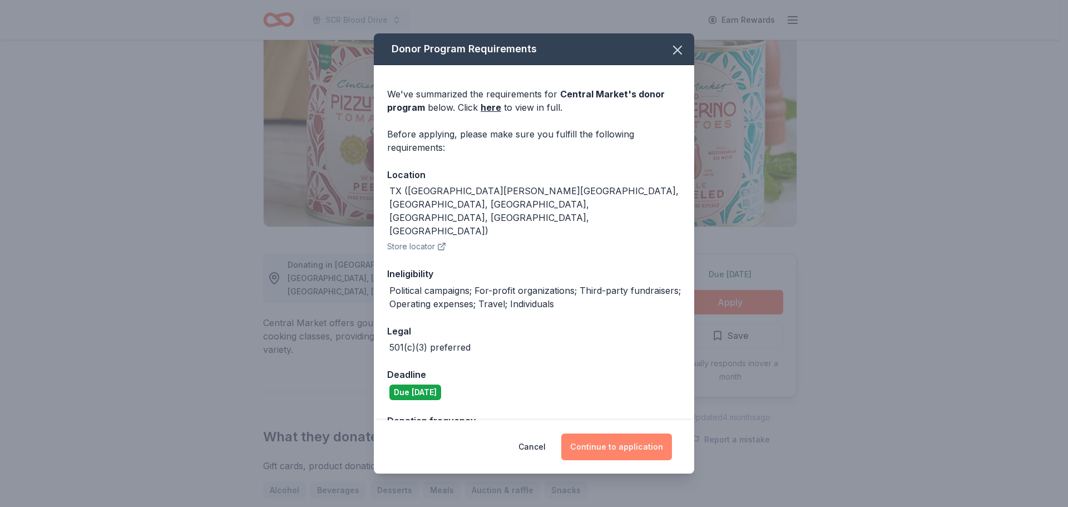
click at [619, 453] on button "Continue to application" at bounding box center [616, 446] width 111 height 27
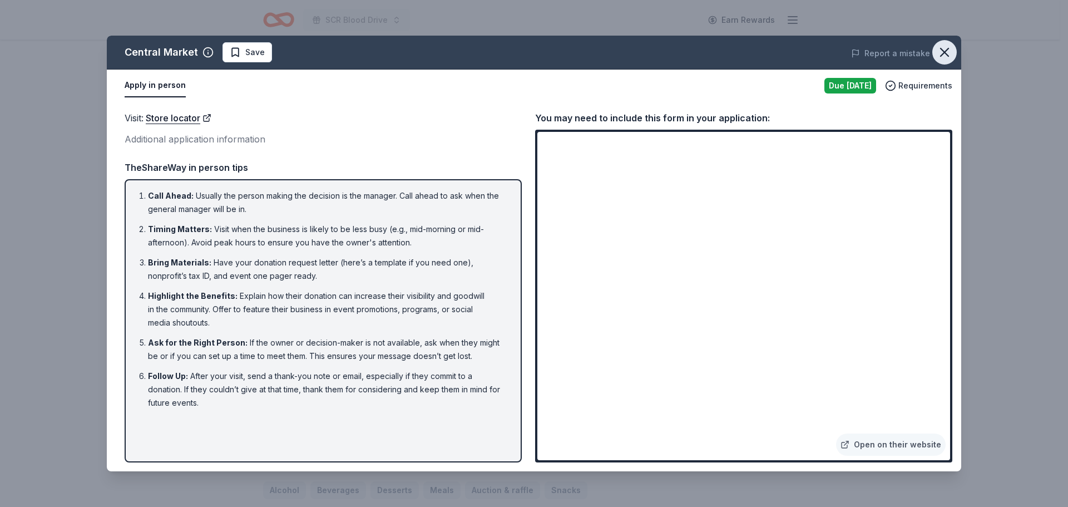
click at [946, 53] on icon "button" at bounding box center [945, 53] width 16 height 16
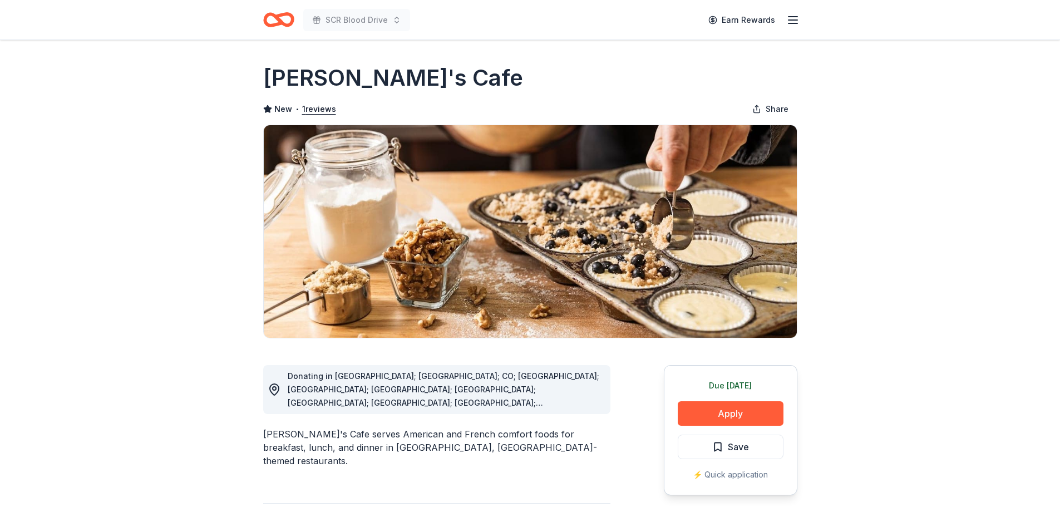
click at [713, 426] on div "Due [DATE] Apply Save ⚡️ Quick application" at bounding box center [731, 430] width 134 height 130
click at [713, 414] on button "Apply" at bounding box center [731, 413] width 106 height 24
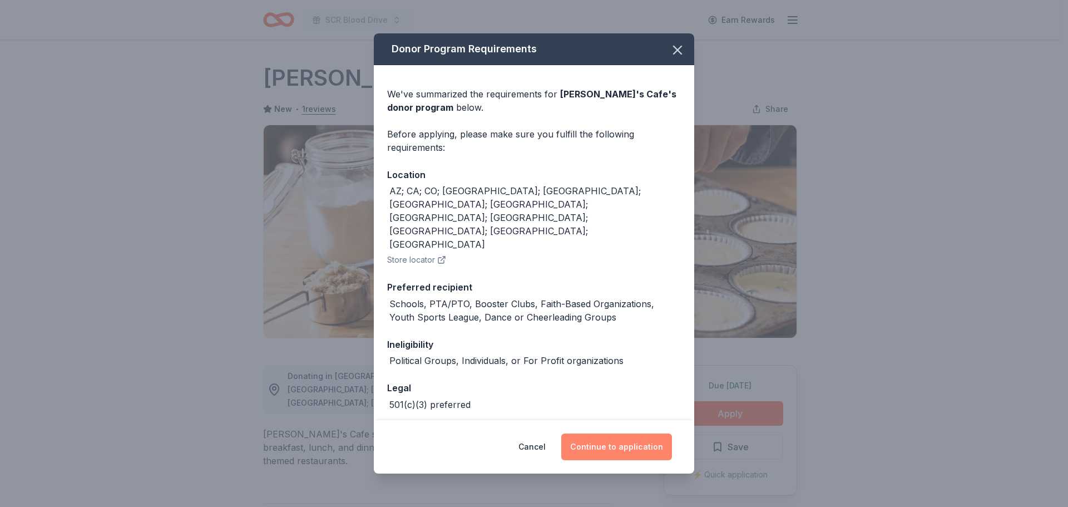
click at [620, 447] on button "Continue to application" at bounding box center [616, 446] width 111 height 27
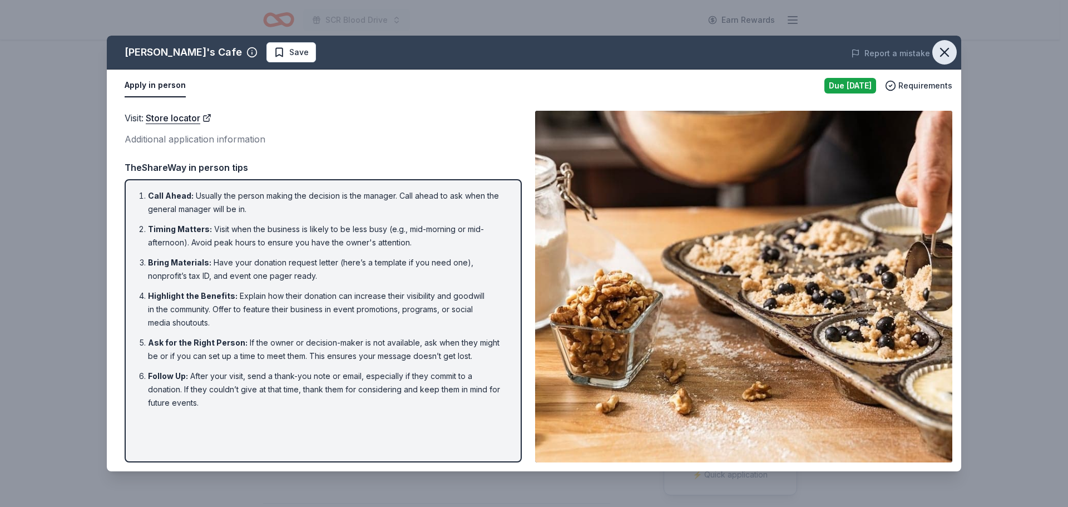
click at [944, 50] on icon "button" at bounding box center [945, 53] width 16 height 16
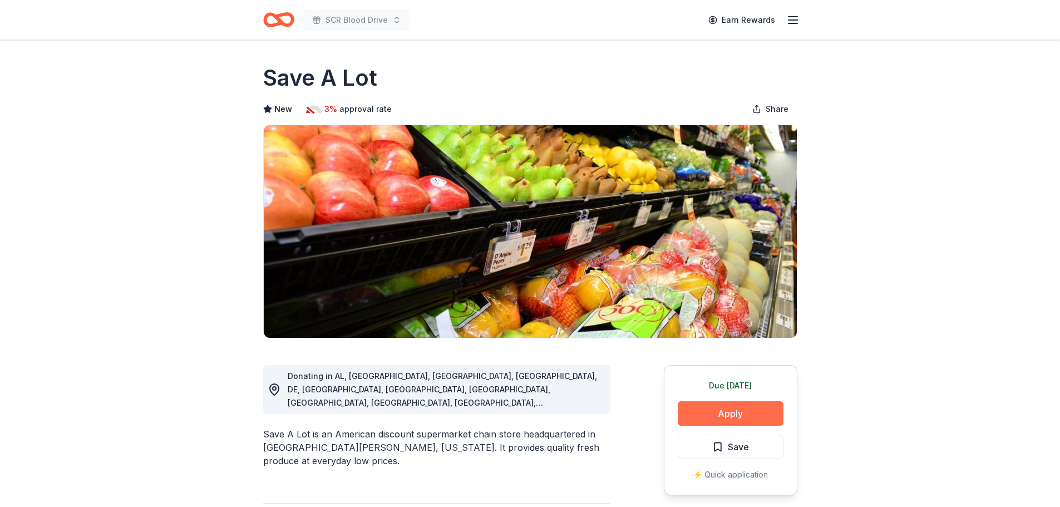
click at [723, 403] on button "Apply" at bounding box center [731, 413] width 106 height 24
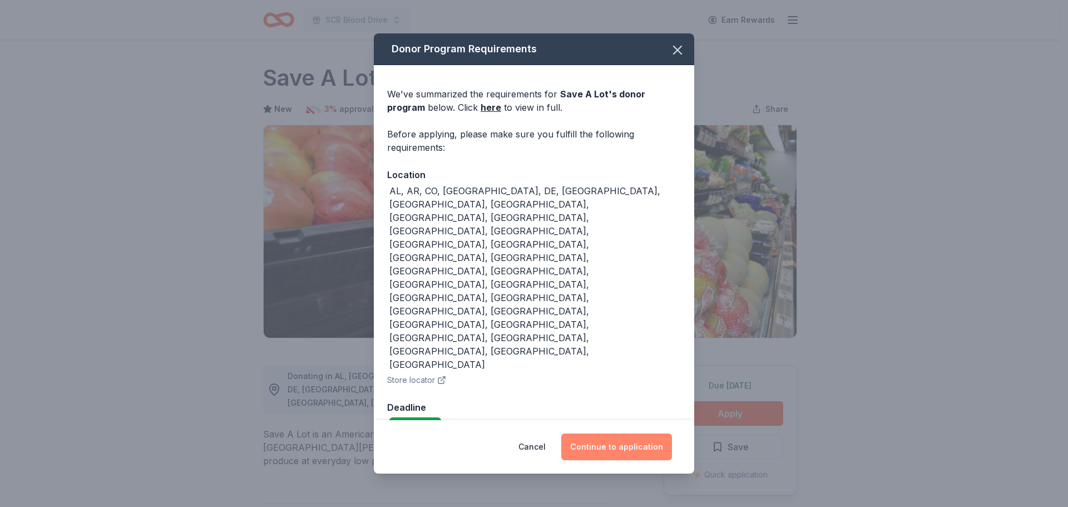
click at [608, 433] on button "Continue to application" at bounding box center [616, 446] width 111 height 27
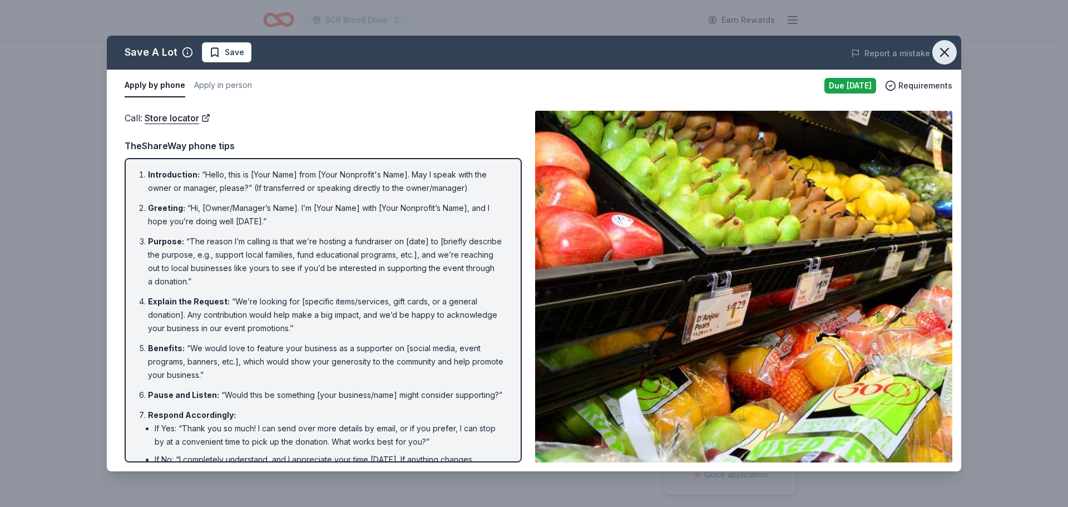
click at [943, 53] on icon "button" at bounding box center [945, 53] width 16 height 16
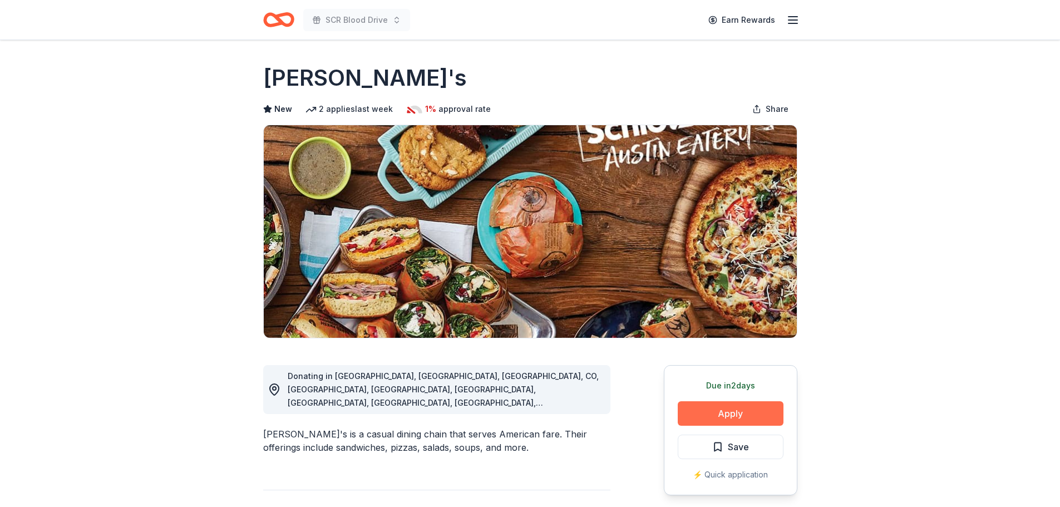
click at [728, 410] on button "Apply" at bounding box center [731, 413] width 106 height 24
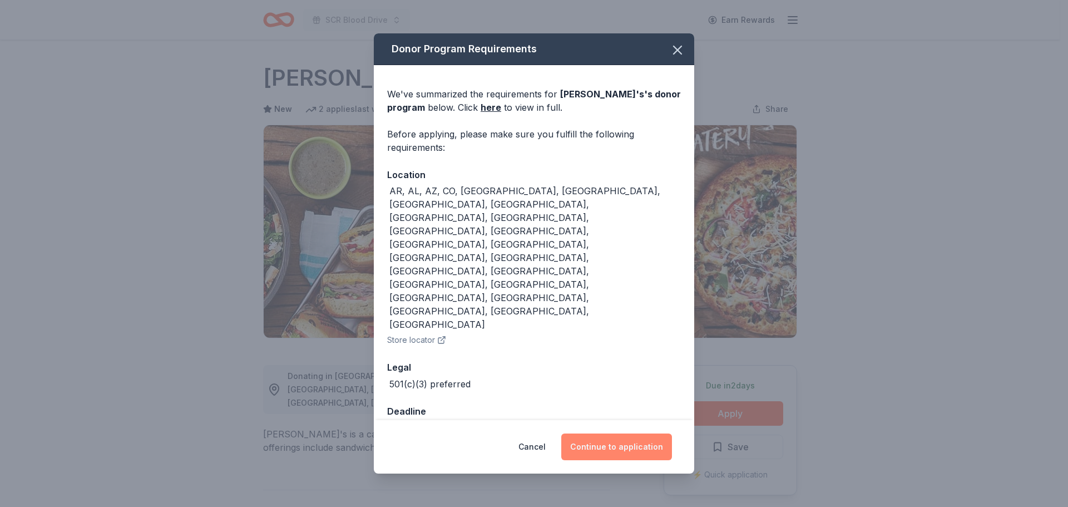
click at [619, 433] on button "Continue to application" at bounding box center [616, 446] width 111 height 27
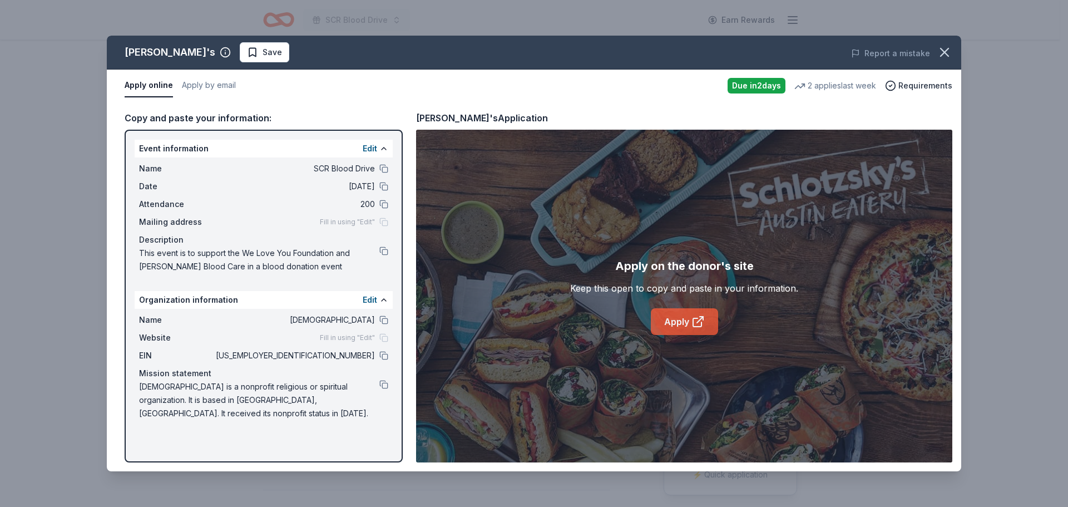
click at [683, 327] on link "Apply" at bounding box center [684, 321] width 67 height 27
click at [210, 87] on button "Apply by email" at bounding box center [209, 85] width 54 height 23
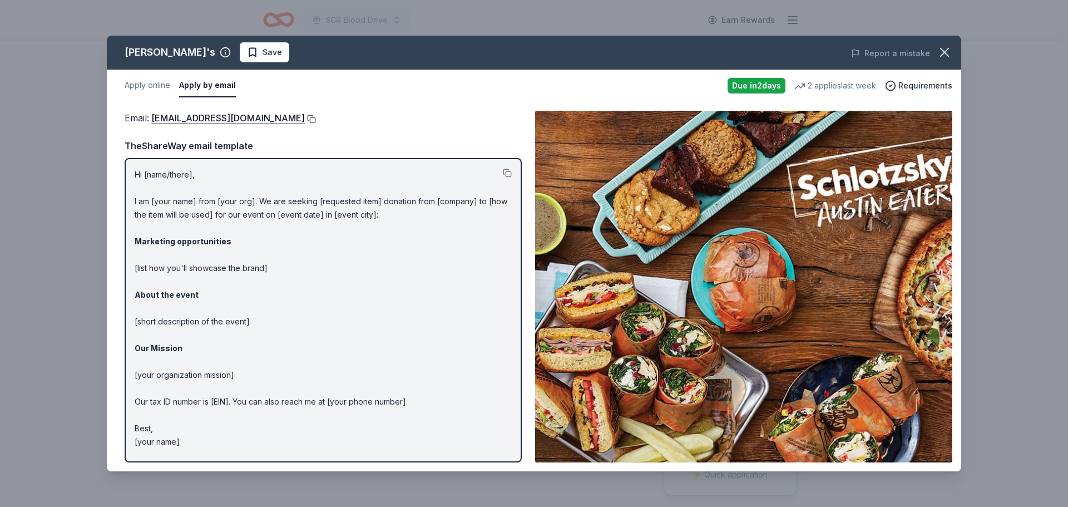
click at [313, 118] on button at bounding box center [310, 119] width 11 height 9
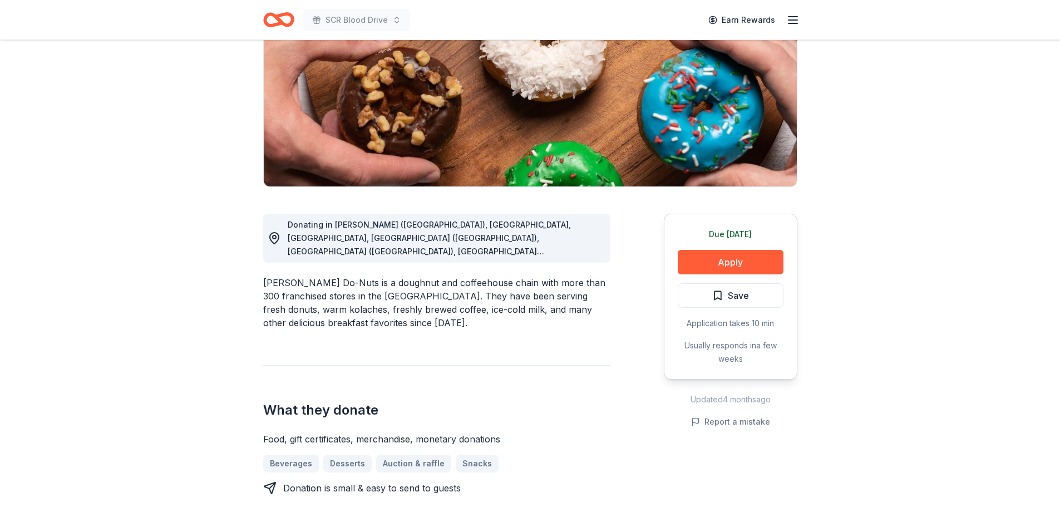
scroll to position [167, 0]
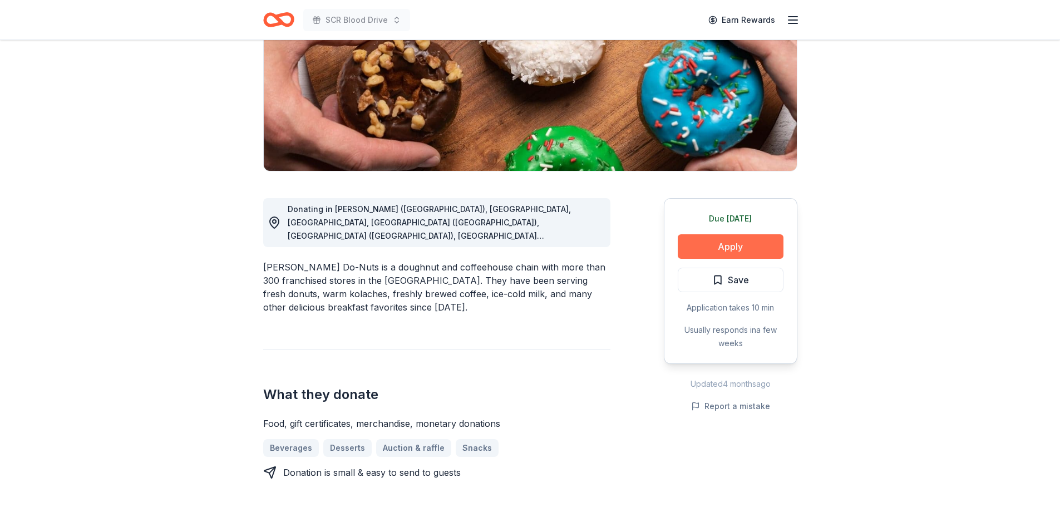
click at [746, 247] on button "Apply" at bounding box center [731, 246] width 106 height 24
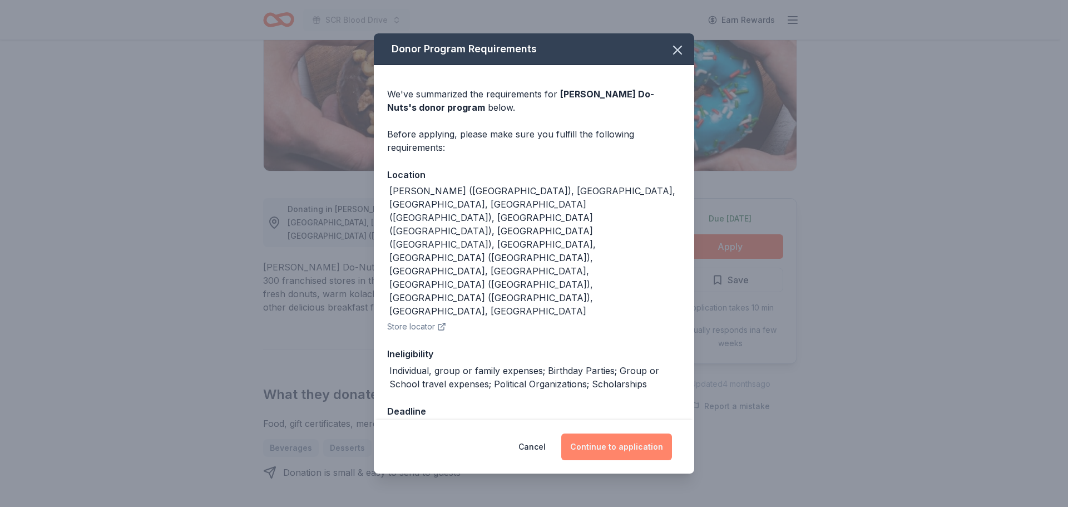
click at [608, 433] on button "Continue to application" at bounding box center [616, 446] width 111 height 27
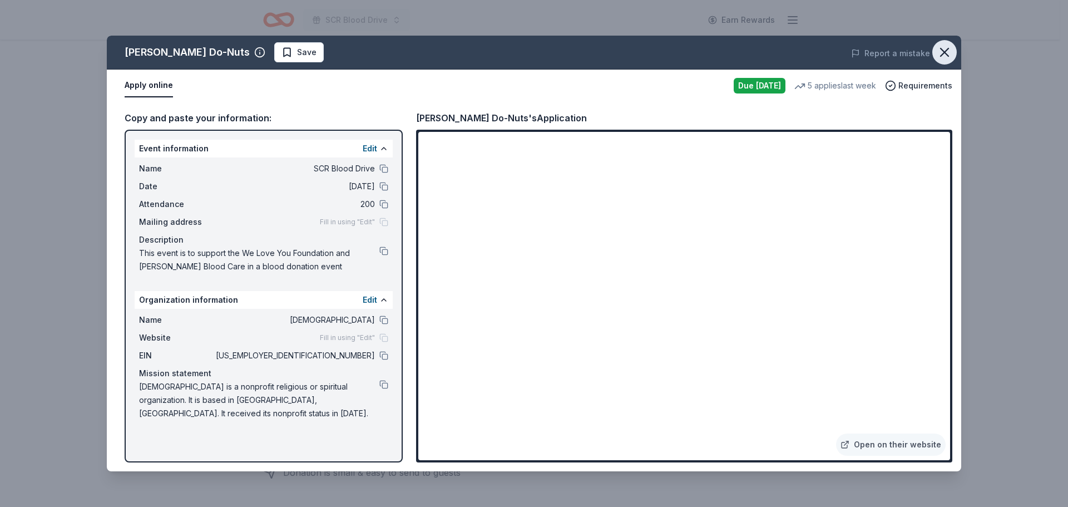
click at [943, 52] on icon "button" at bounding box center [945, 53] width 16 height 16
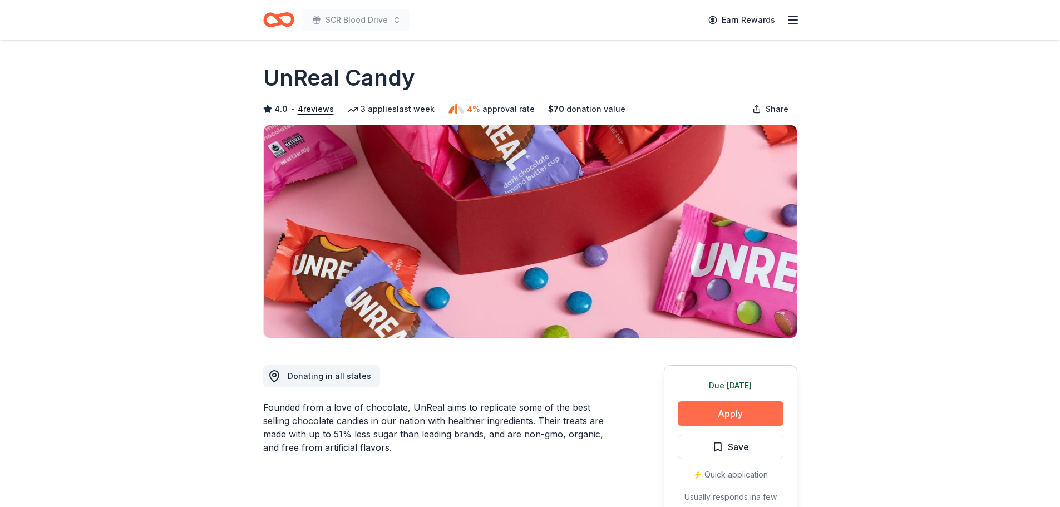
click at [707, 417] on button "Apply" at bounding box center [731, 413] width 106 height 24
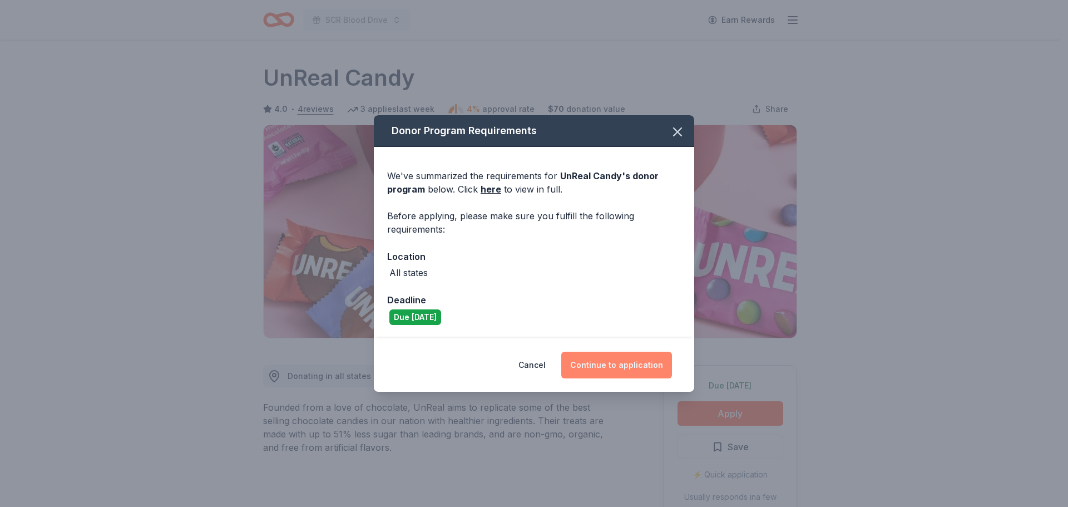
click at [609, 368] on button "Continue to application" at bounding box center [616, 365] width 111 height 27
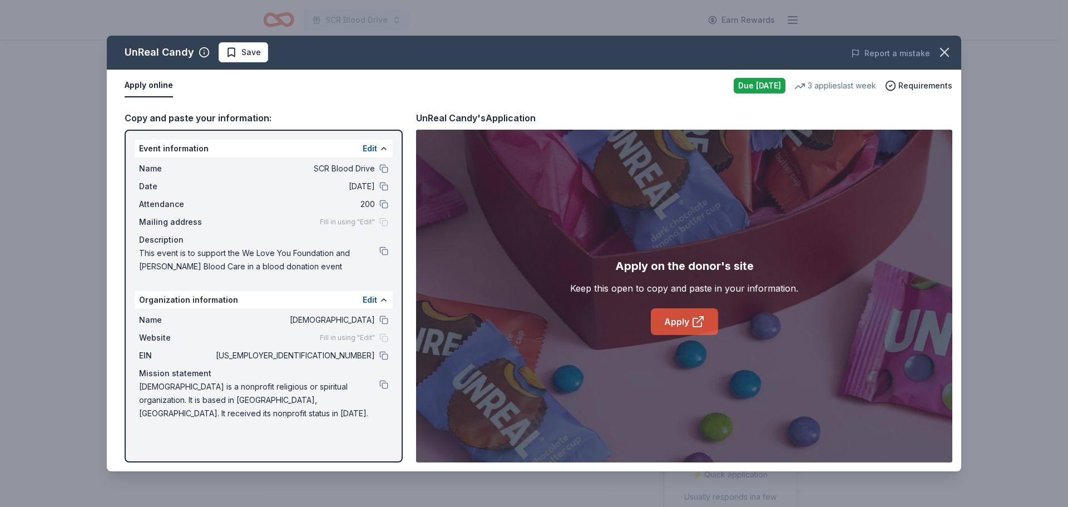
click at [674, 322] on link "Apply" at bounding box center [684, 321] width 67 height 27
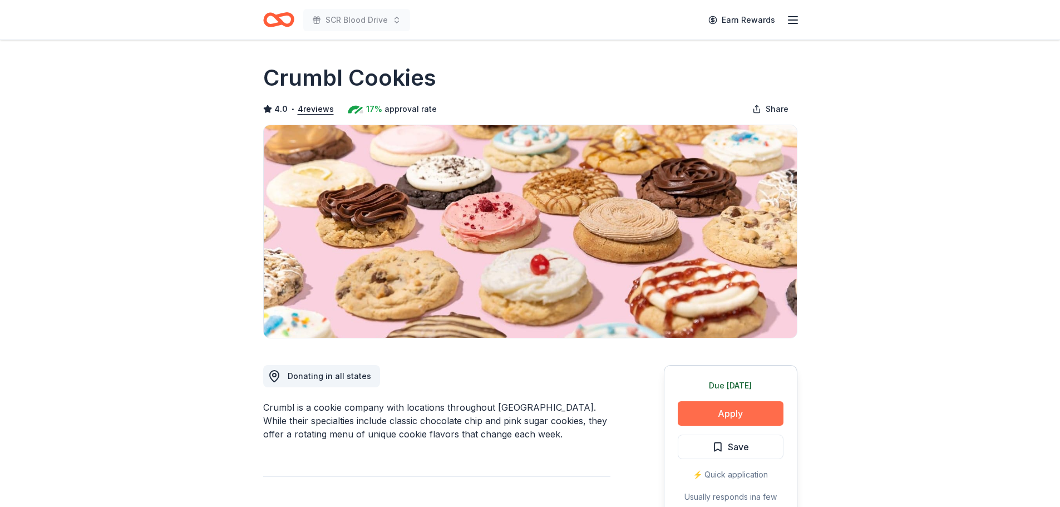
click at [727, 413] on button "Apply" at bounding box center [731, 413] width 106 height 24
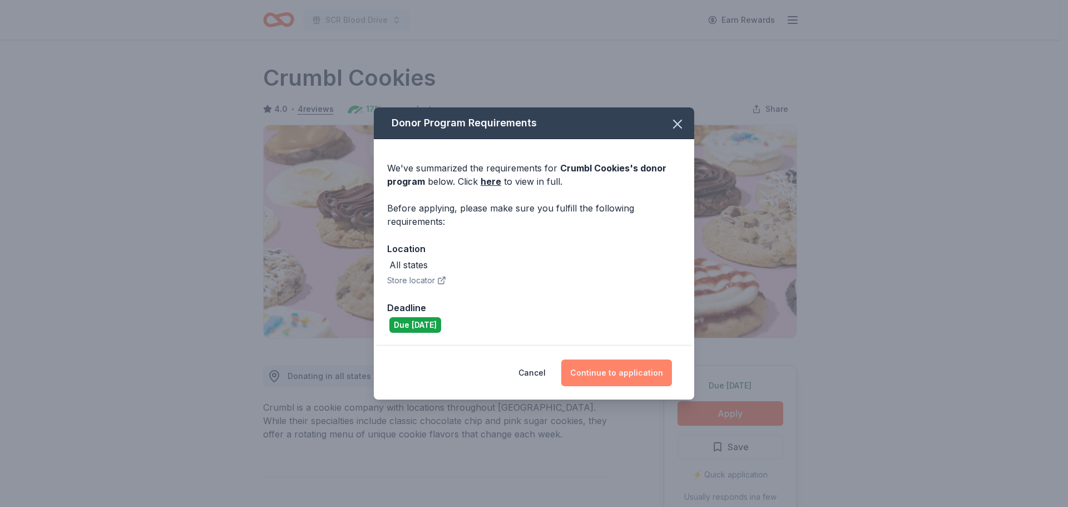
click at [588, 370] on button "Continue to application" at bounding box center [616, 372] width 111 height 27
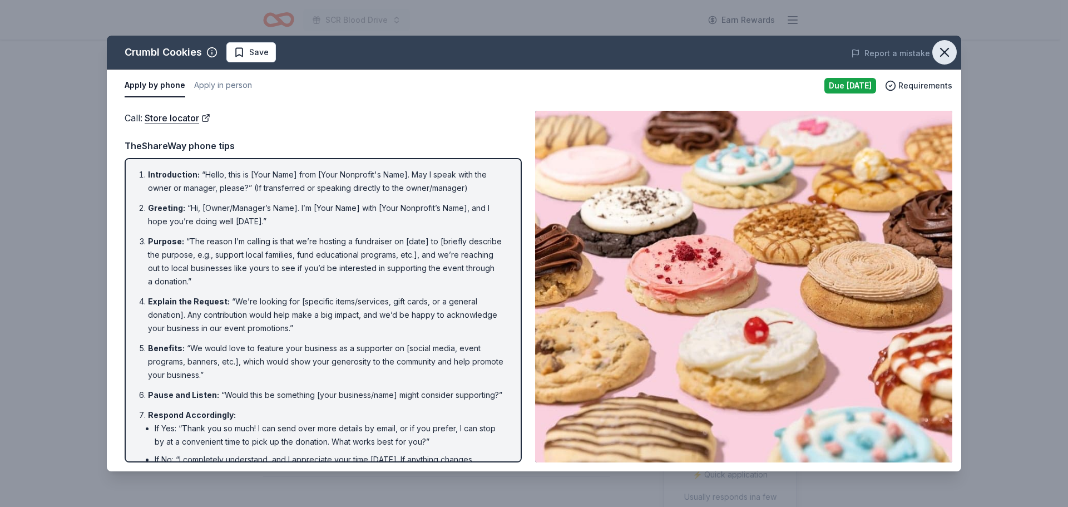
click at [947, 53] on icon "button" at bounding box center [945, 53] width 16 height 16
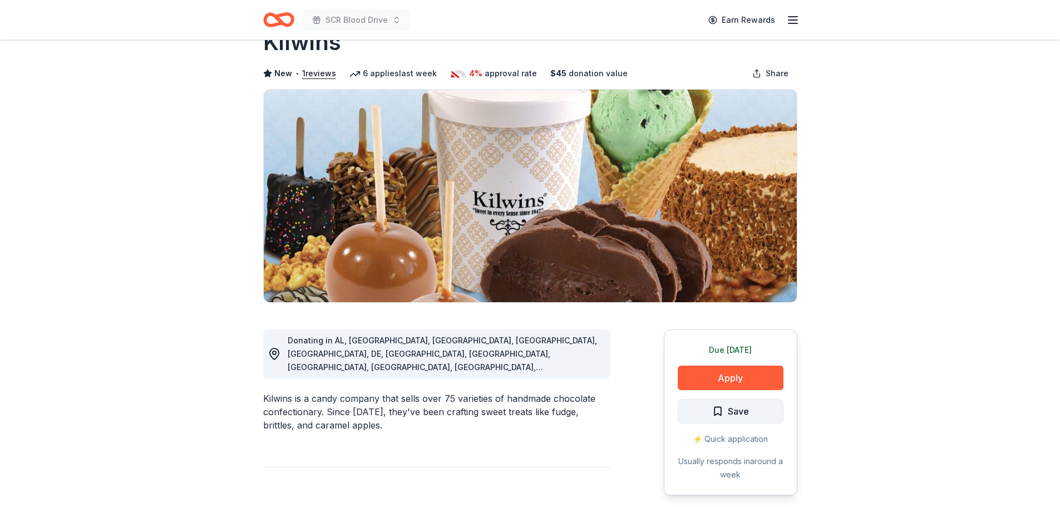
scroll to position [56, 0]
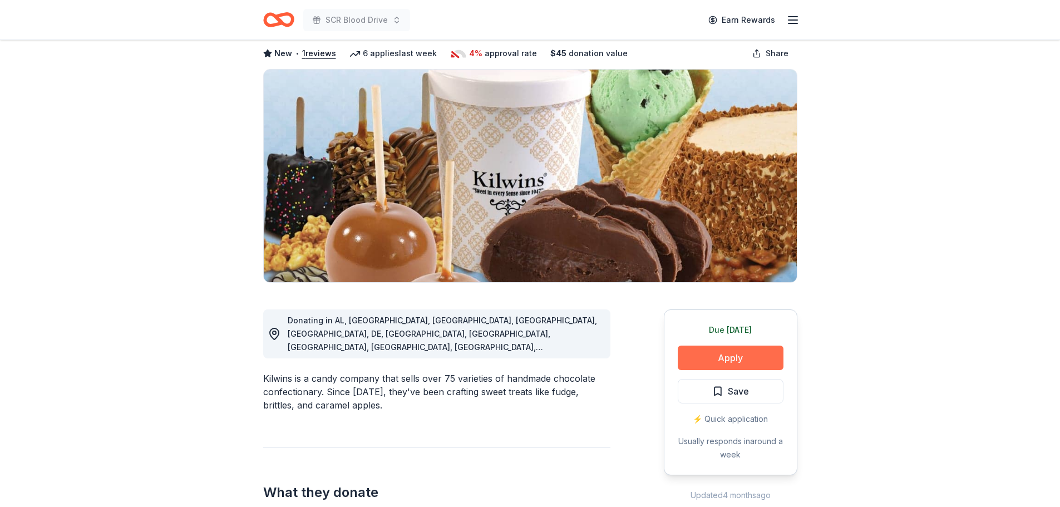
click at [741, 364] on button "Apply" at bounding box center [731, 358] width 106 height 24
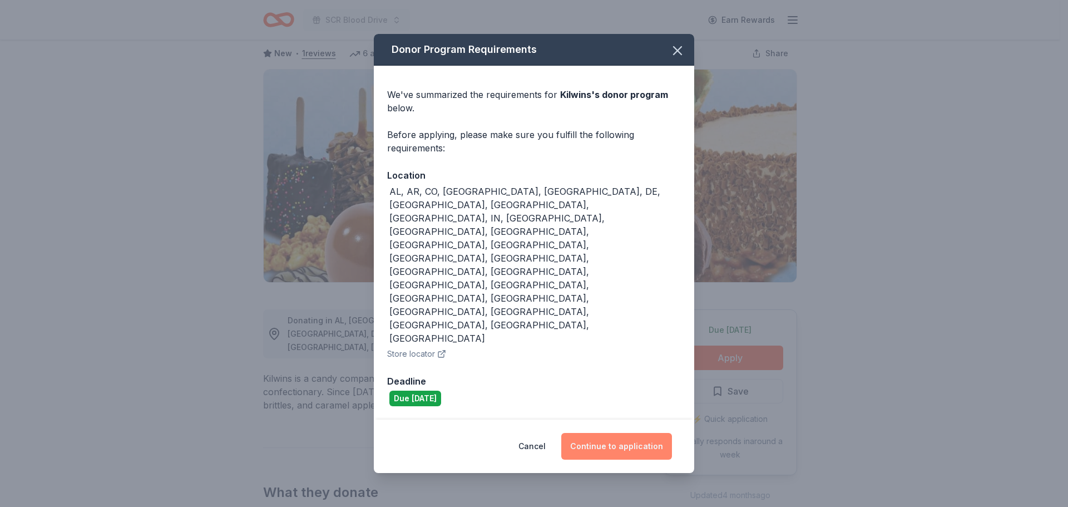
click at [624, 433] on button "Continue to application" at bounding box center [616, 446] width 111 height 27
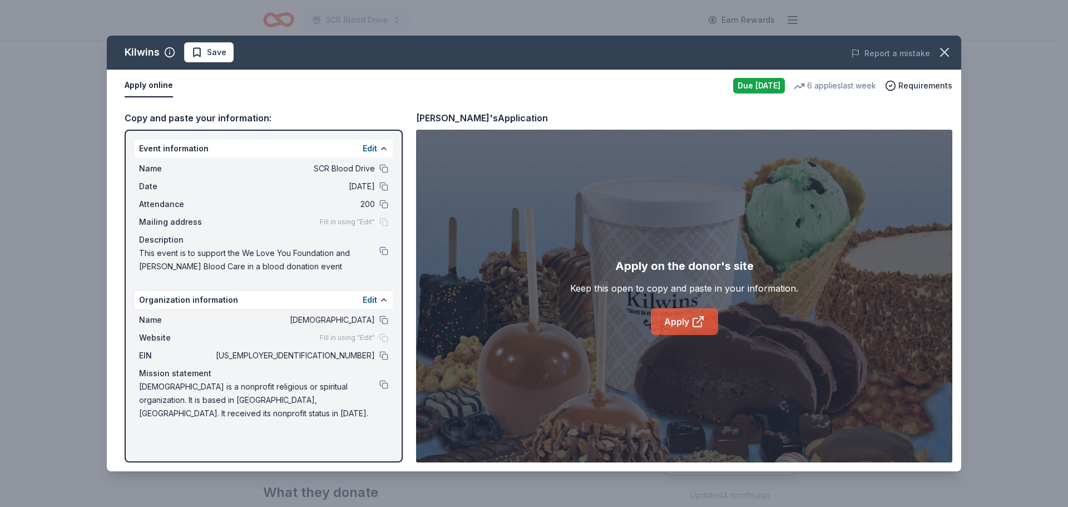
click at [687, 328] on link "Apply" at bounding box center [684, 321] width 67 height 27
click at [942, 54] on icon "button" at bounding box center [945, 53] width 16 height 16
